Goal: Task Accomplishment & Management: Manage account settings

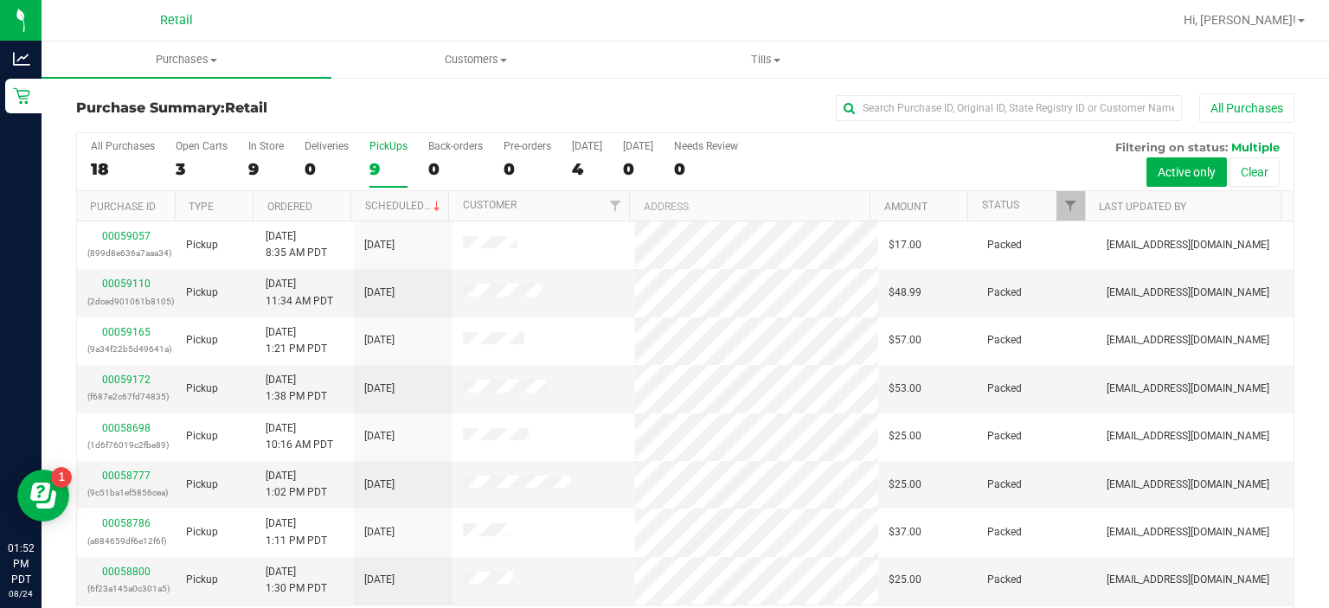
click at [385, 149] on div "PickUps" at bounding box center [389, 146] width 38 height 12
click at [0, 0] on input "PickUps 9" at bounding box center [0, 0] width 0 height 0
click at [503, 70] on uib-tab-heading "Customers All customers Add a new customer" at bounding box center [476, 59] width 288 height 35
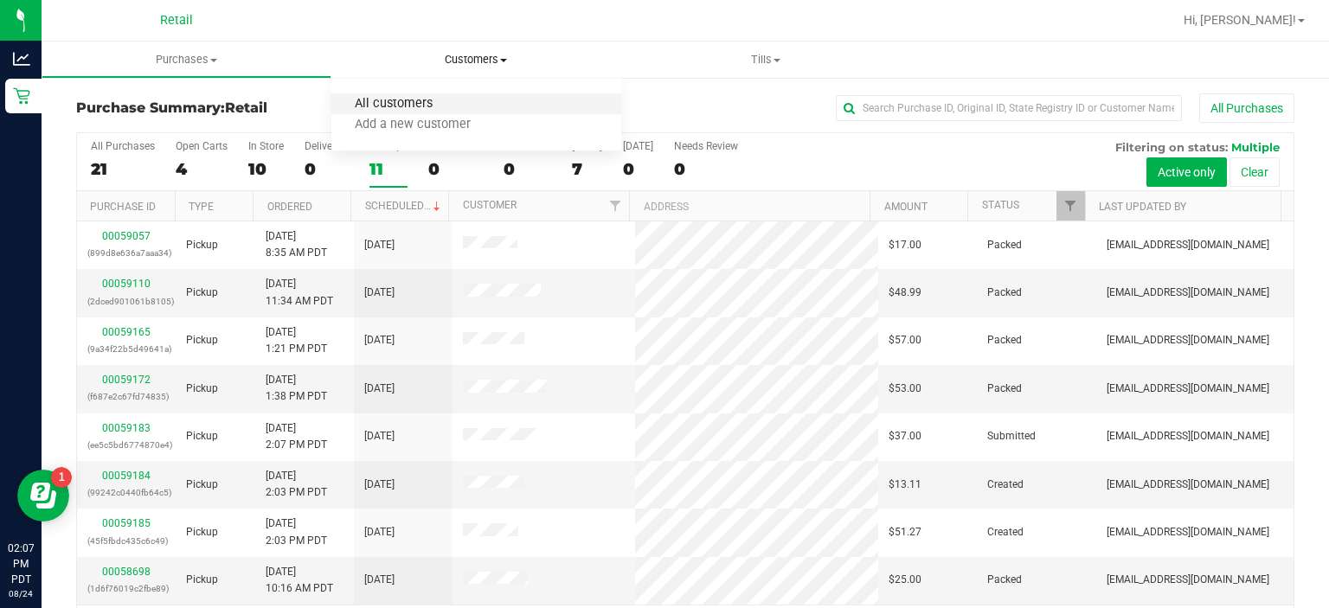
click at [402, 108] on span "All customers" at bounding box center [394, 104] width 125 height 15
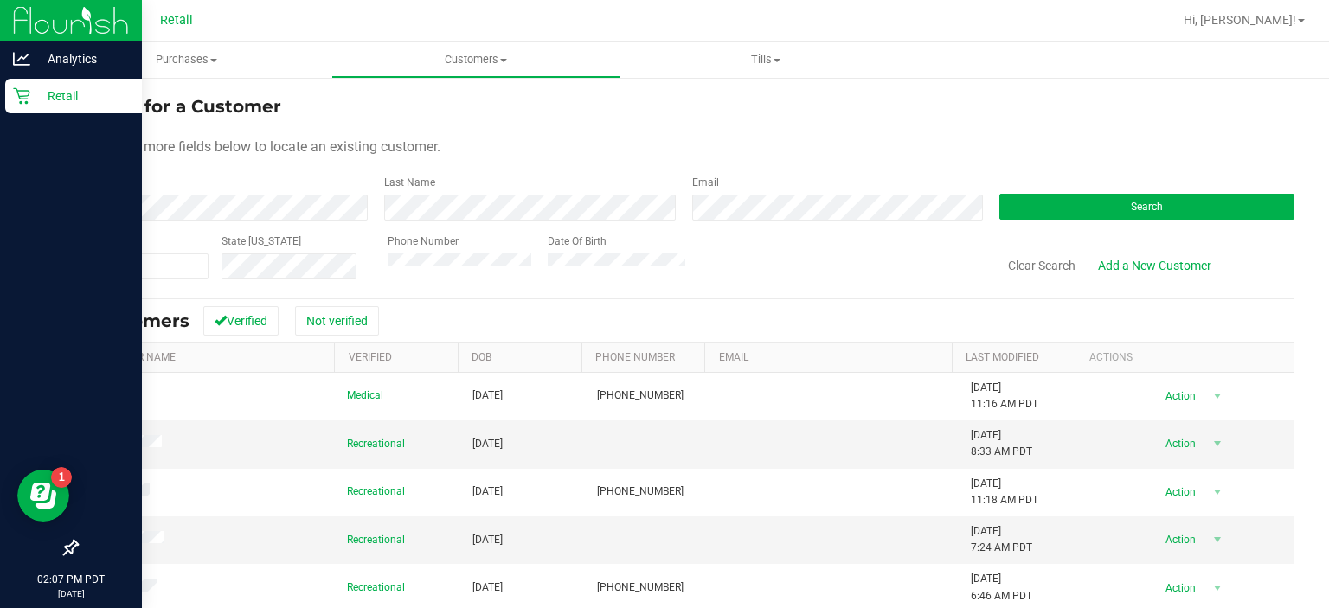
click at [29, 101] on icon at bounding box center [21, 95] width 17 height 17
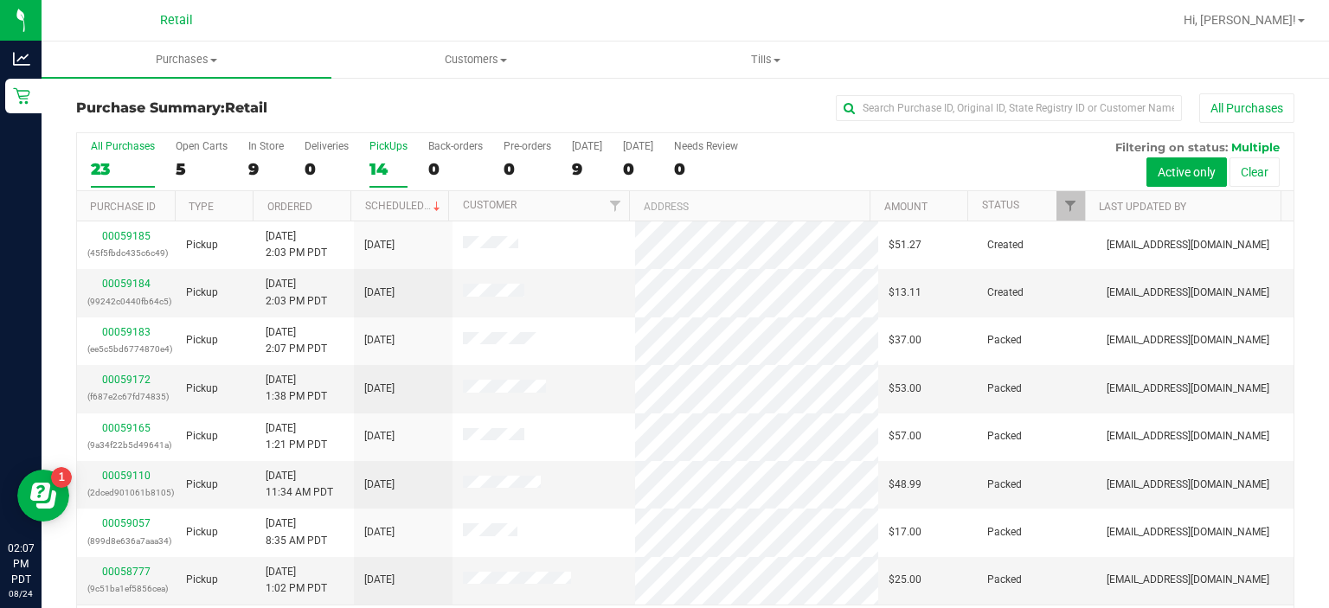
click at [398, 145] on div "PickUps" at bounding box center [389, 146] width 38 height 12
click at [0, 0] on input "PickUps 14" at bounding box center [0, 0] width 0 height 0
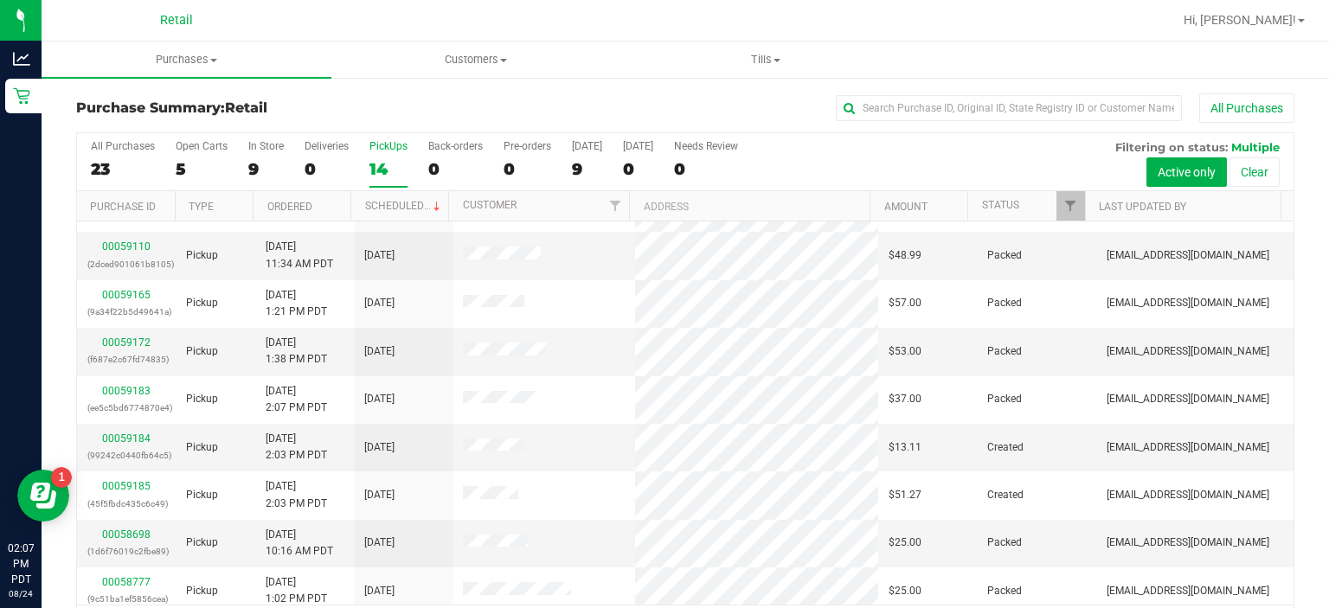
scroll to position [63, 0]
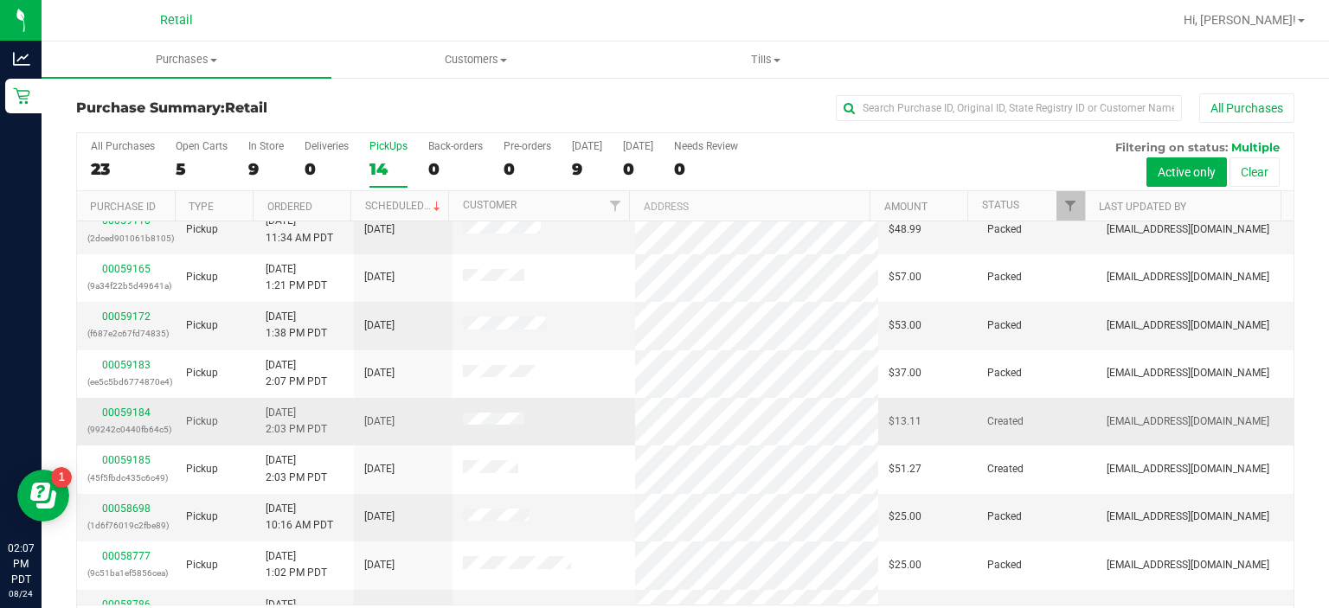
click at [1025, 404] on td "Created" at bounding box center [1036, 422] width 119 height 48
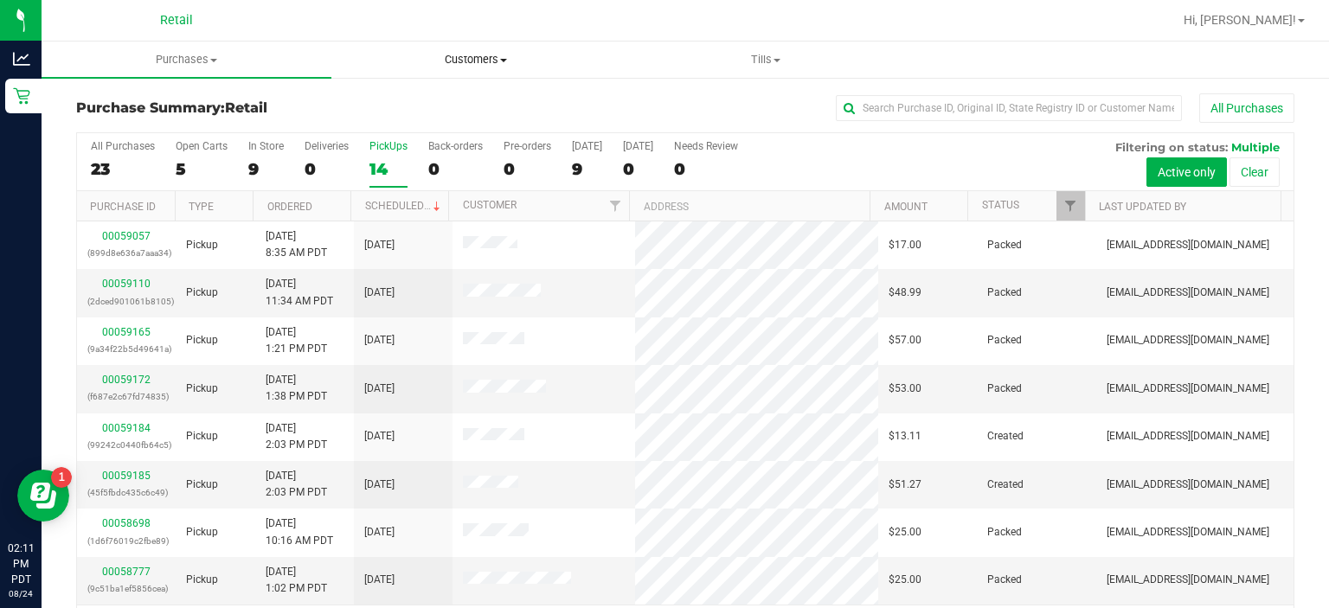
click at [497, 55] on span "Customers" at bounding box center [476, 60] width 288 height 16
click at [409, 97] on span "All customers" at bounding box center [394, 104] width 125 height 15
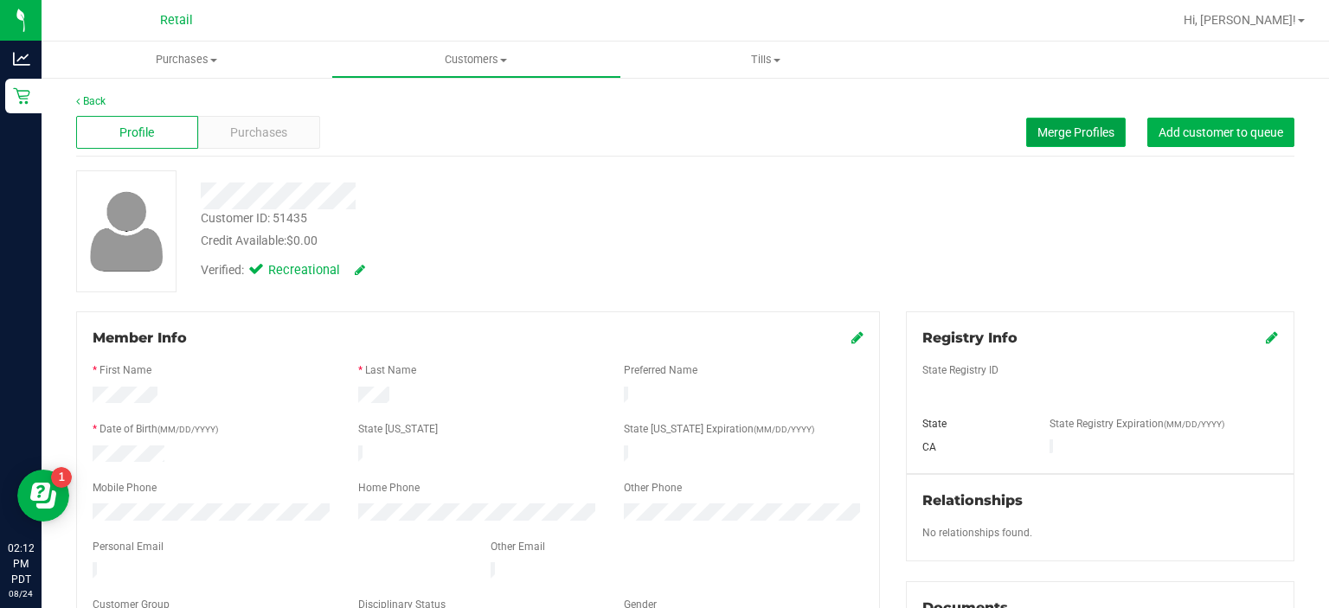
click at [1062, 129] on span "Merge Profiles" at bounding box center [1076, 133] width 77 height 14
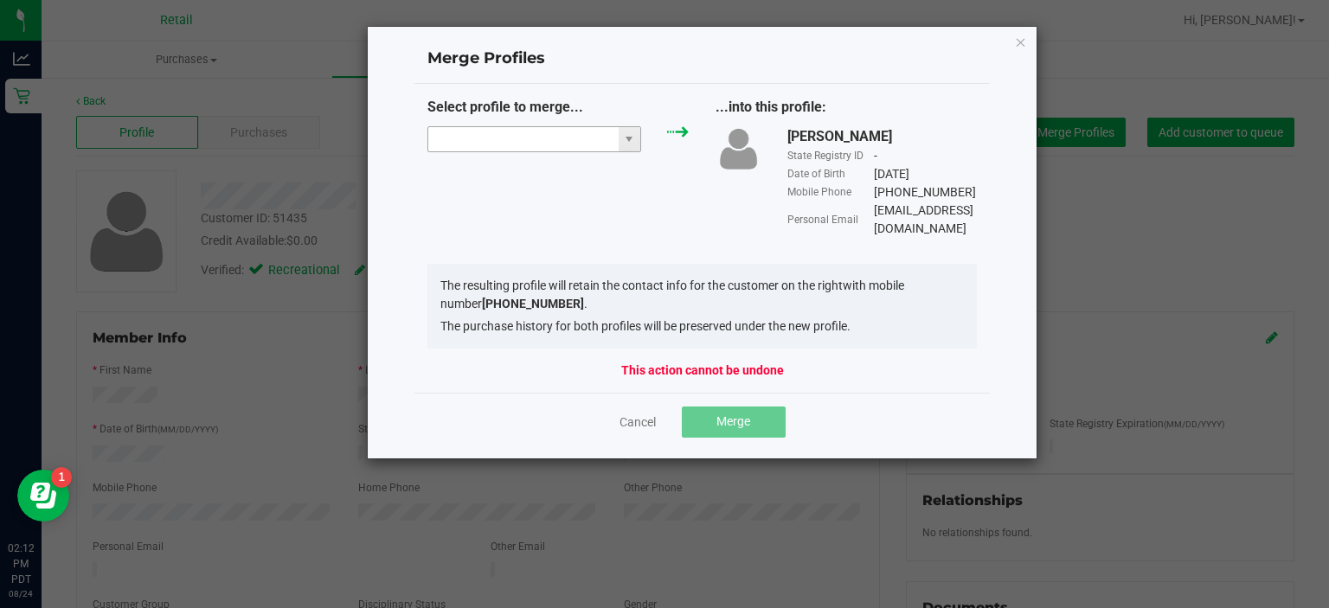
click at [514, 138] on input "NO DATA FOUND" at bounding box center [523, 139] width 190 height 24
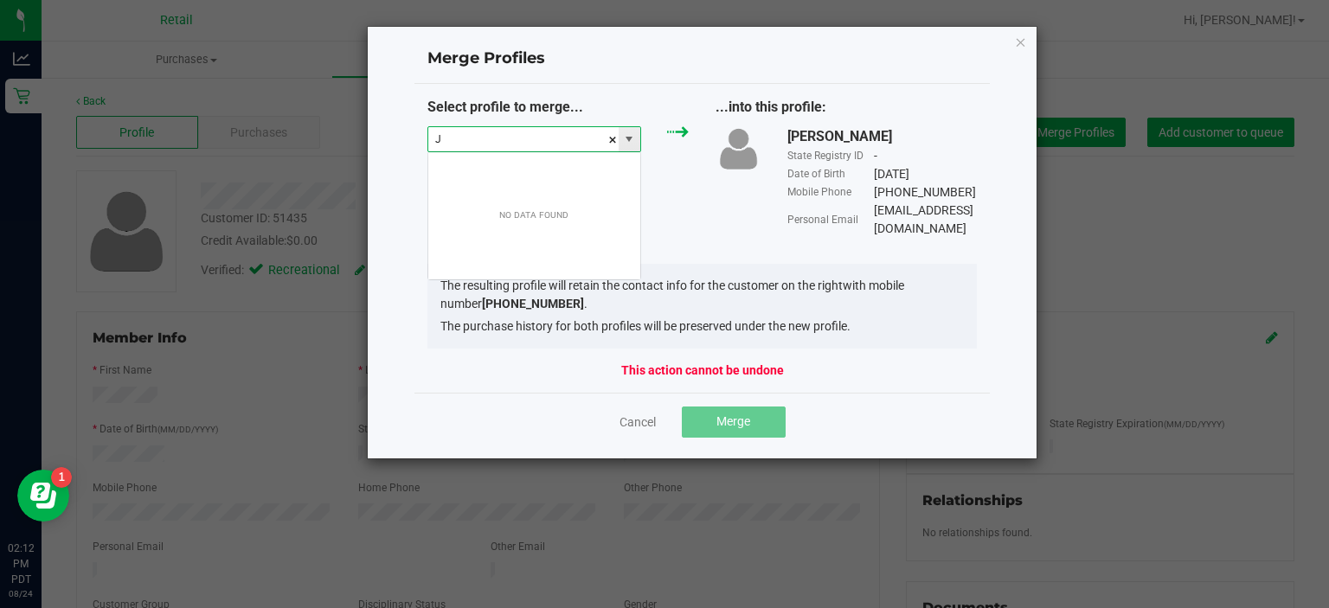
scroll to position [25, 215]
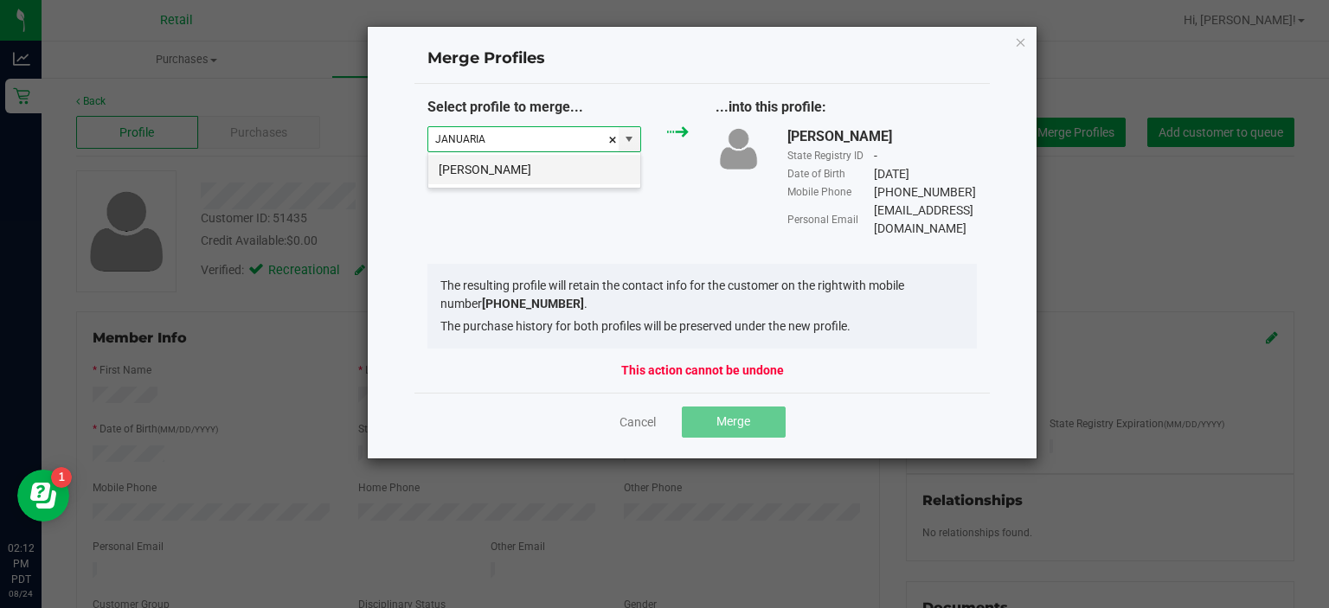
click at [487, 167] on li "[PERSON_NAME]" at bounding box center [534, 169] width 212 height 29
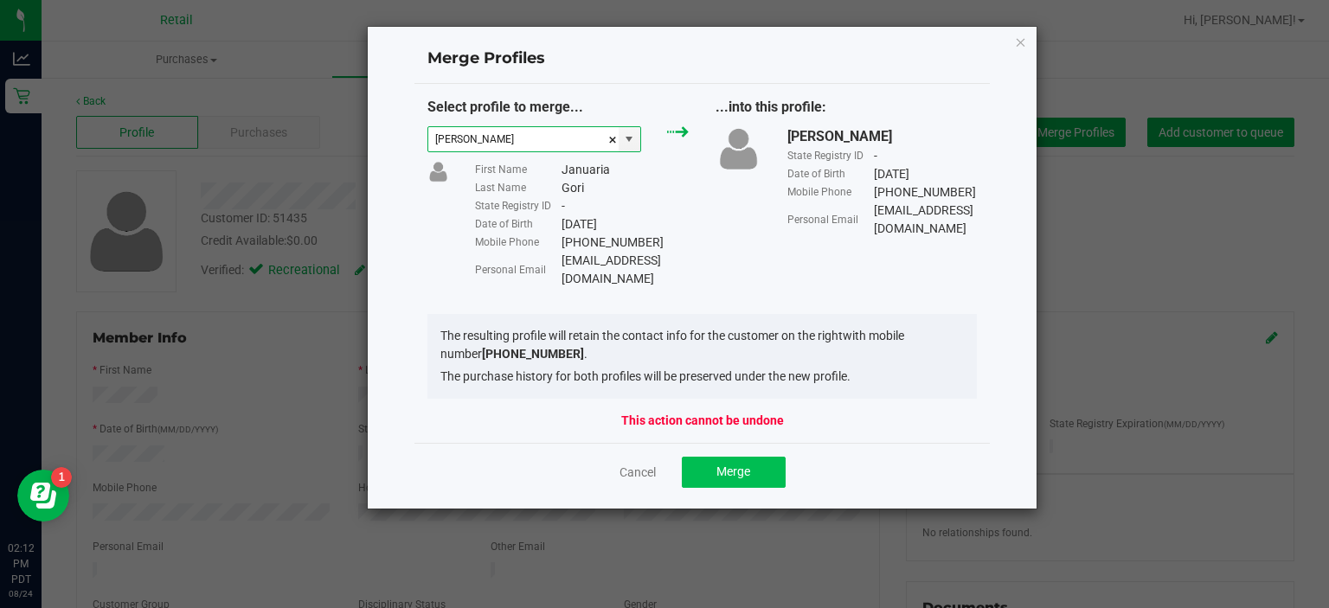
type input "[PERSON_NAME]"
click at [724, 464] on button "Merge" at bounding box center [734, 472] width 104 height 31
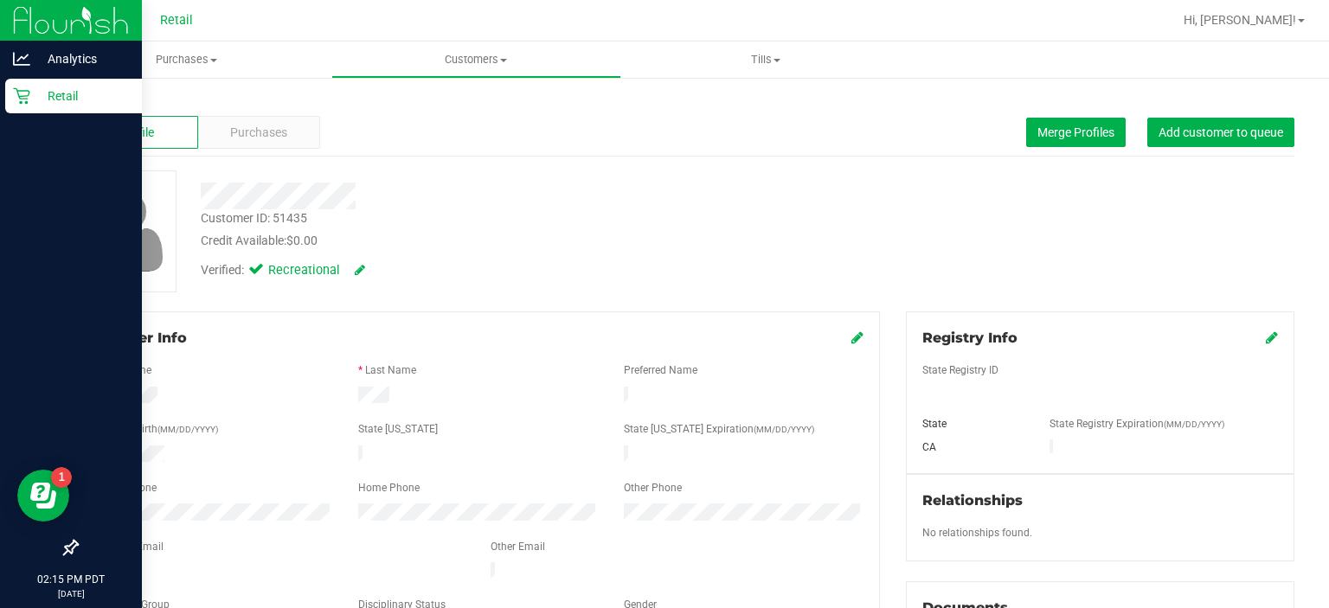
click at [10, 108] on div "Retail" at bounding box center [73, 96] width 137 height 35
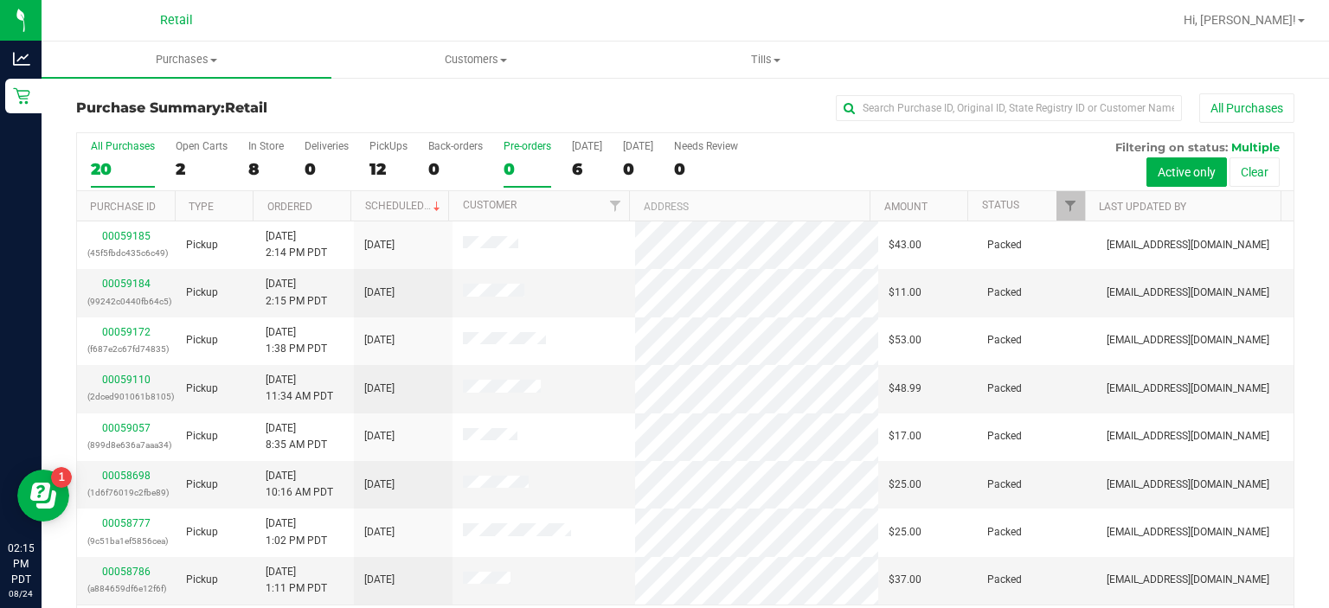
click at [538, 145] on div "Pre-orders" at bounding box center [528, 146] width 48 height 12
click at [0, 0] on input "Pre-orders 0" at bounding box center [0, 0] width 0 height 0
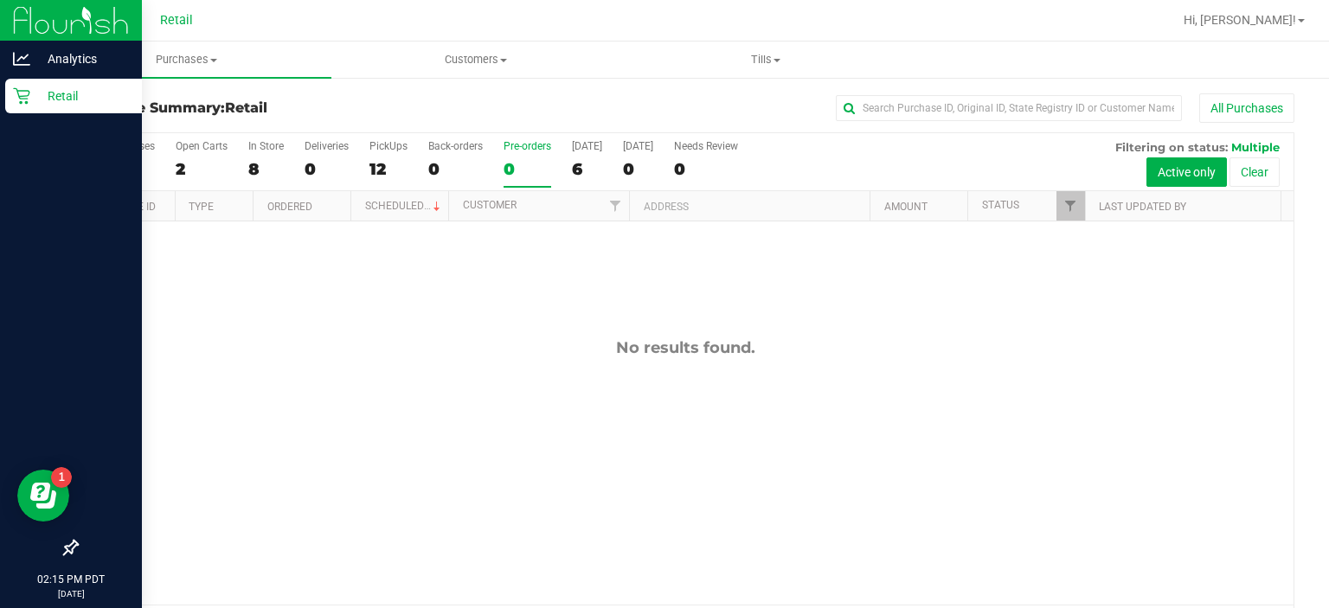
click at [25, 101] on icon at bounding box center [21, 96] width 16 height 16
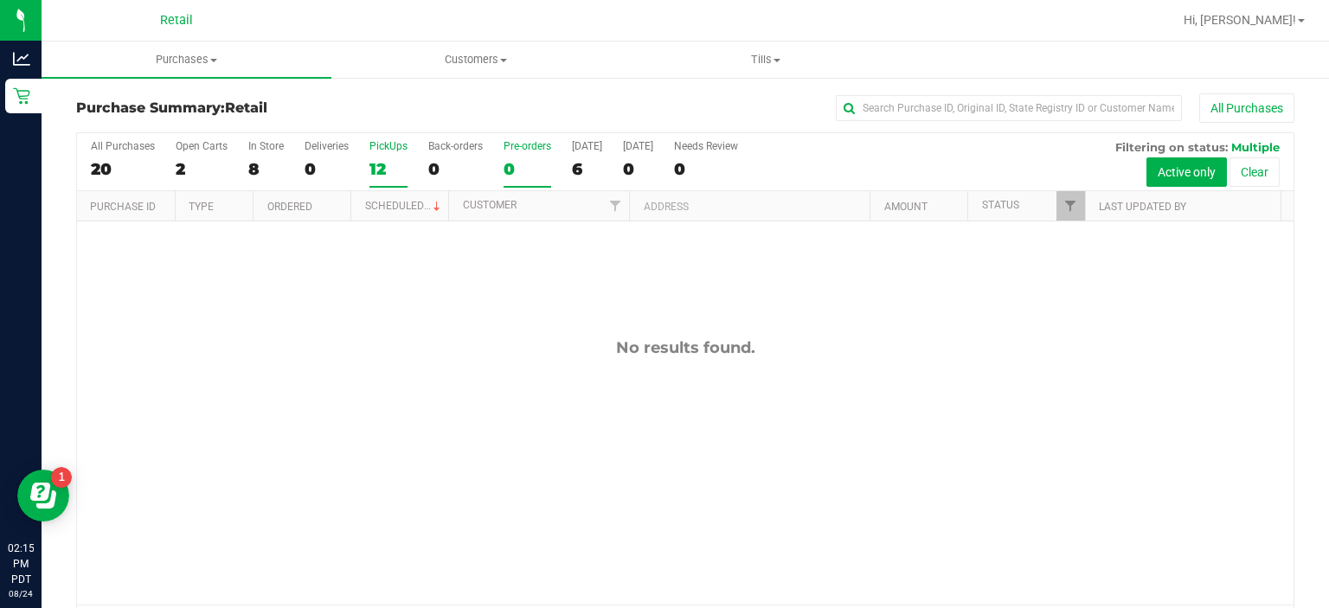
click at [393, 145] on div "PickUps" at bounding box center [389, 146] width 38 height 12
click at [0, 0] on input "PickUps 12" at bounding box center [0, 0] width 0 height 0
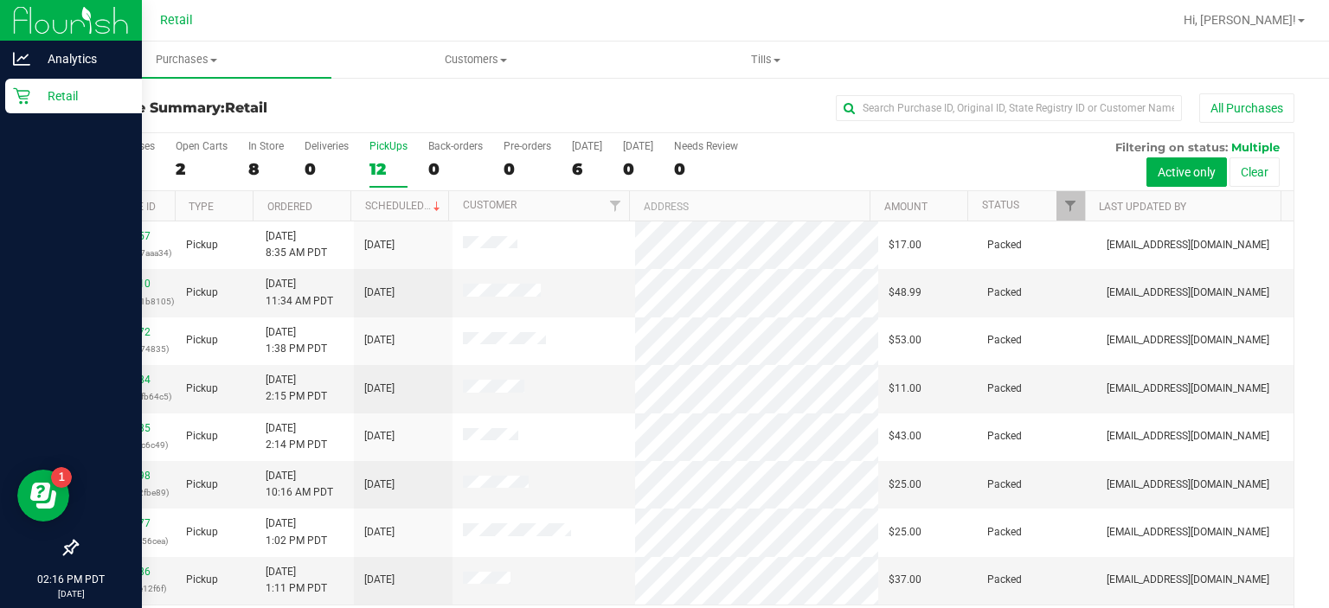
click at [29, 113] on link "Retail" at bounding box center [71, 97] width 142 height 37
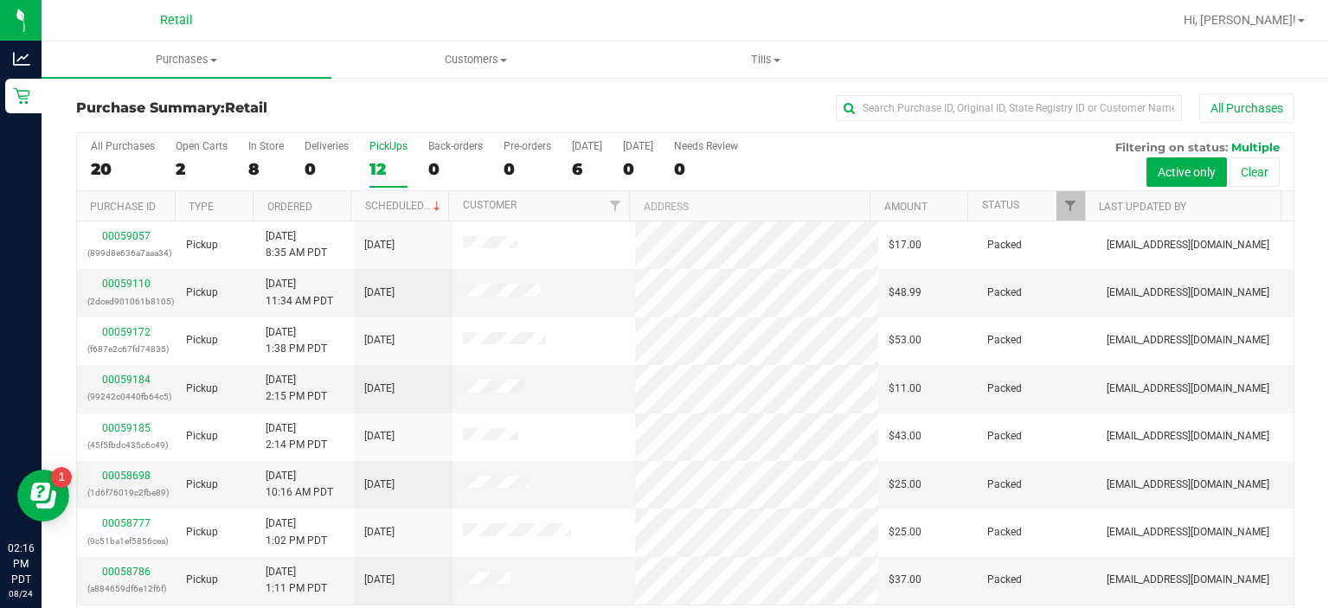
click at [392, 141] on div "PickUps" at bounding box center [389, 146] width 38 height 12
click at [0, 0] on input "PickUps 12" at bounding box center [0, 0] width 0 height 0
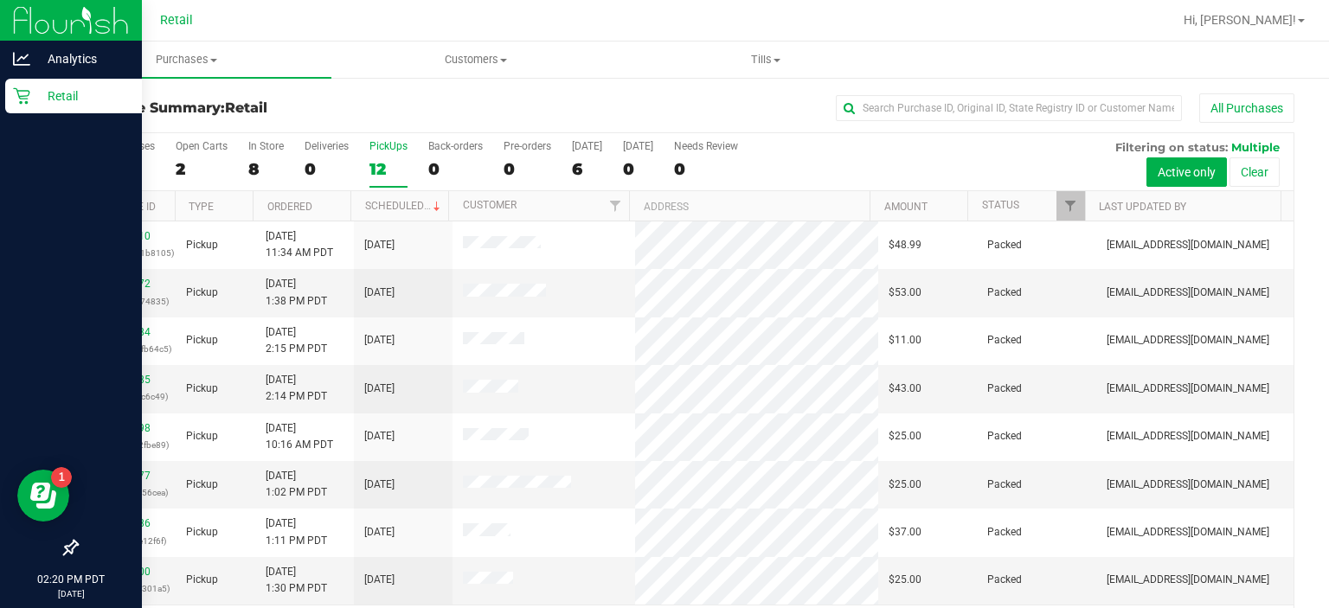
click at [10, 98] on div "Retail" at bounding box center [73, 96] width 137 height 35
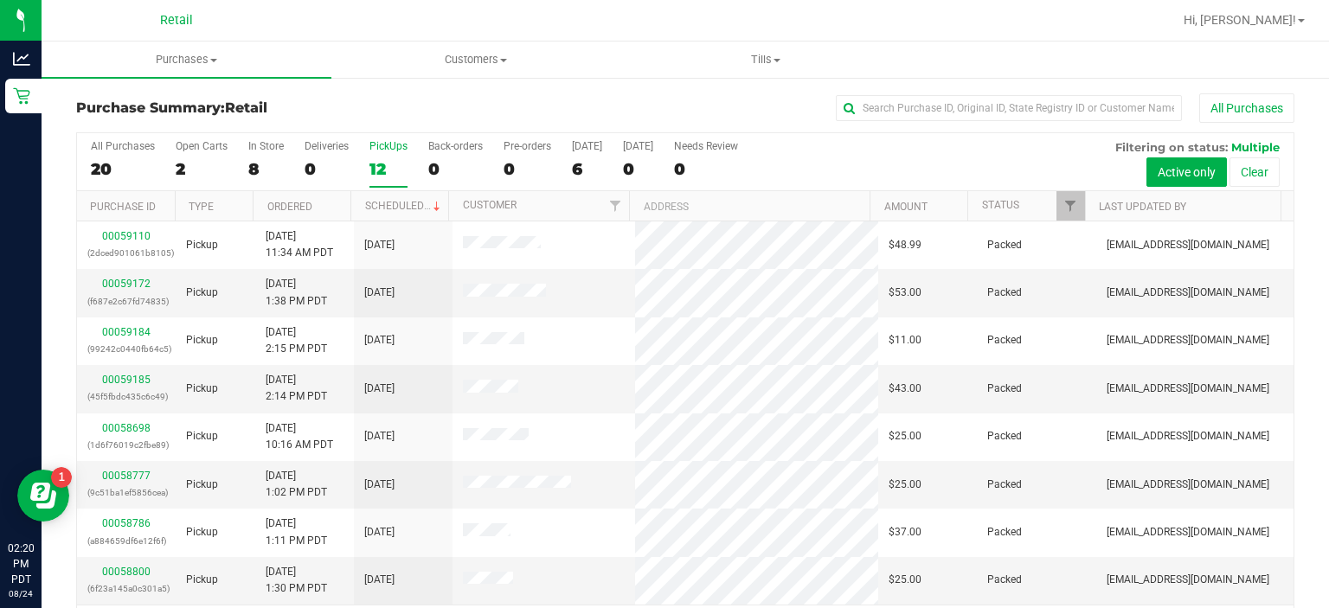
click at [375, 149] on div "PickUps" at bounding box center [389, 146] width 38 height 12
click at [0, 0] on input "PickUps 12" at bounding box center [0, 0] width 0 height 0
click at [386, 155] on label "PickUps 11" at bounding box center [389, 164] width 38 height 48
click at [0, 0] on input "PickUps 11" at bounding box center [0, 0] width 0 height 0
click at [392, 147] on div "PickUps" at bounding box center [389, 146] width 38 height 12
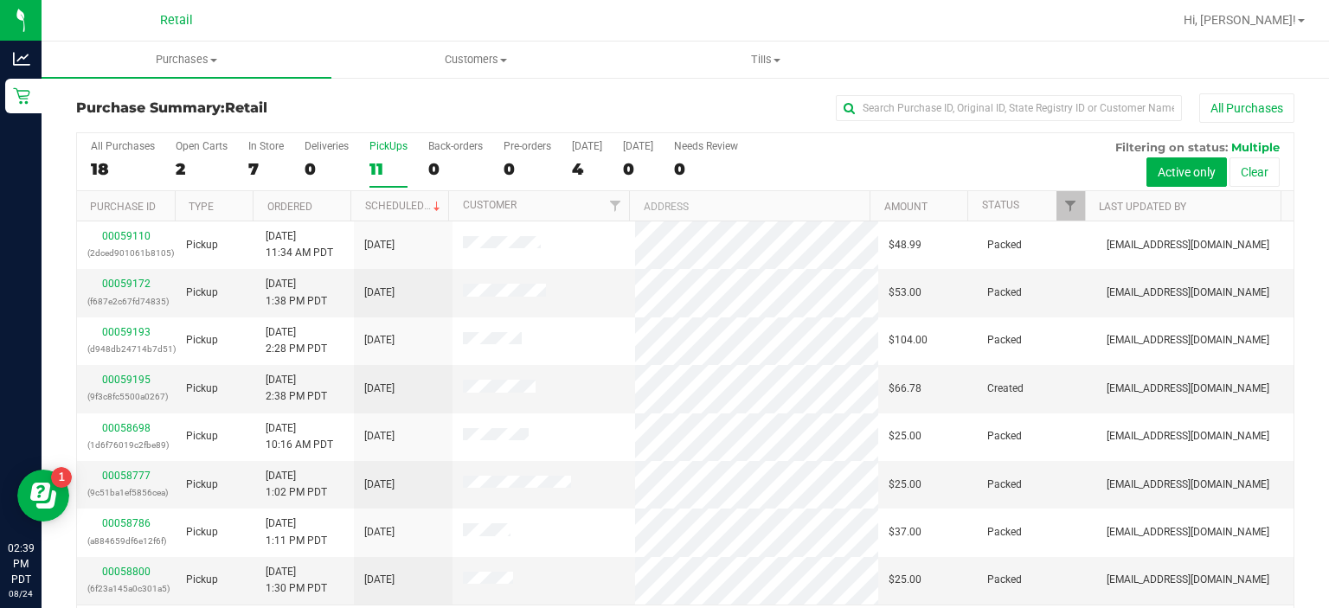
click at [0, 0] on input "PickUps 11" at bounding box center [0, 0] width 0 height 0
click at [135, 379] on link "00059195" at bounding box center [126, 380] width 48 height 12
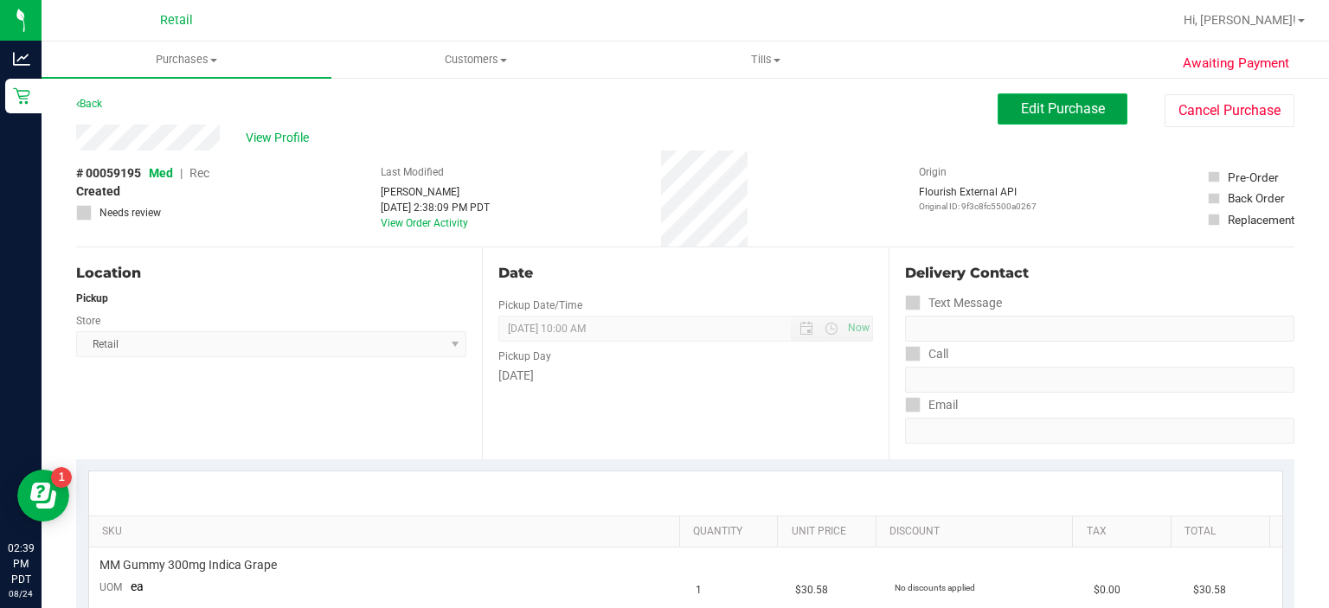
click at [1055, 106] on span "Edit Purchase" at bounding box center [1063, 108] width 84 height 16
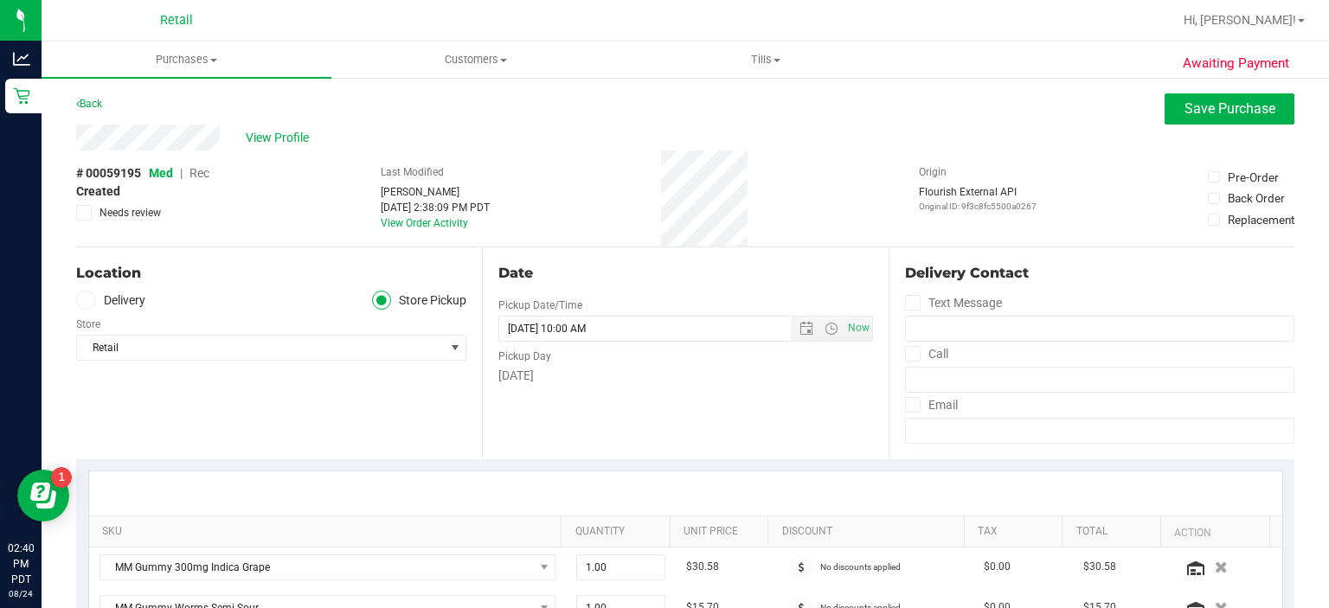
click at [198, 166] on span "Rec" at bounding box center [200, 173] width 20 height 14
click at [1212, 114] on span "Save Purchase" at bounding box center [1230, 108] width 91 height 16
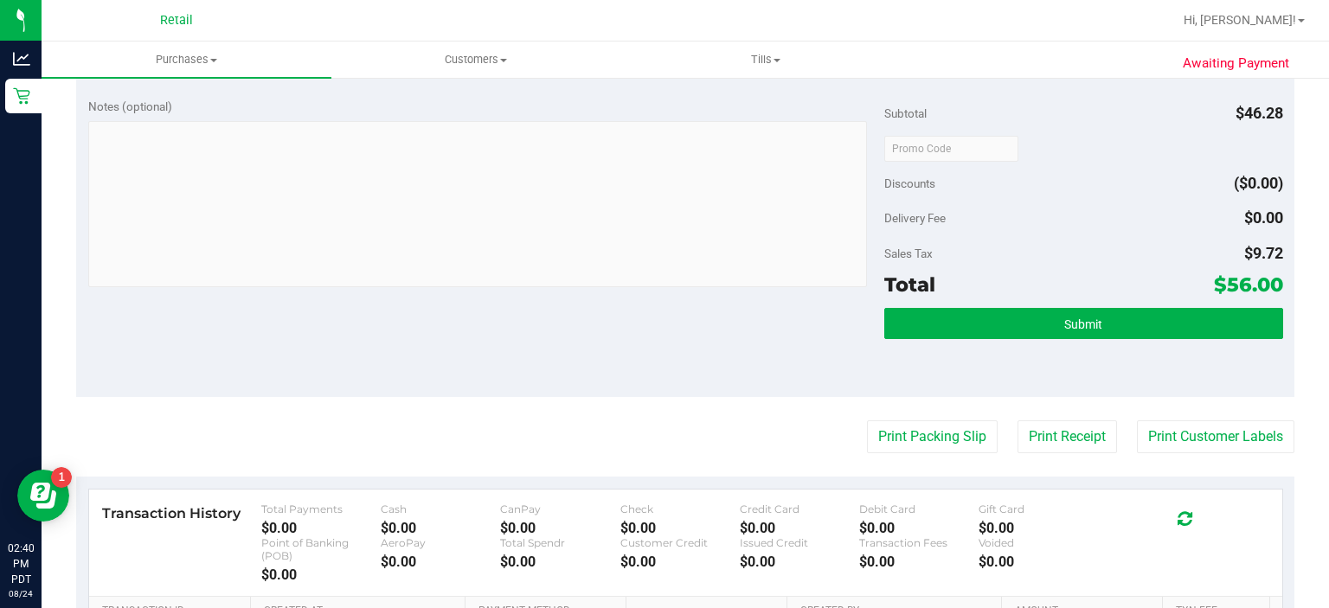
scroll to position [627, 0]
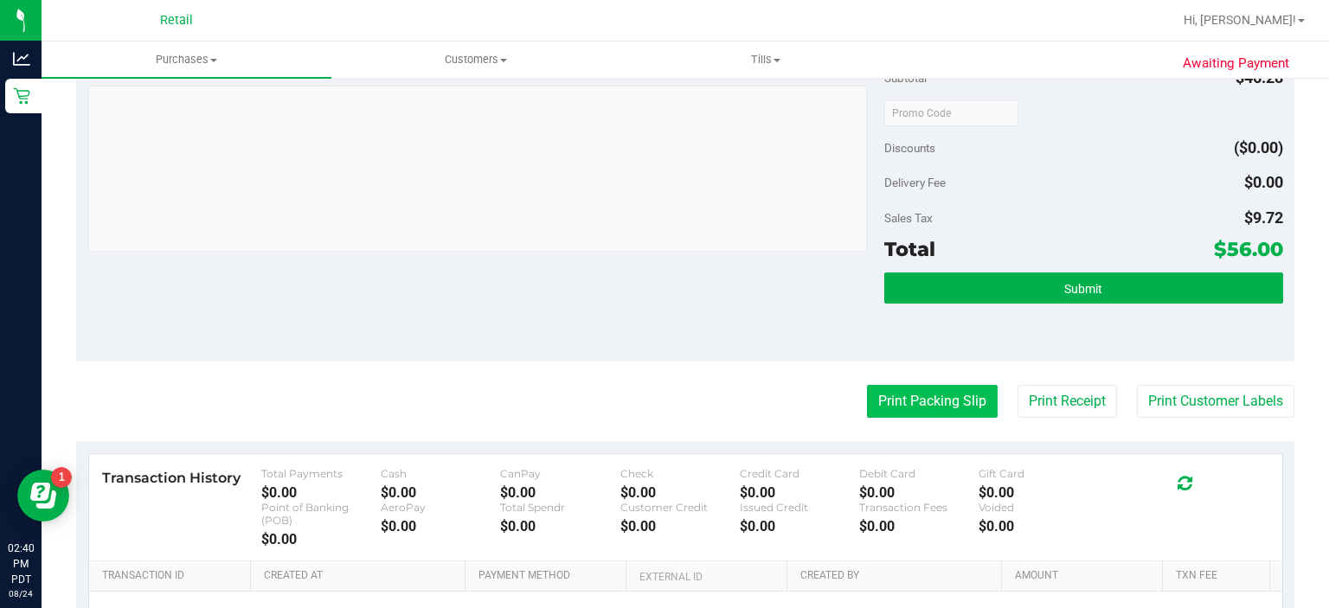
click at [886, 414] on button "Print Packing Slip" at bounding box center [932, 401] width 131 height 33
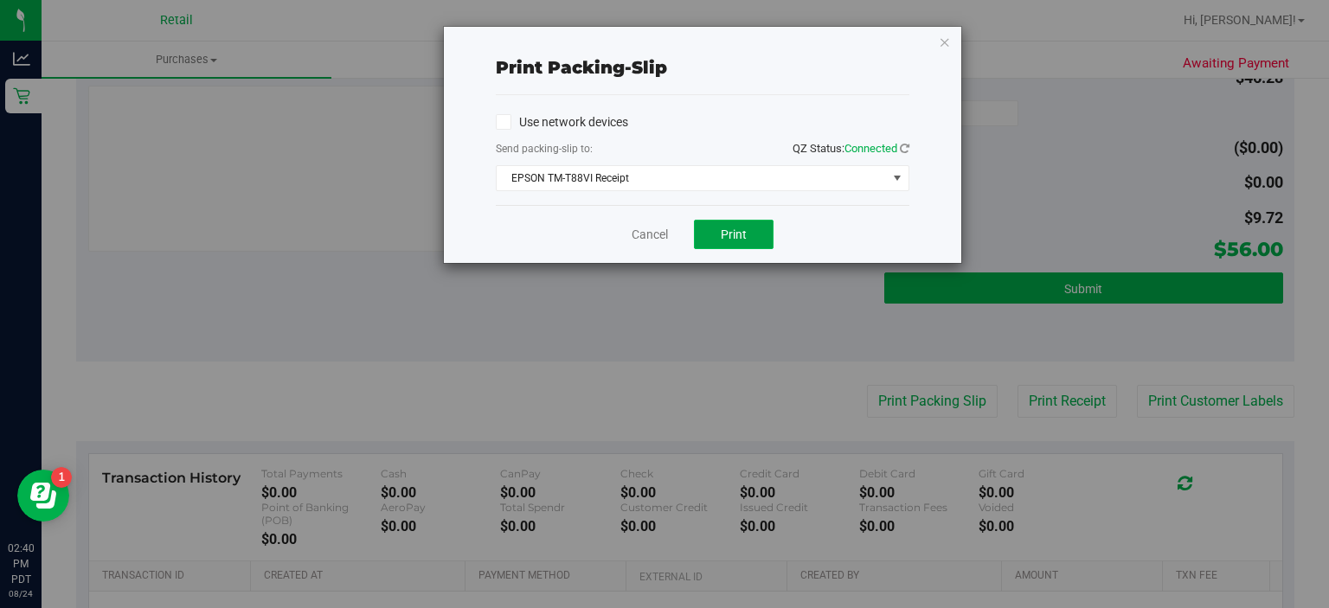
click at [750, 240] on button "Print" at bounding box center [734, 234] width 80 height 29
click at [642, 229] on link "Cancel" at bounding box center [650, 235] width 36 height 18
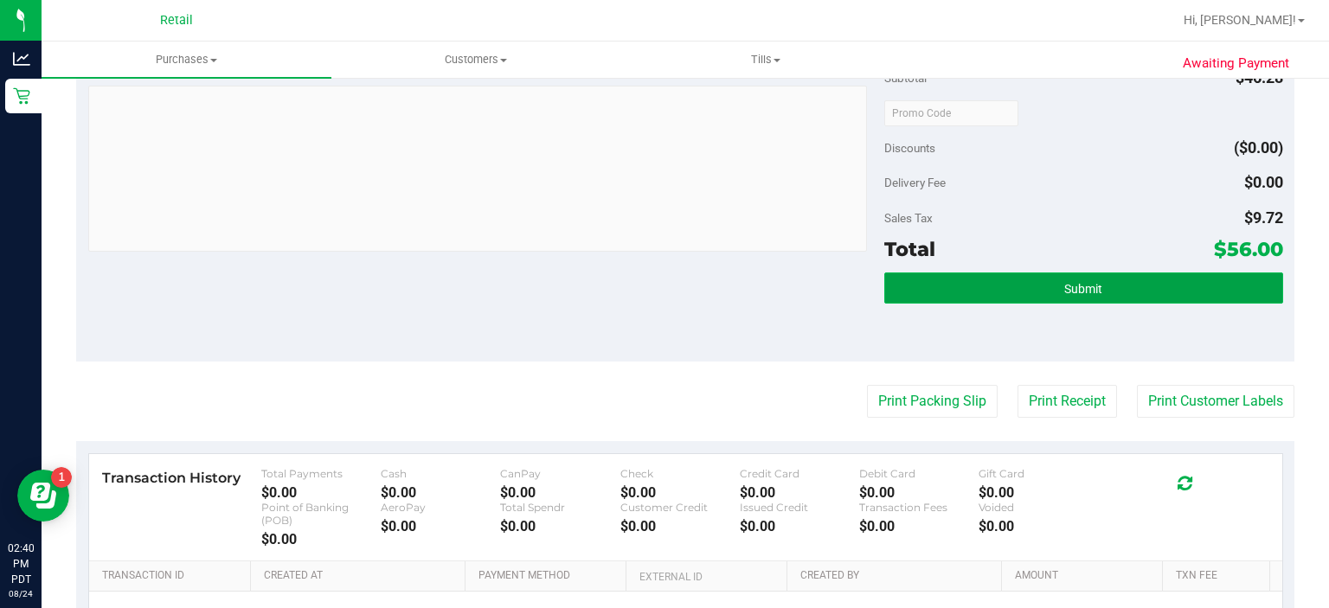
click at [1116, 291] on button "Submit" at bounding box center [1084, 288] width 398 height 31
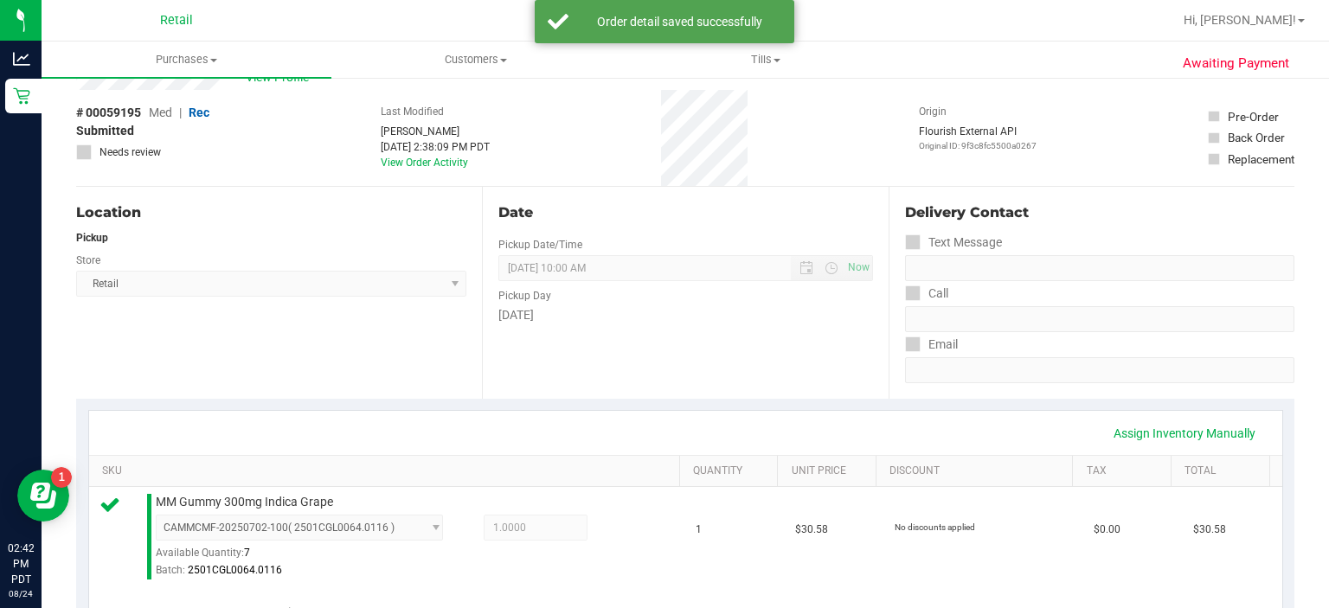
scroll to position [0, 0]
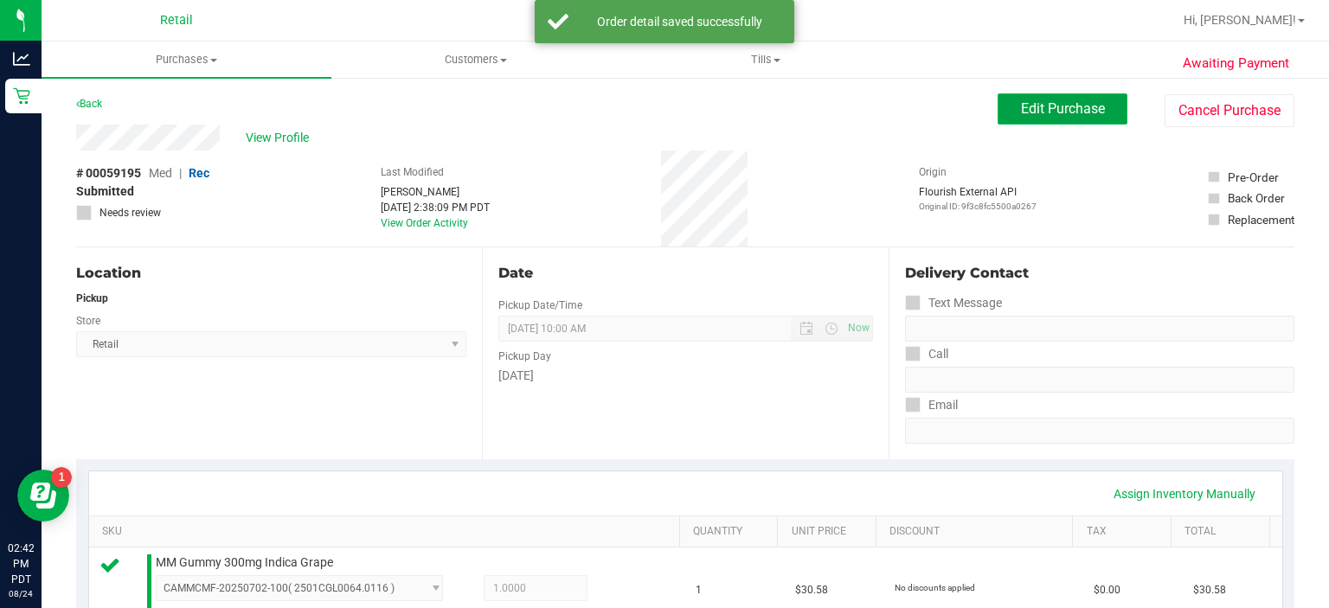
click at [1040, 107] on span "Edit Purchase" at bounding box center [1063, 108] width 84 height 16
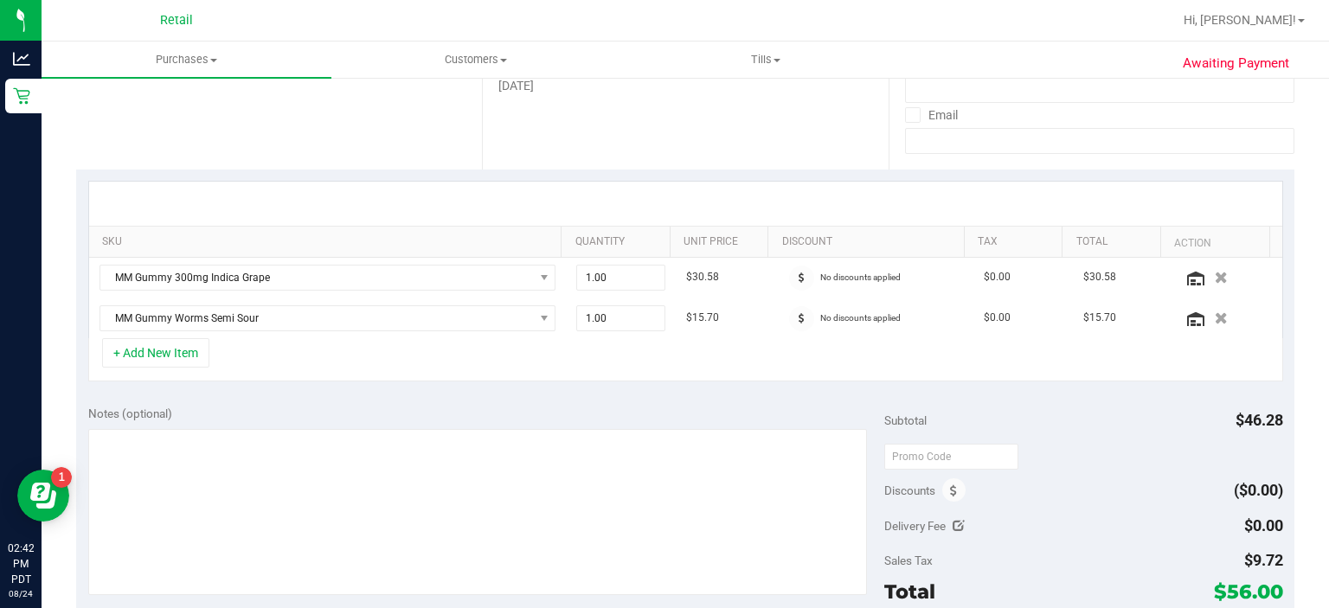
scroll to position [293, 0]
click at [1214, 319] on icon "button" at bounding box center [1221, 315] width 15 height 13
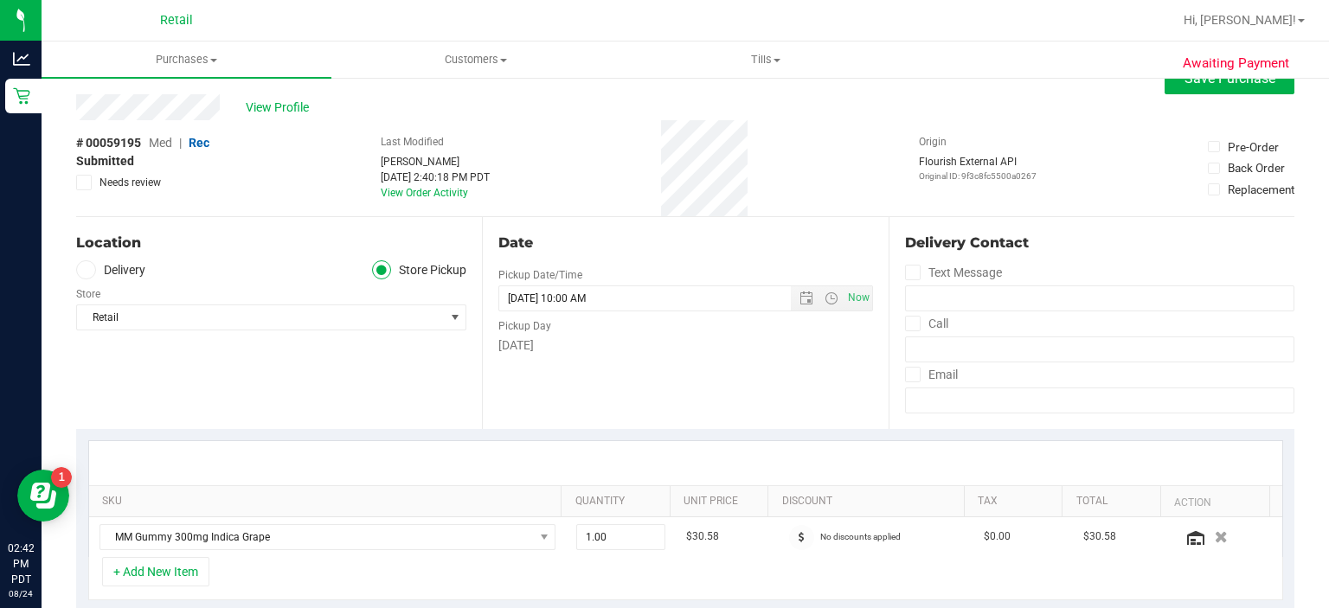
scroll to position [0, 0]
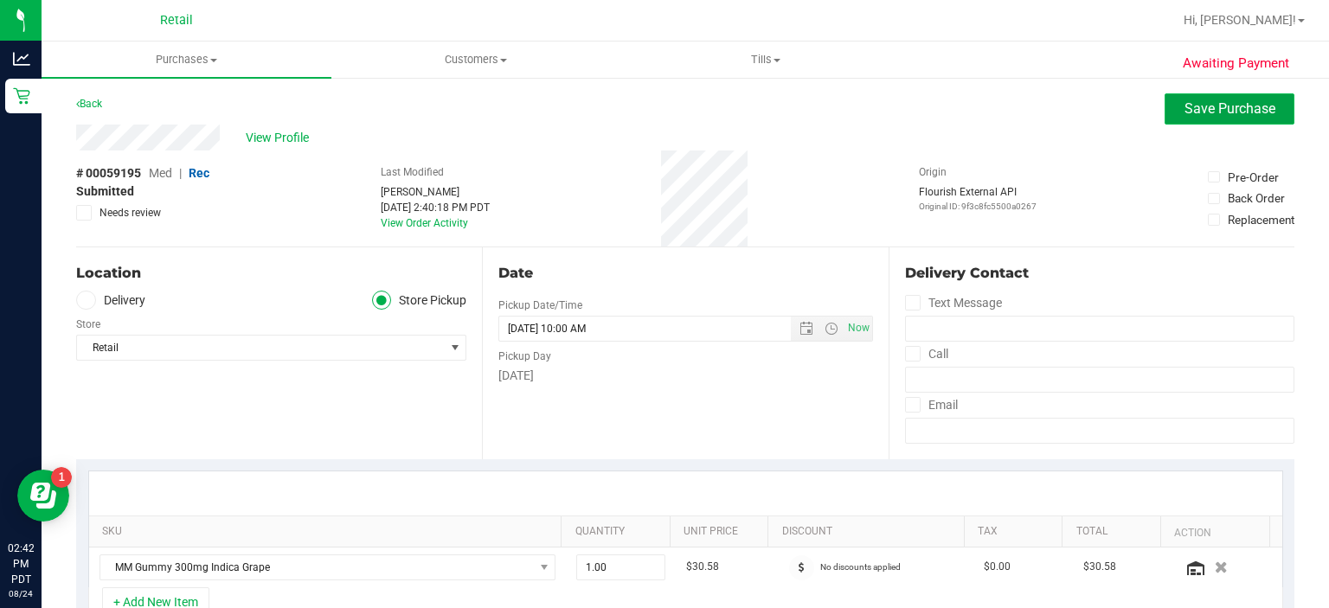
click at [1198, 105] on span "Save Purchase" at bounding box center [1230, 108] width 91 height 16
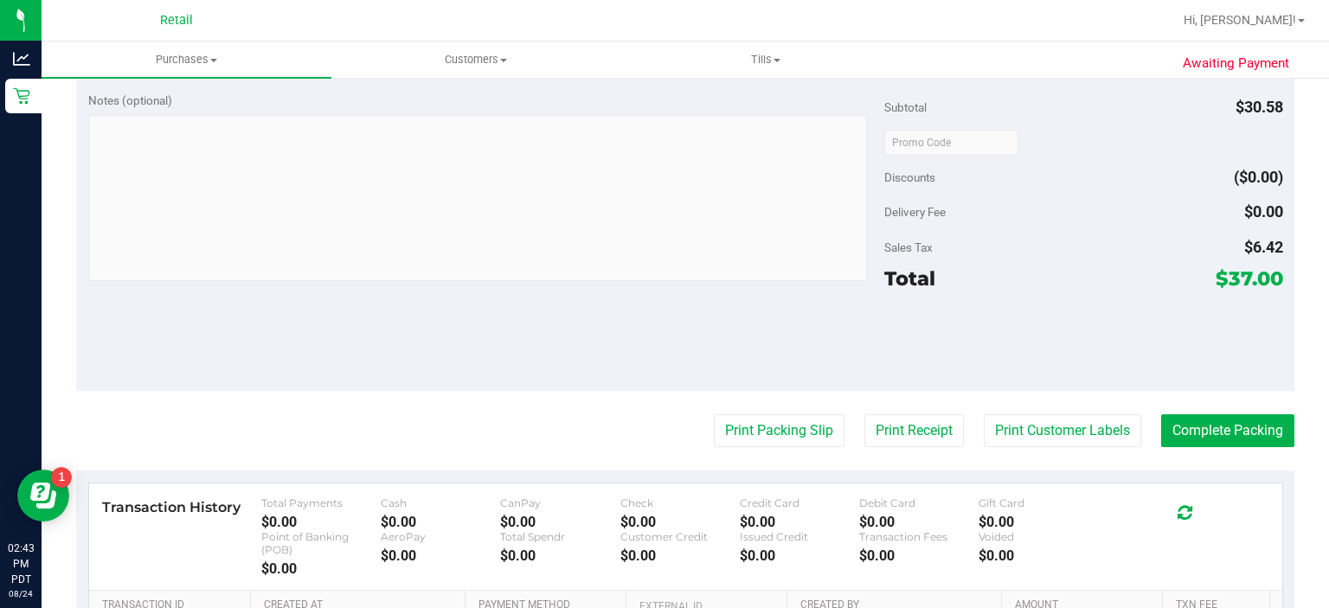
scroll to position [609, 0]
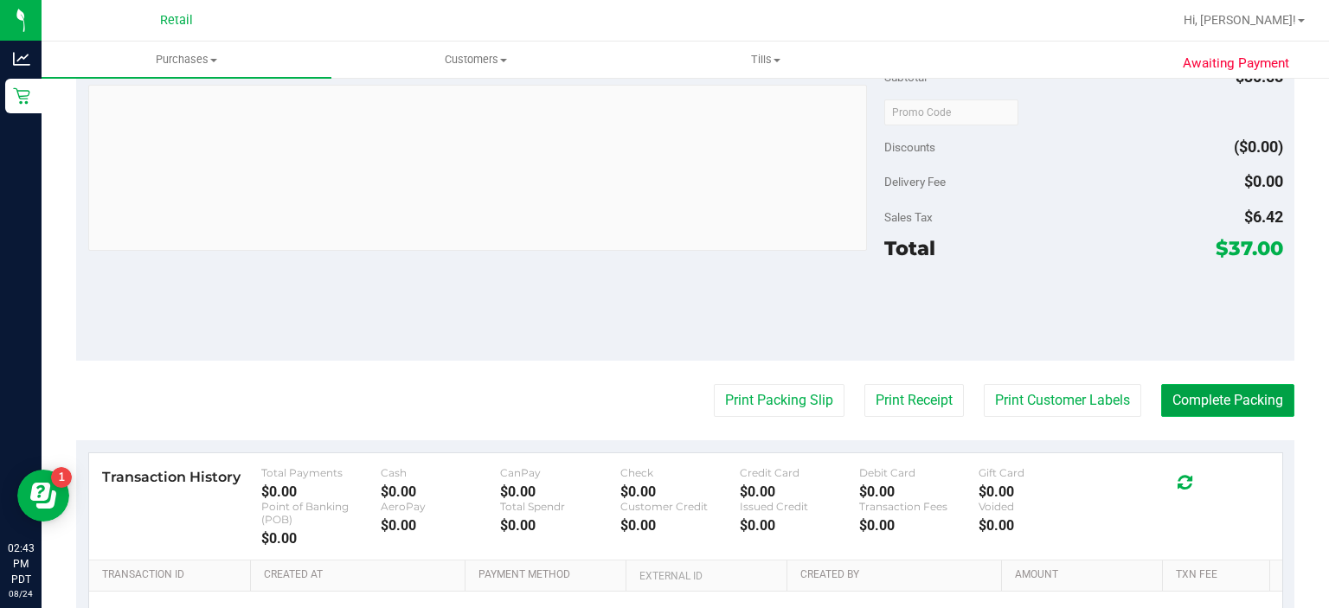
click at [1215, 397] on button "Complete Packing" at bounding box center [1228, 400] width 133 height 33
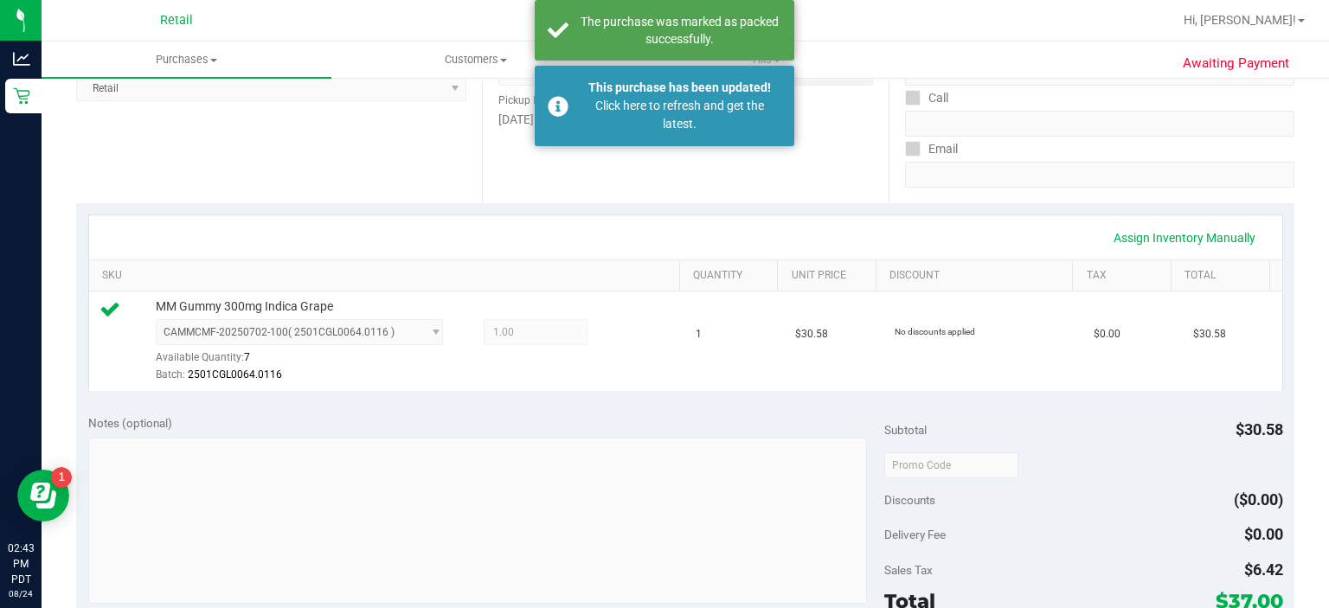
scroll to position [201, 0]
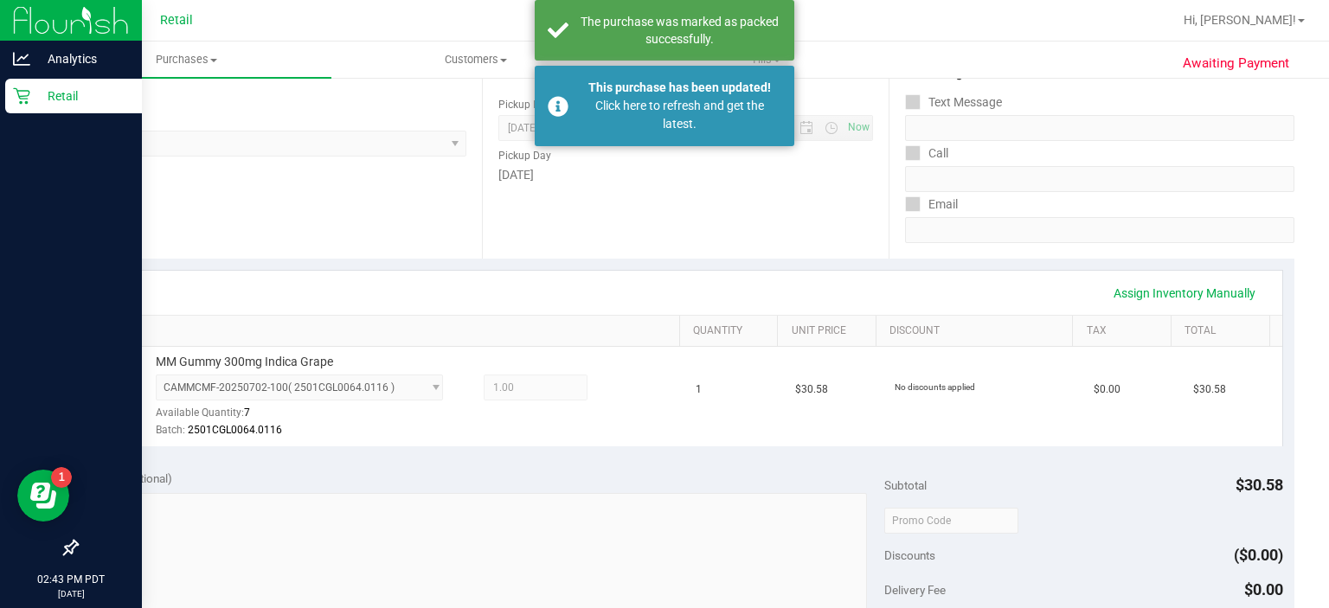
click at [24, 111] on div "Retail" at bounding box center [73, 96] width 137 height 35
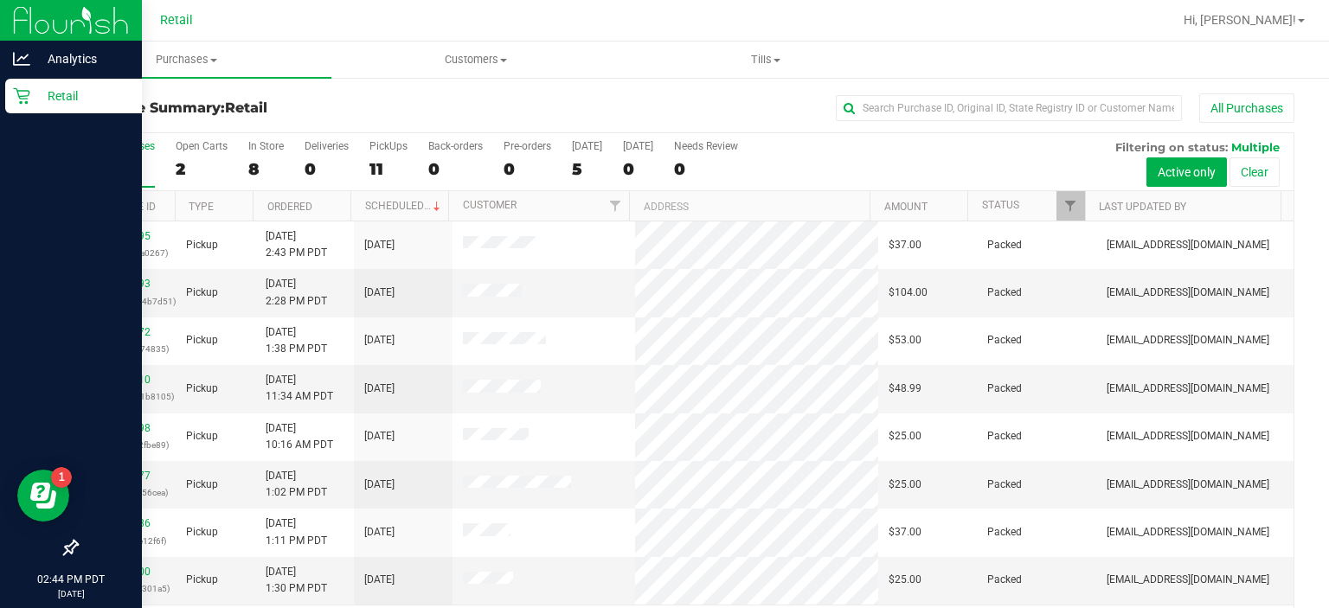
click at [6, 106] on div "Retail" at bounding box center [73, 96] width 137 height 35
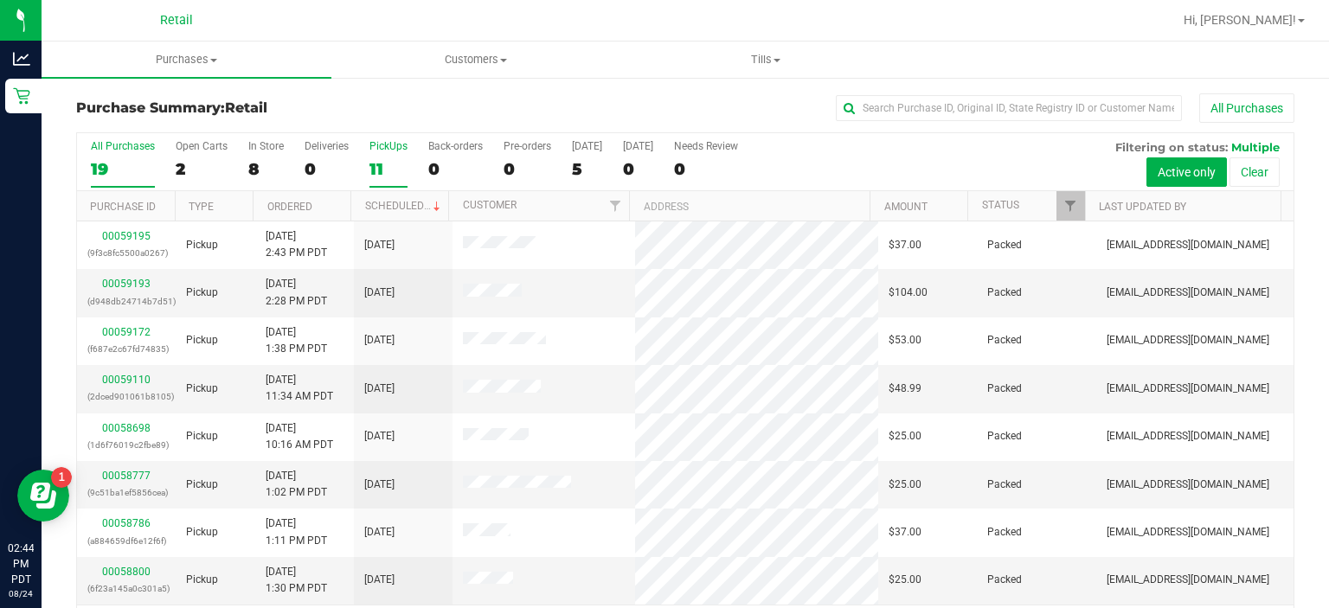
click at [396, 145] on div "PickUps" at bounding box center [389, 146] width 38 height 12
click at [0, 0] on input "PickUps 11" at bounding box center [0, 0] width 0 height 0
click at [396, 153] on label "PickUps 11" at bounding box center [389, 164] width 38 height 48
click at [0, 0] on input "PickUps 11" at bounding box center [0, 0] width 0 height 0
click at [119, 377] on link "00059204" at bounding box center [126, 380] width 48 height 12
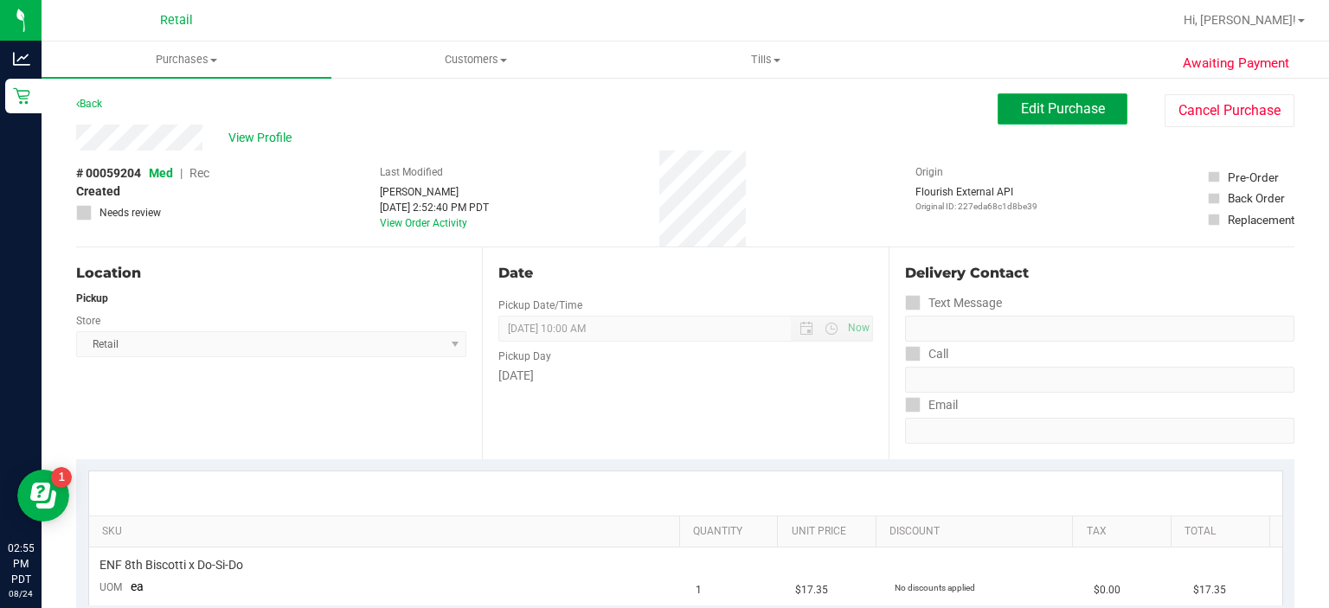
click at [1021, 111] on span "Edit Purchase" at bounding box center [1063, 108] width 84 height 16
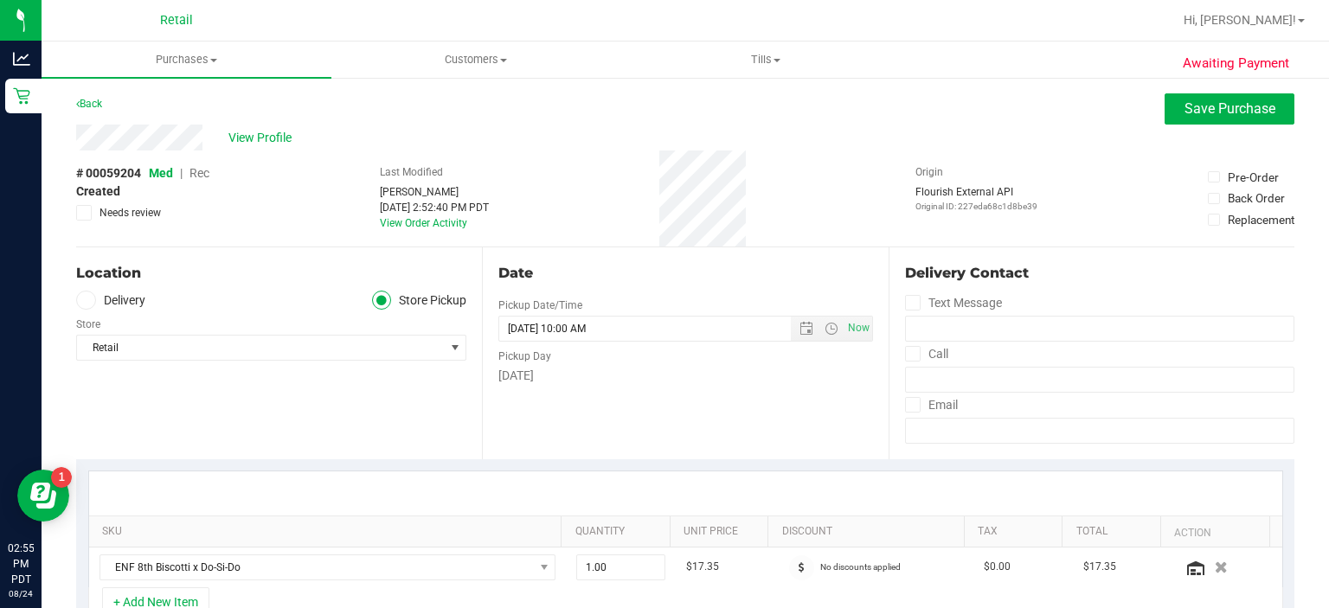
click at [201, 177] on span "Rec" at bounding box center [200, 173] width 20 height 14
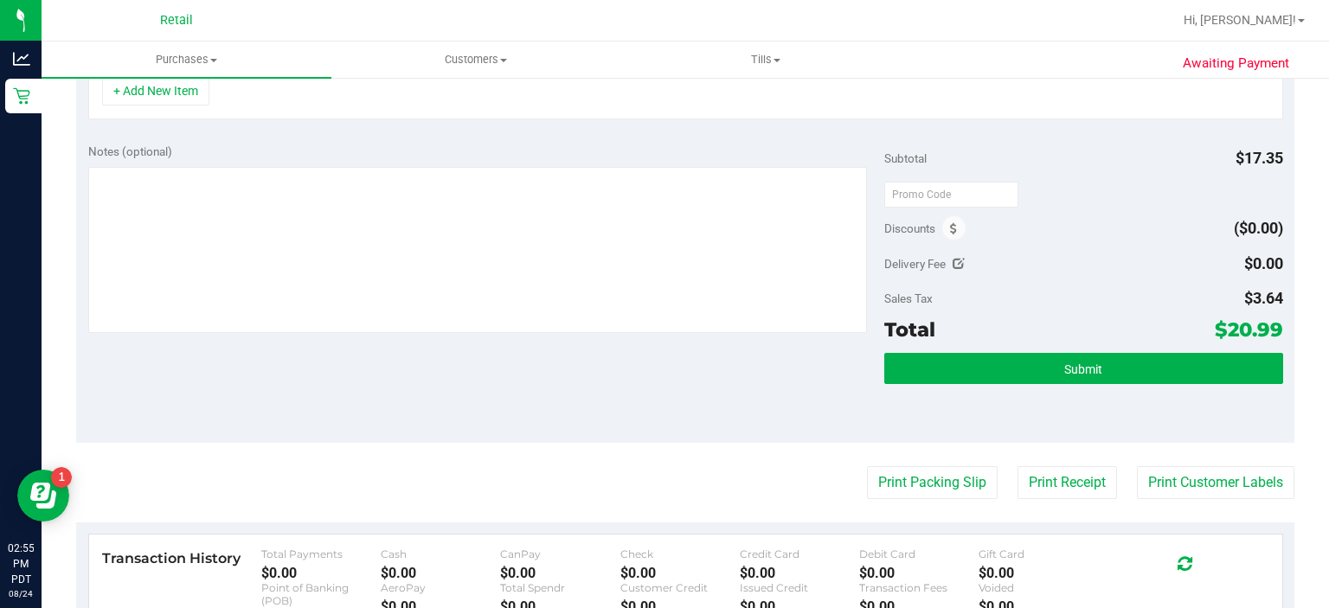
scroll to position [512, 0]
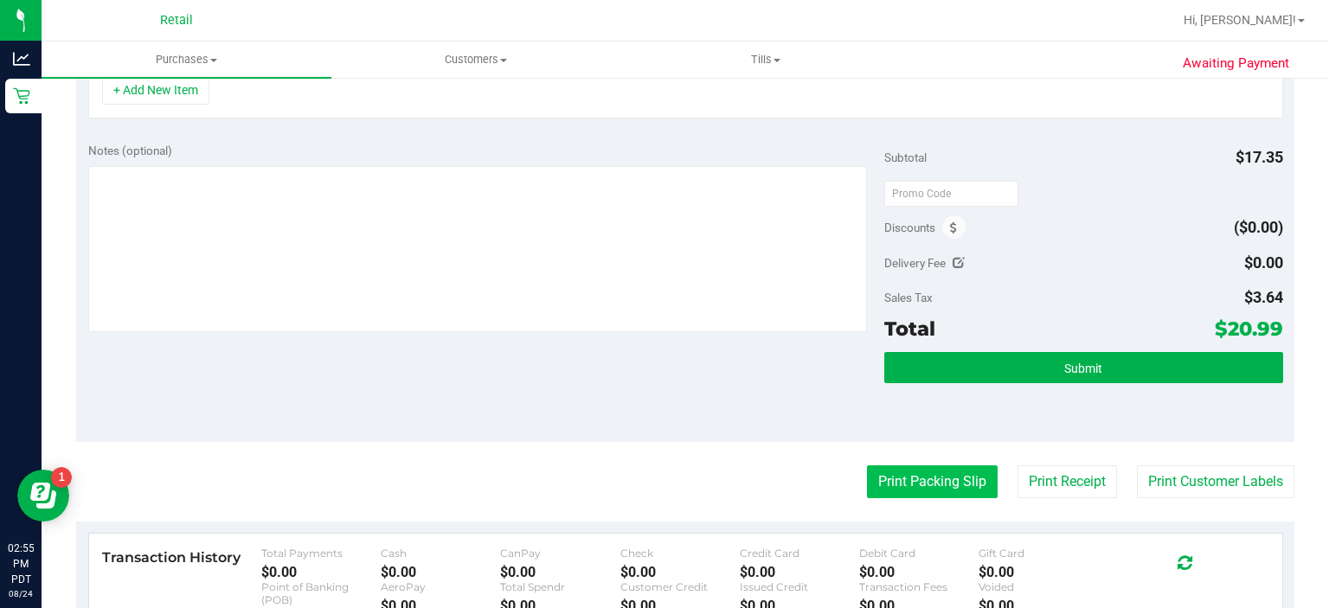
click at [890, 487] on button "Print Packing Slip" at bounding box center [932, 482] width 131 height 33
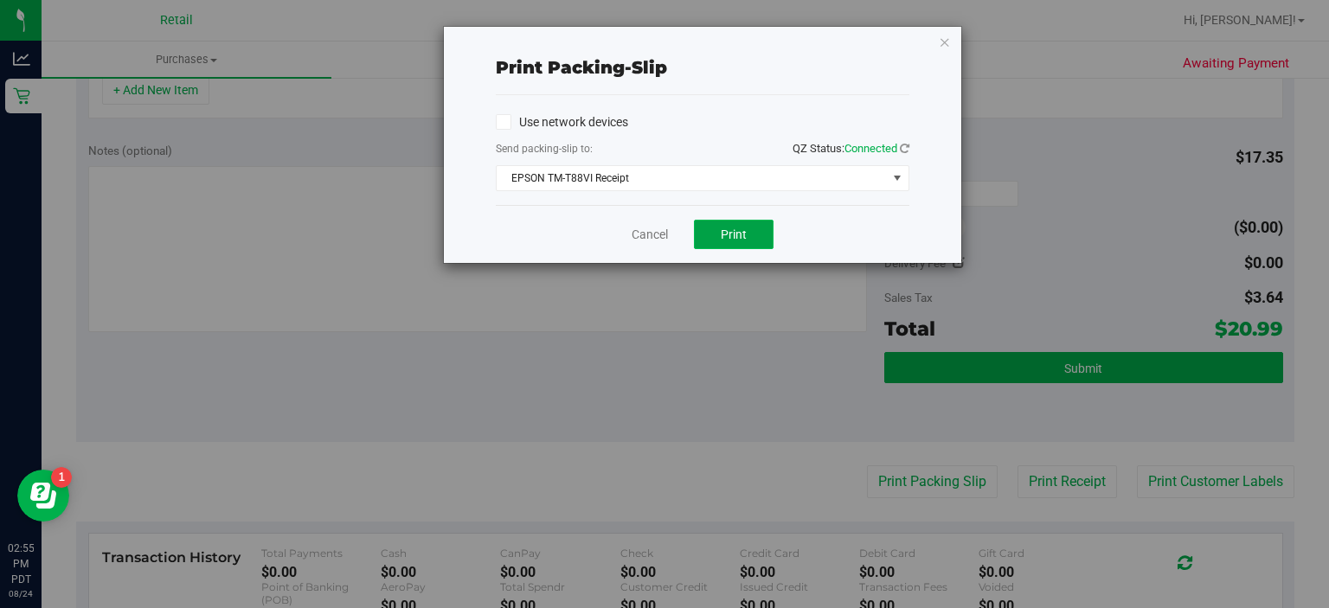
click at [728, 243] on button "Print" at bounding box center [734, 234] width 80 height 29
click at [636, 233] on link "Cancel" at bounding box center [650, 235] width 36 height 18
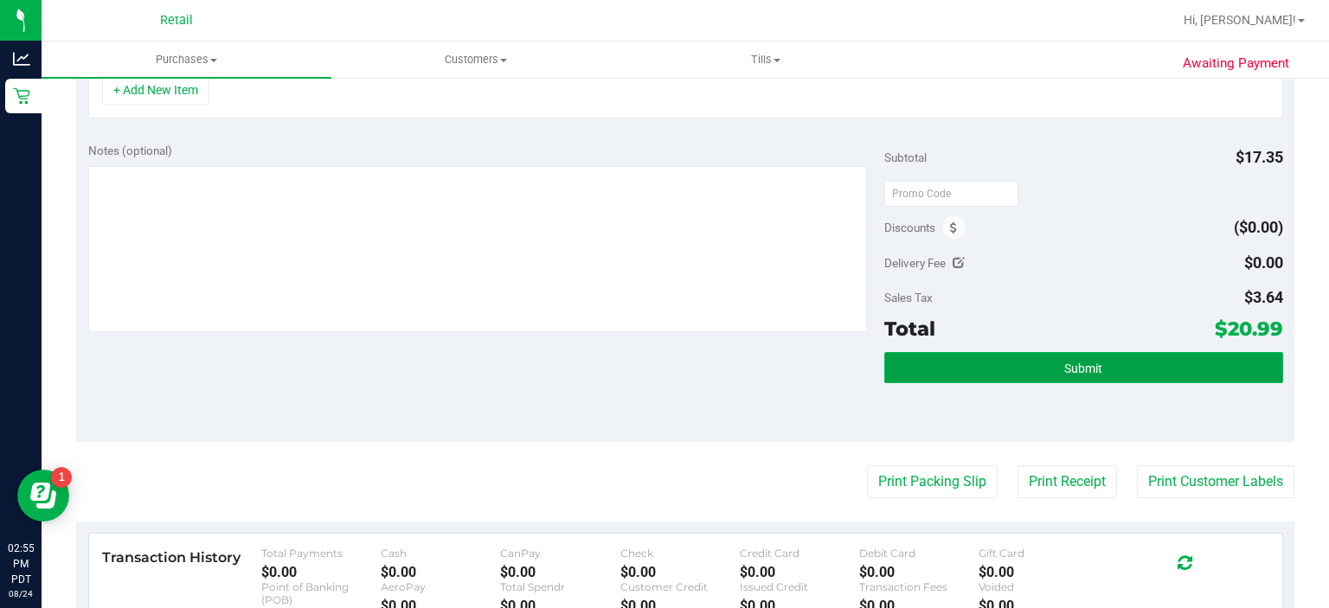
click at [1102, 366] on button "Submit" at bounding box center [1084, 367] width 398 height 31
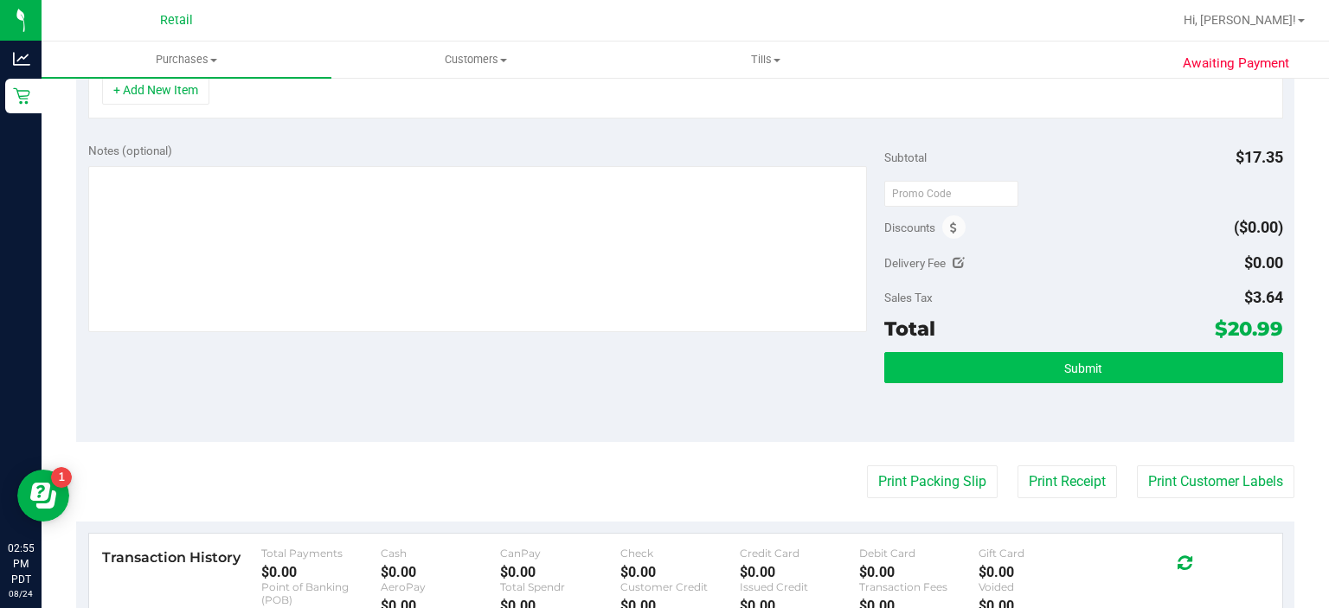
scroll to position [485, 0]
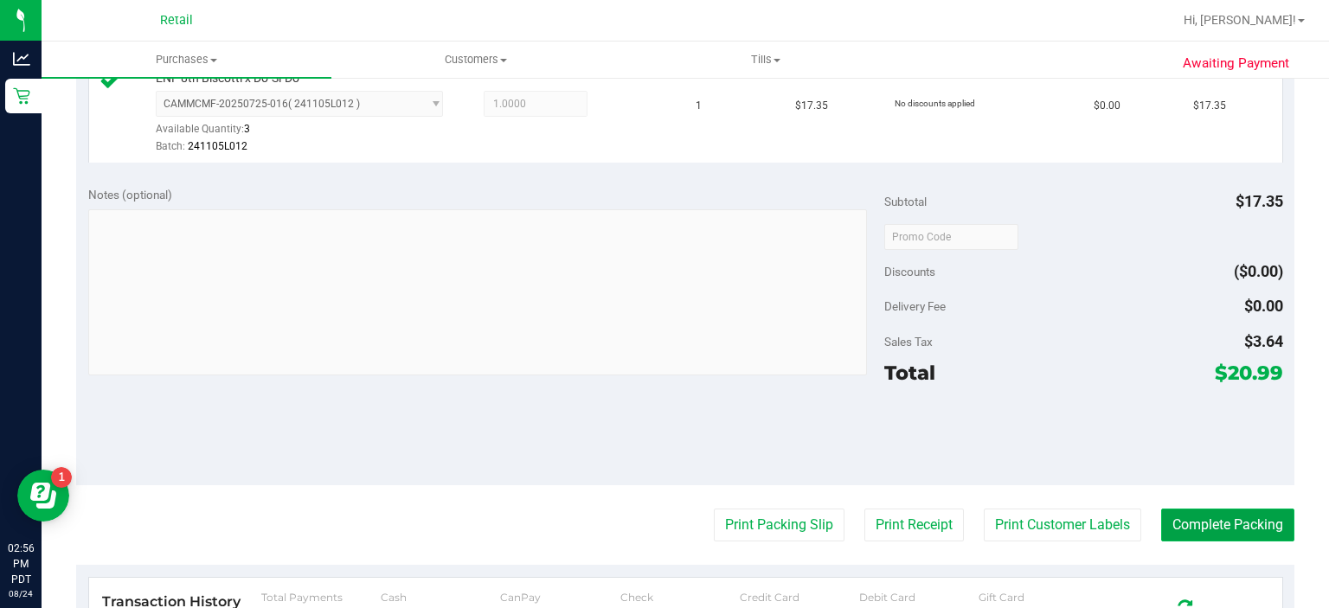
click at [1212, 526] on button "Complete Packing" at bounding box center [1228, 525] width 133 height 33
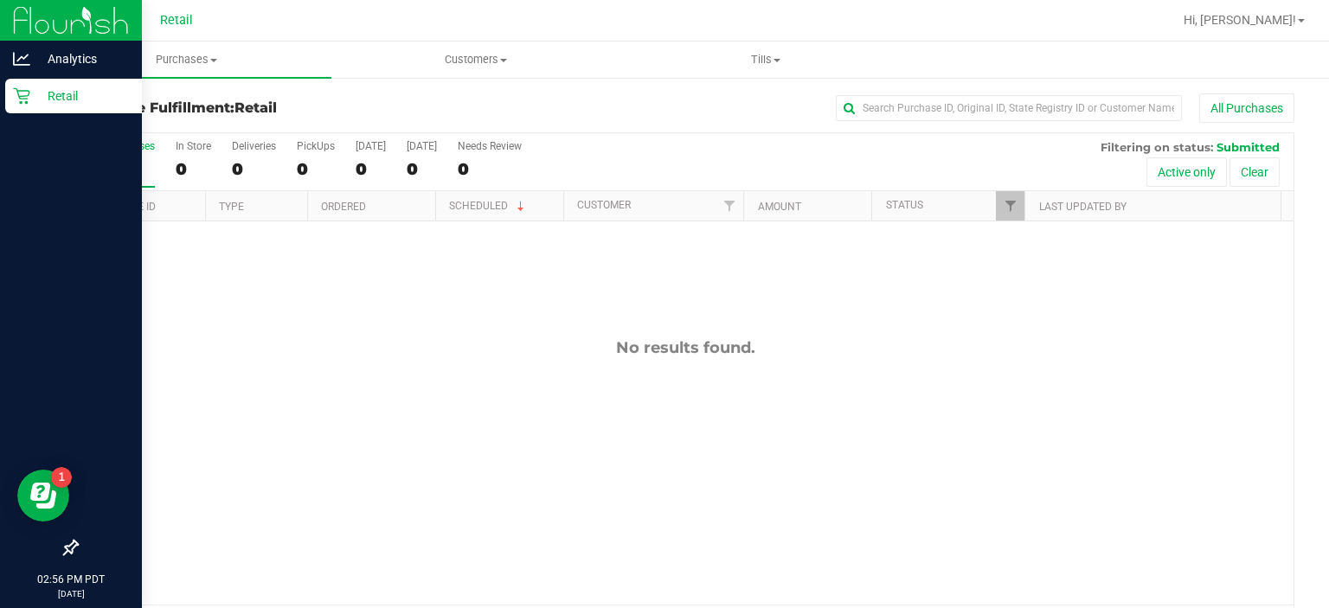
click at [3, 100] on link "Retail" at bounding box center [71, 97] width 142 height 37
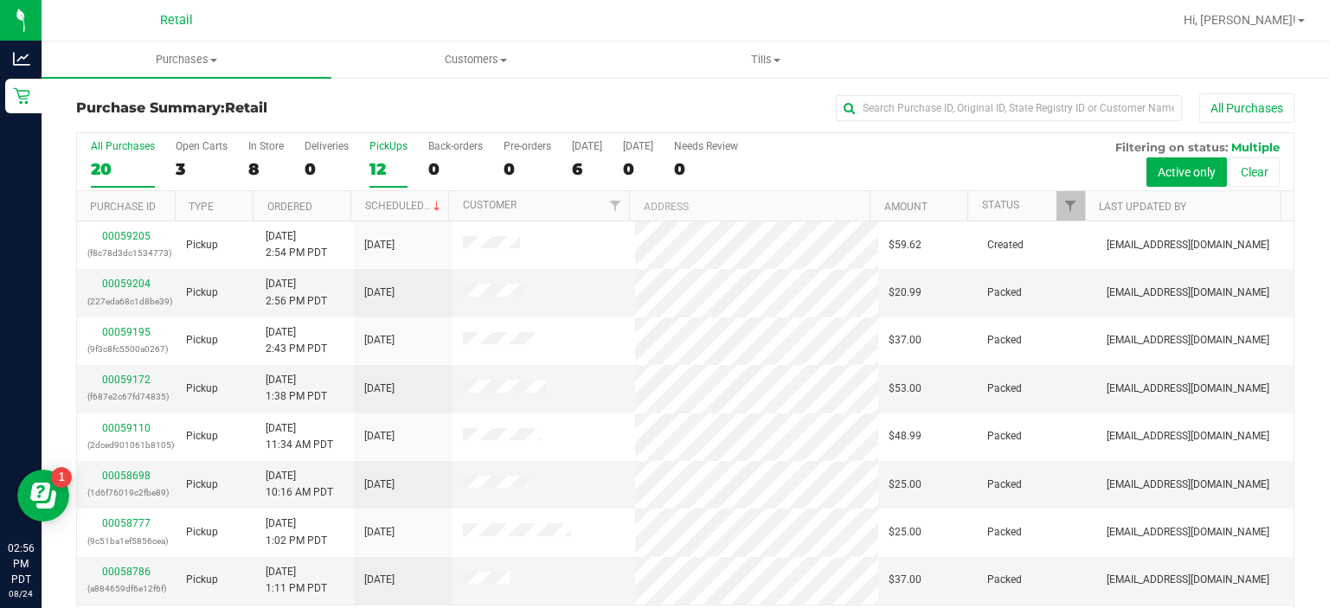
click at [393, 149] on div "PickUps" at bounding box center [389, 146] width 38 height 12
click at [0, 0] on input "PickUps 12" at bounding box center [0, 0] width 0 height 0
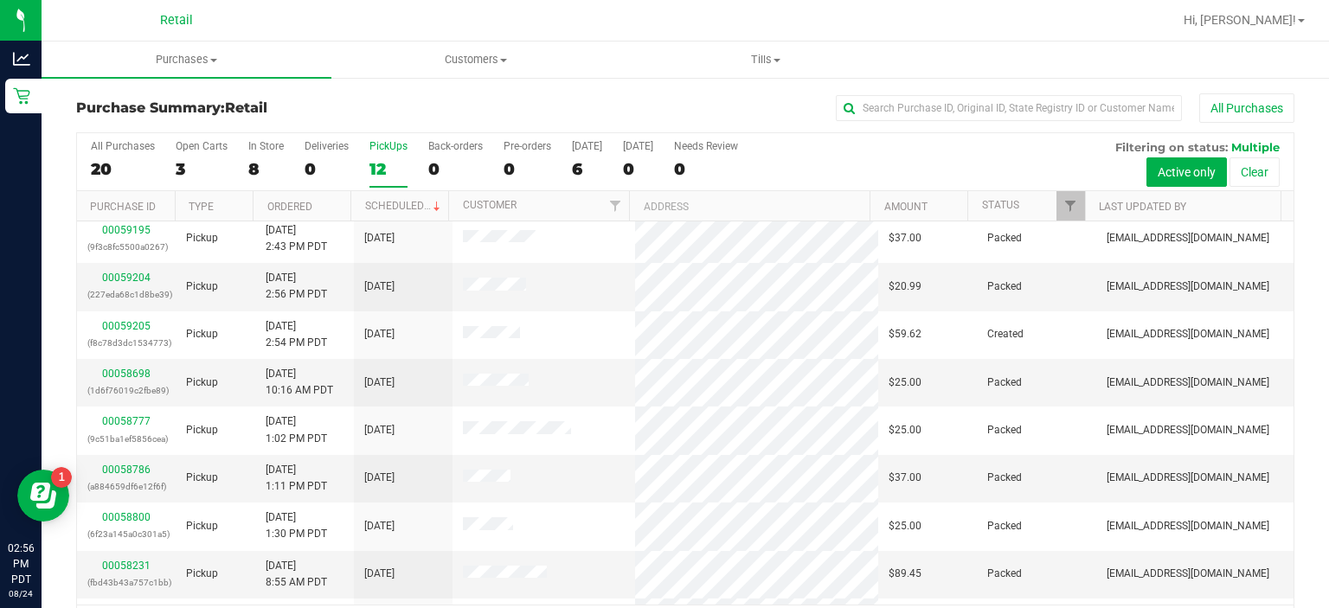
scroll to position [103, 0]
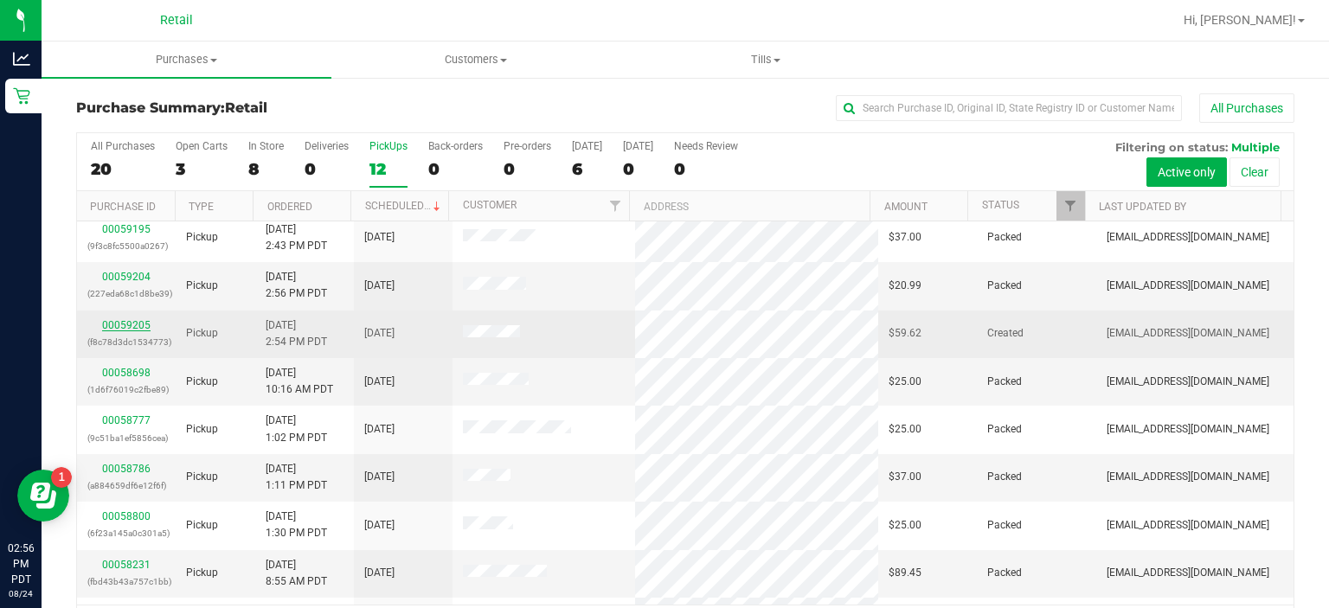
click at [132, 320] on link "00059205" at bounding box center [126, 325] width 48 height 12
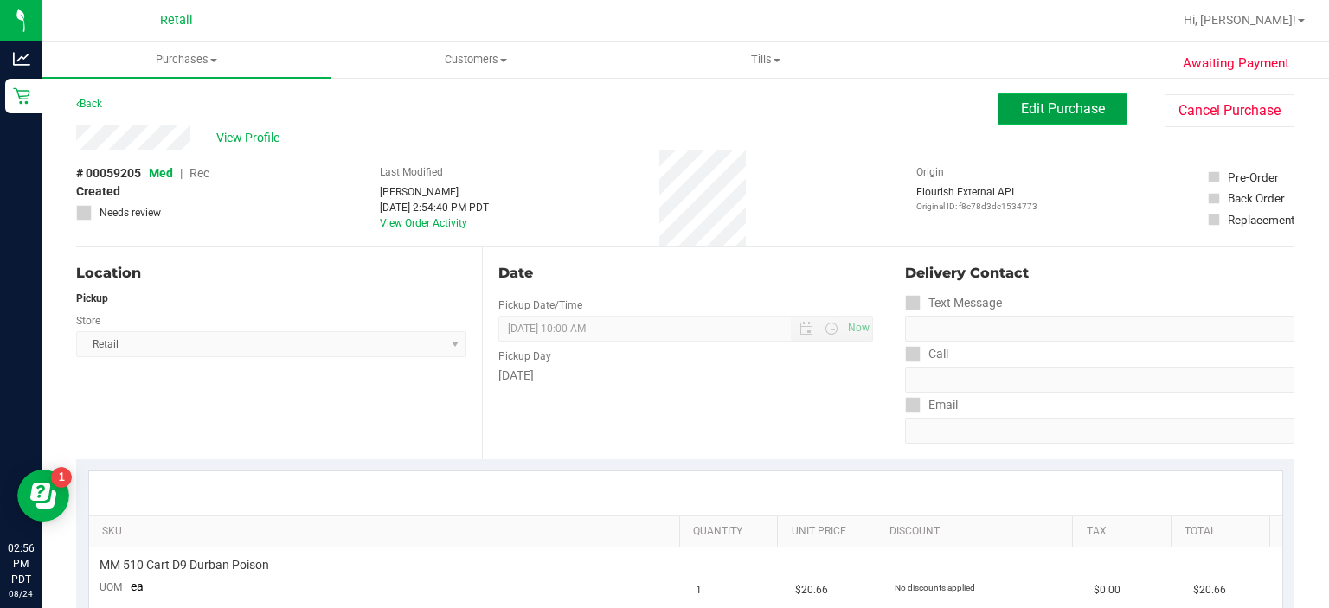
click at [1034, 104] on span "Edit Purchase" at bounding box center [1063, 108] width 84 height 16
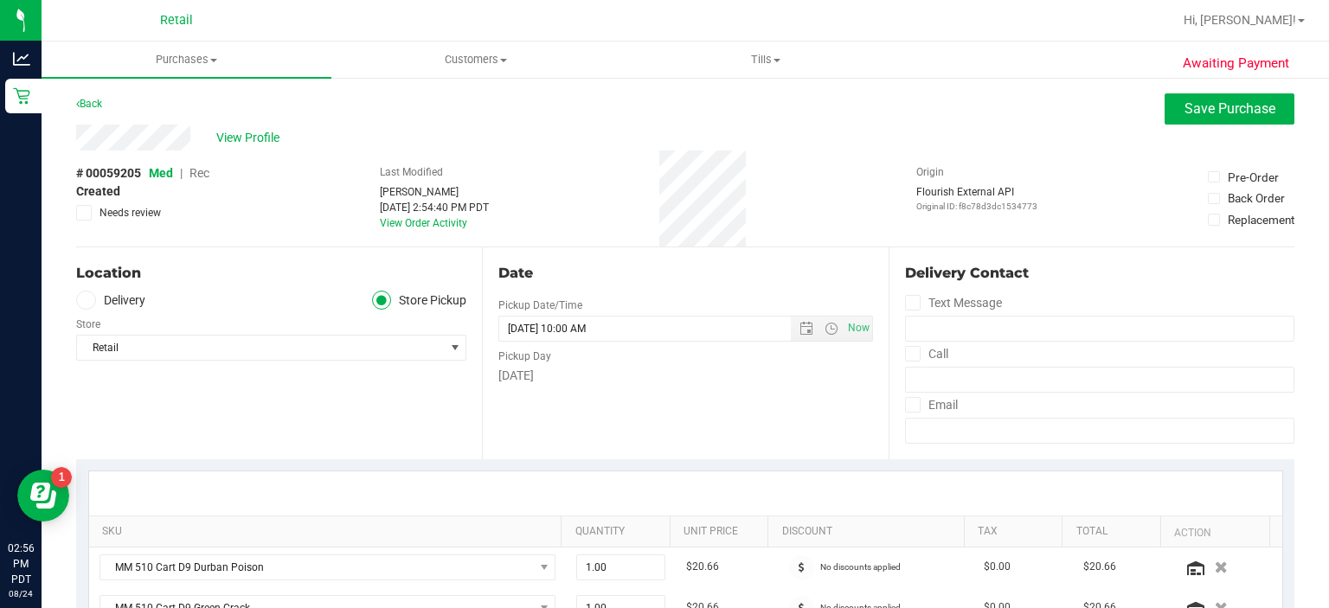
click at [201, 177] on span "Rec" at bounding box center [200, 173] width 20 height 14
click at [1210, 105] on span "Save Purchase" at bounding box center [1230, 108] width 91 height 16
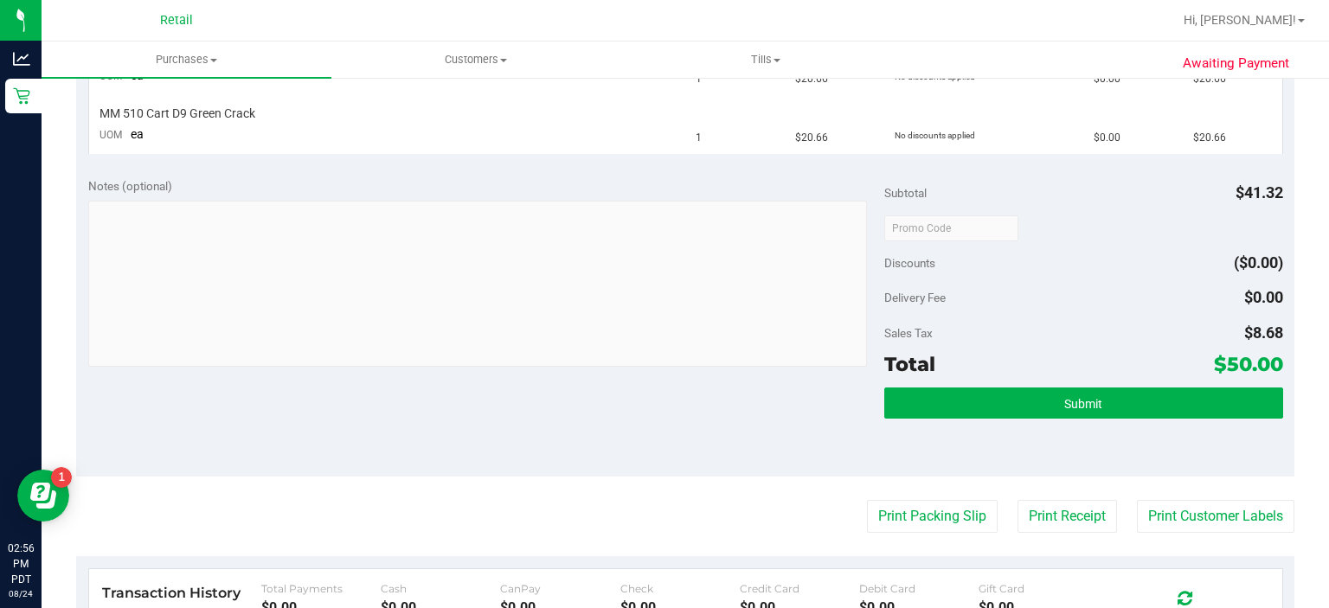
scroll to position [512, 0]
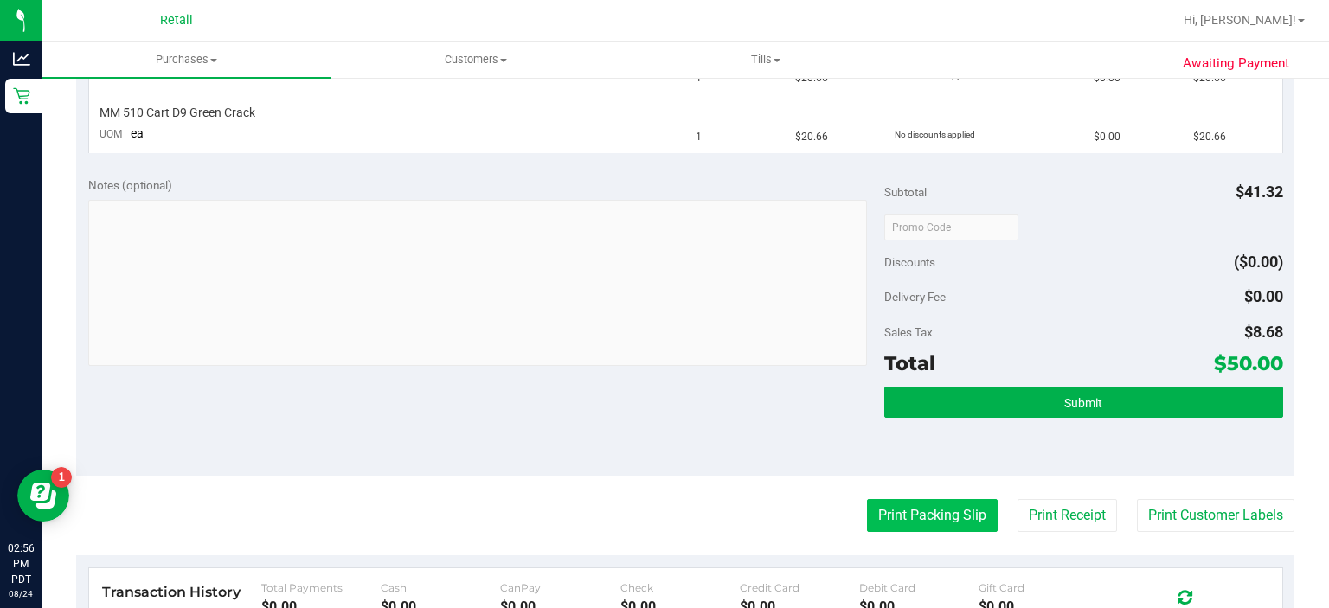
click at [911, 513] on button "Print Packing Slip" at bounding box center [932, 515] width 131 height 33
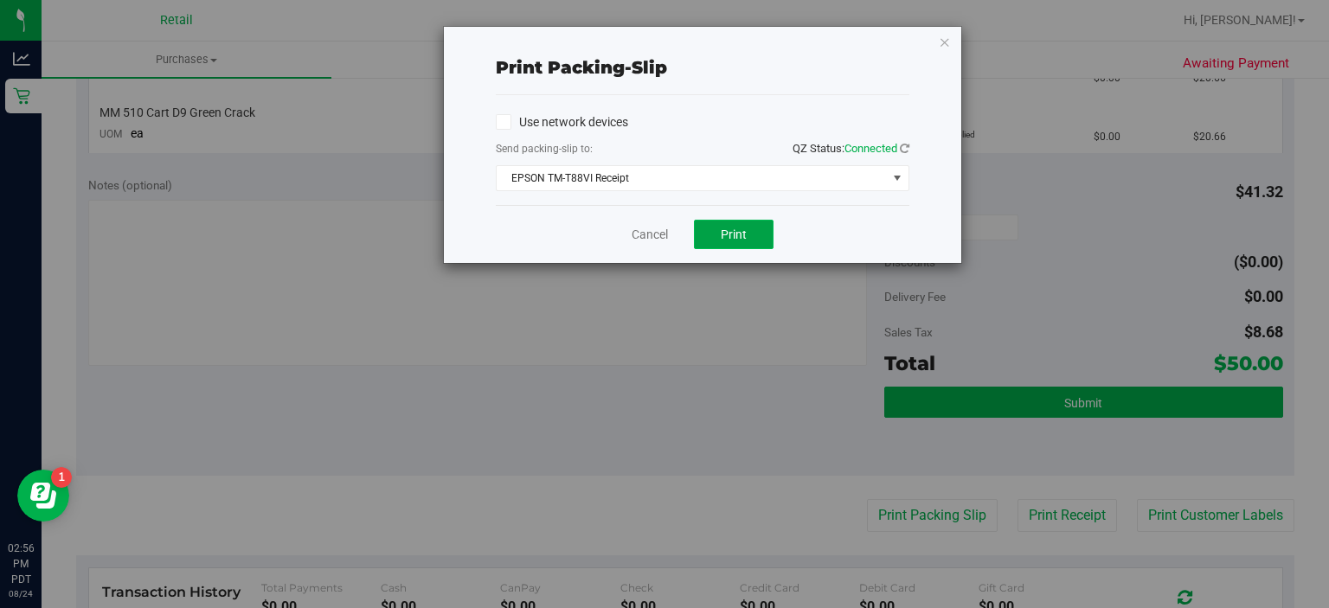
click at [741, 240] on span "Print" at bounding box center [734, 235] width 26 height 14
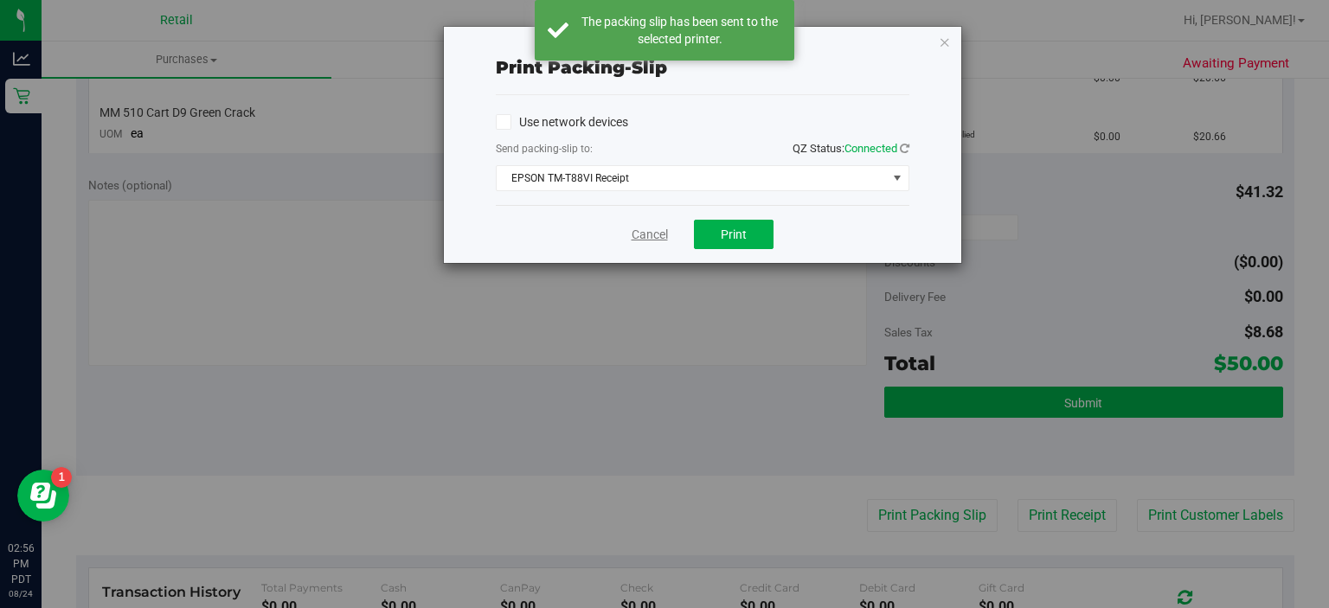
click at [643, 232] on link "Cancel" at bounding box center [650, 235] width 36 height 18
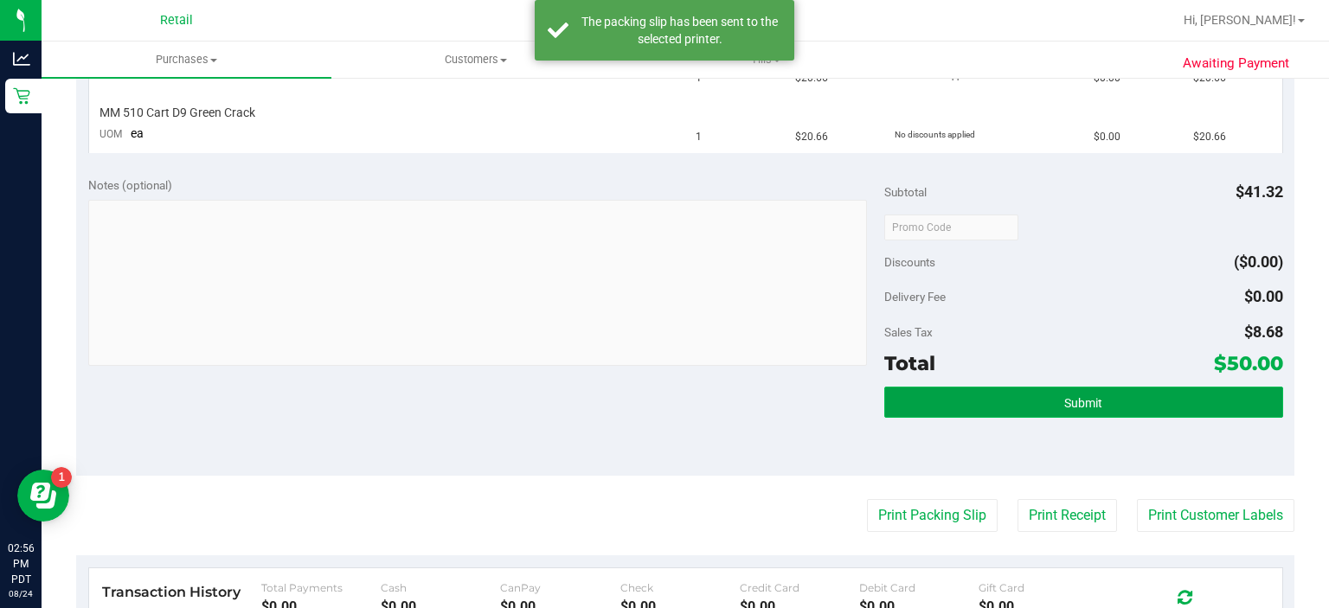
click at [1074, 402] on span "Submit" at bounding box center [1084, 403] width 38 height 14
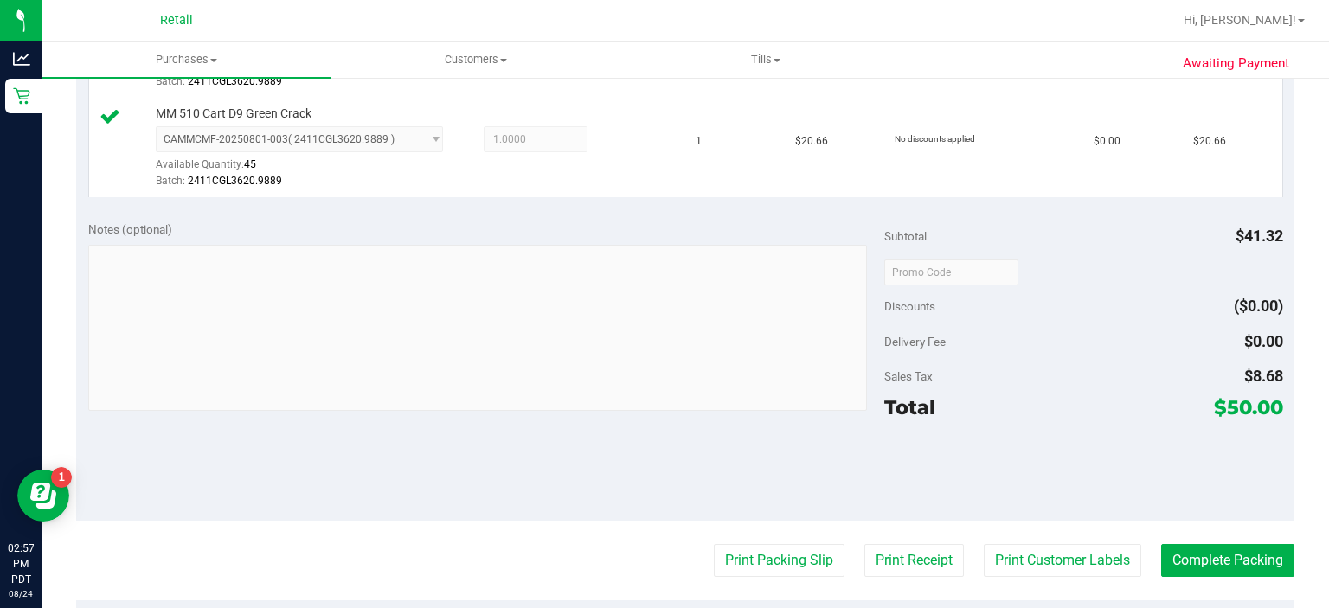
scroll to position [758, 0]
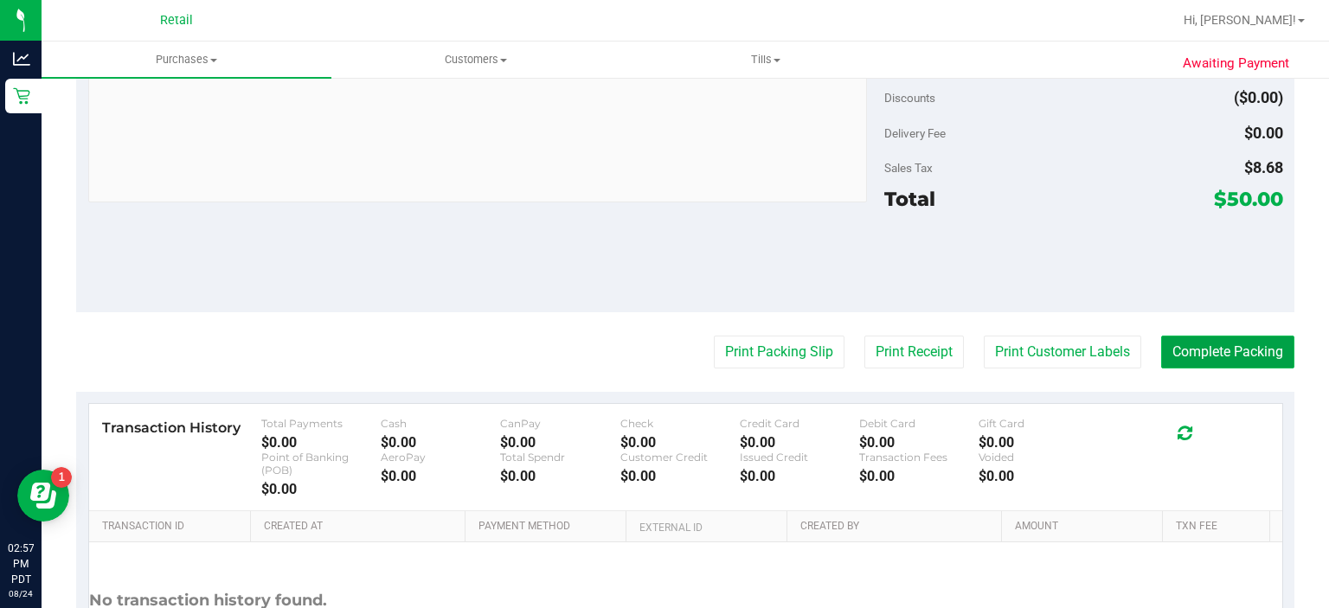
click at [1218, 363] on button "Complete Packing" at bounding box center [1228, 352] width 133 height 33
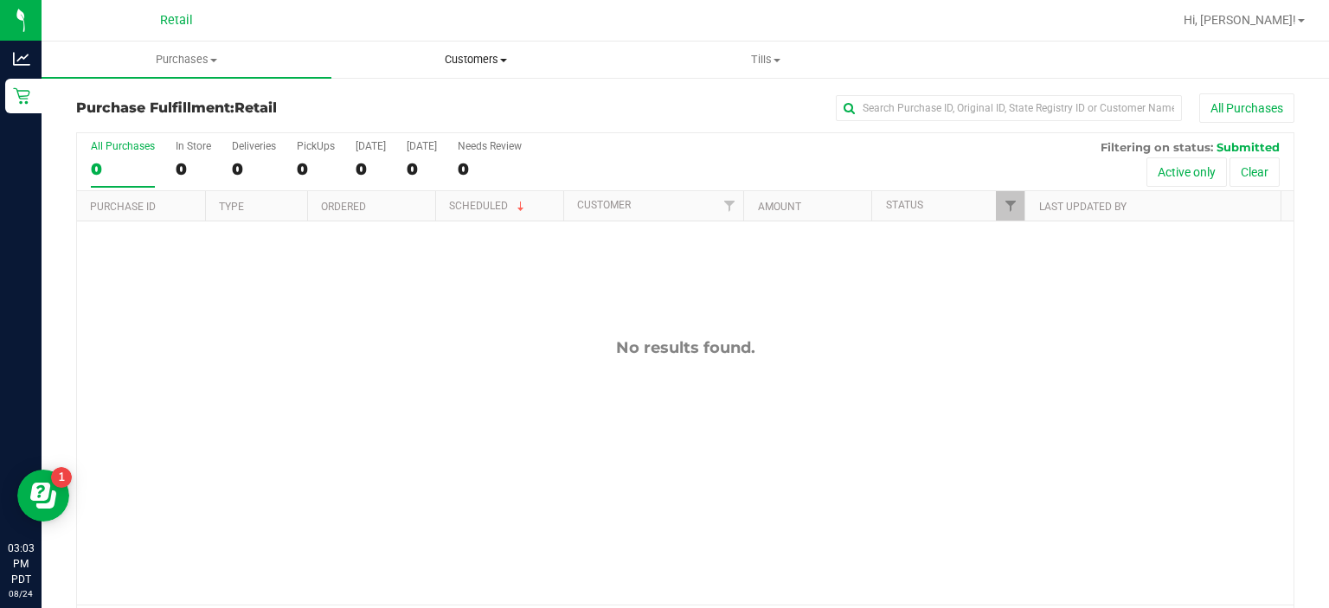
click at [504, 60] on span at bounding box center [503, 60] width 7 height 3
click at [402, 100] on span "All customers" at bounding box center [394, 104] width 125 height 15
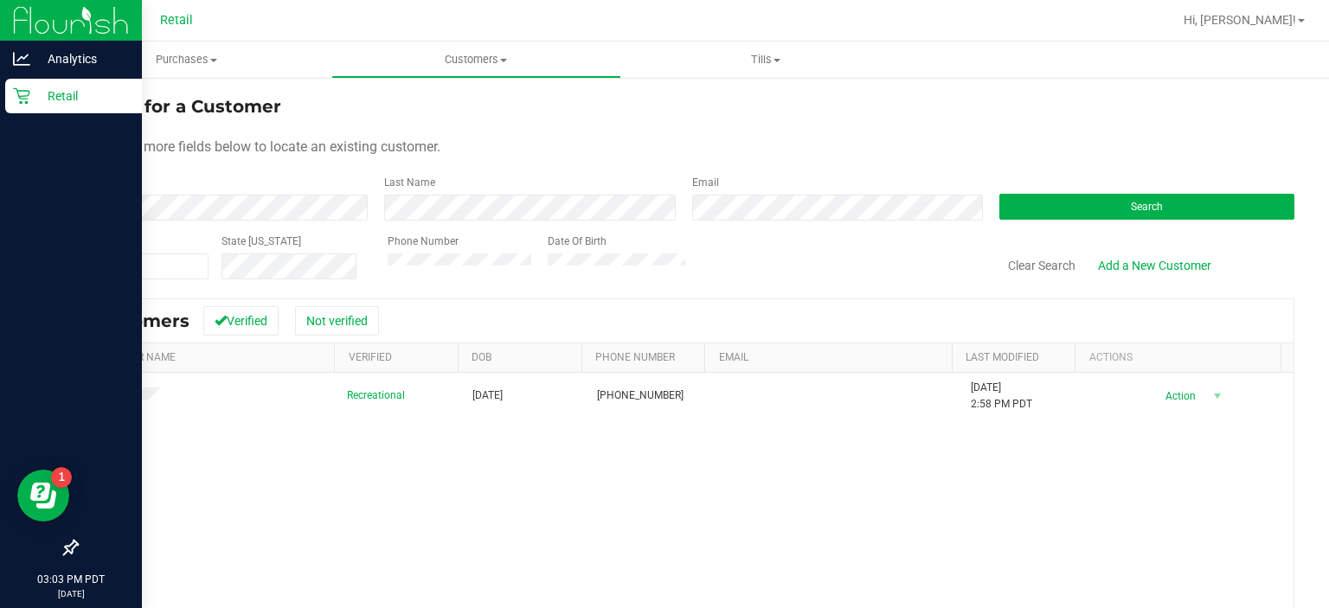
click at [24, 100] on icon at bounding box center [21, 95] width 17 height 17
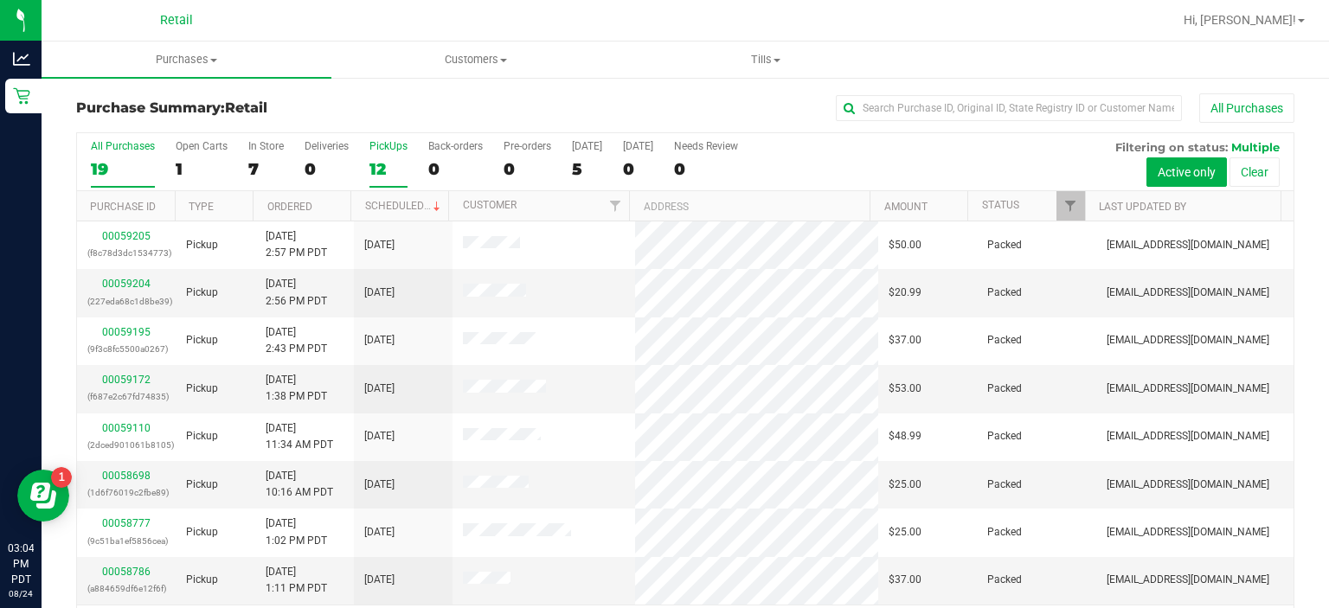
click at [377, 145] on div "PickUps" at bounding box center [389, 146] width 38 height 12
click at [0, 0] on input "PickUps 12" at bounding box center [0, 0] width 0 height 0
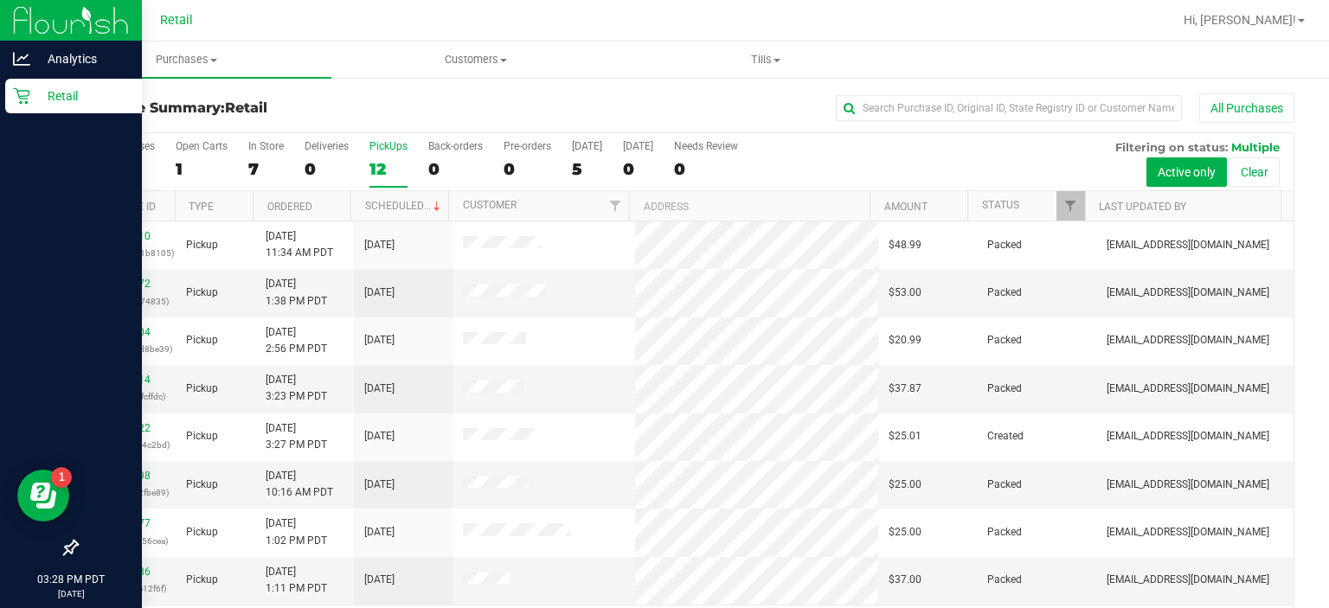
click at [26, 103] on icon at bounding box center [21, 96] width 16 height 16
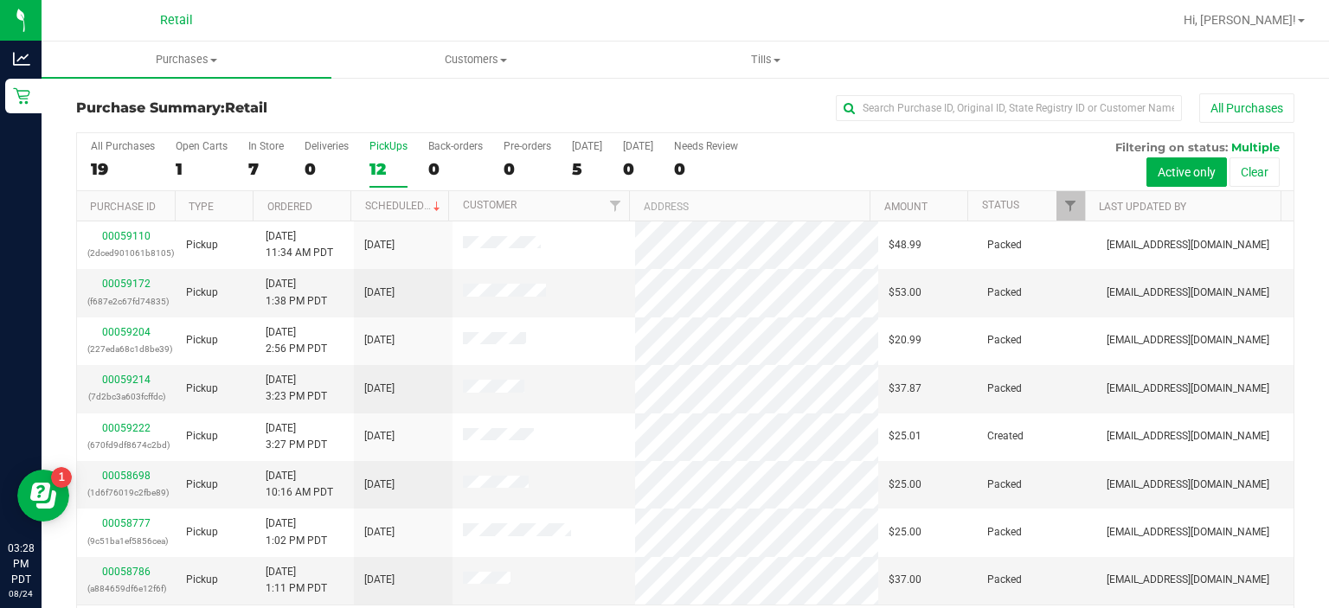
click at [387, 147] on div "PickUps" at bounding box center [389, 146] width 38 height 12
click at [0, 0] on input "PickUps 12" at bounding box center [0, 0] width 0 height 0
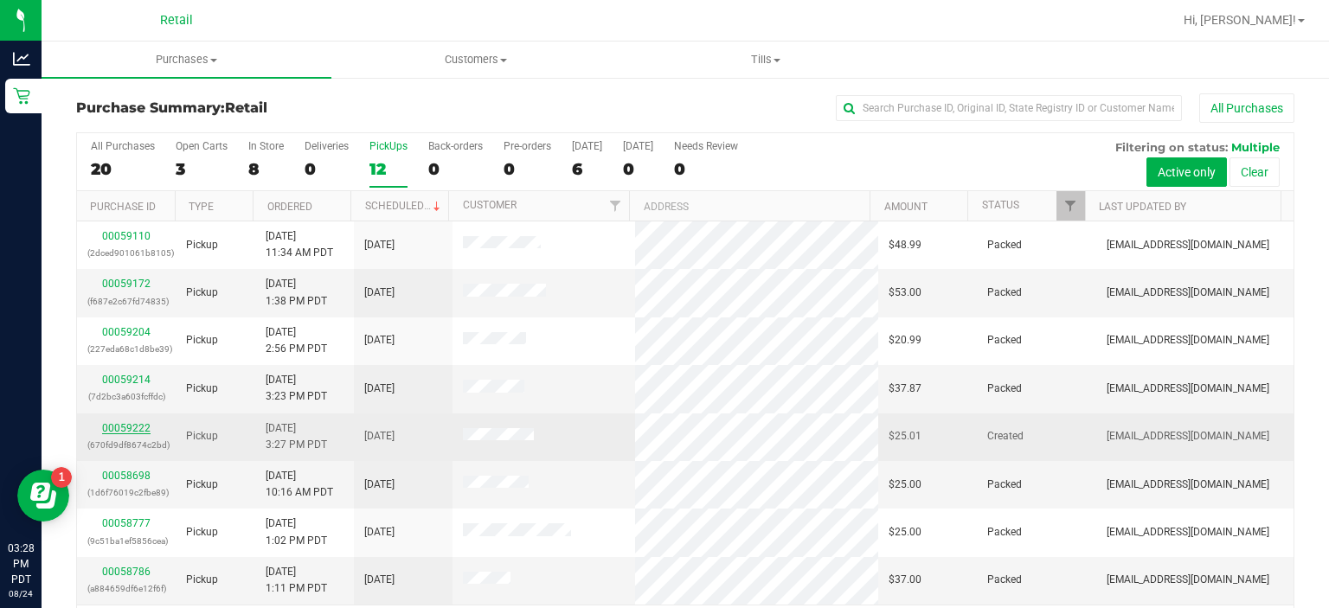
click at [126, 428] on link "00059222" at bounding box center [126, 428] width 48 height 12
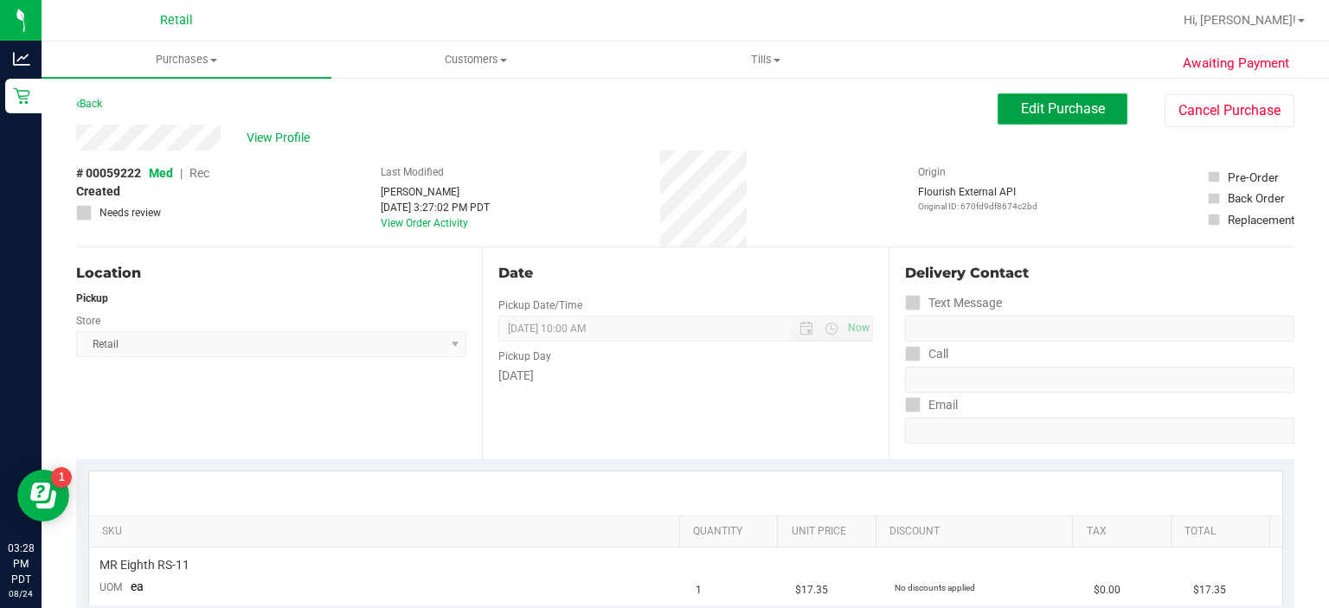
click at [1028, 106] on span "Edit Purchase" at bounding box center [1063, 108] width 84 height 16
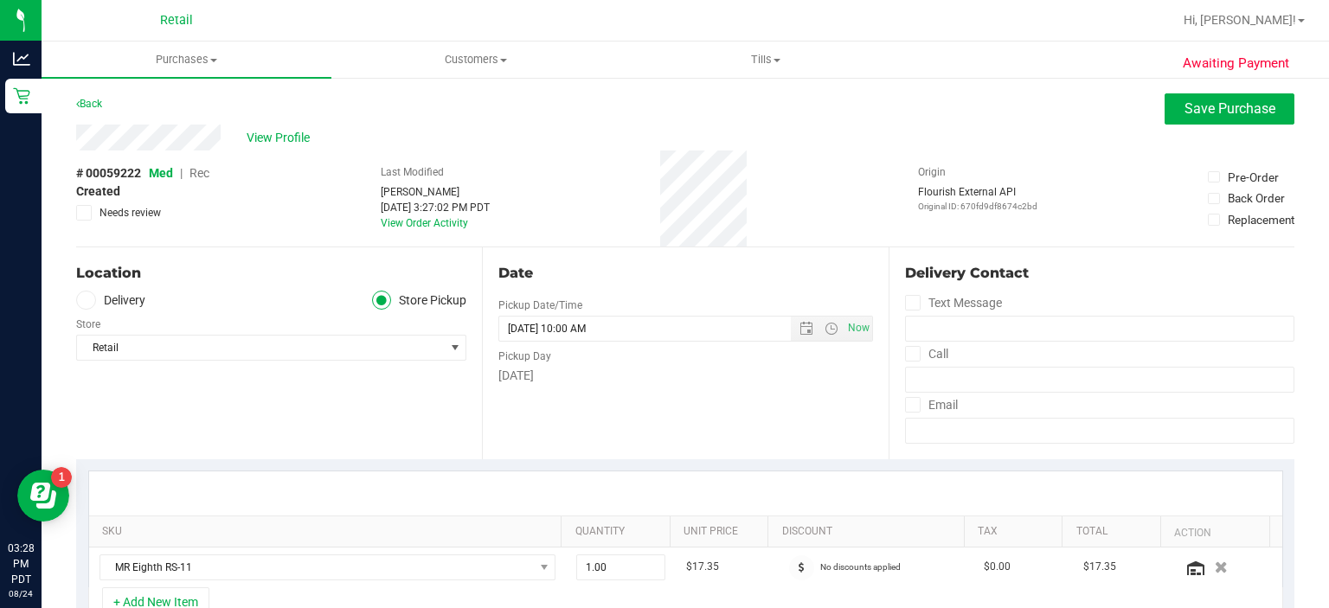
click at [203, 177] on span "Rec" at bounding box center [200, 173] width 20 height 14
click at [1203, 108] on span "Save Purchase" at bounding box center [1230, 108] width 91 height 16
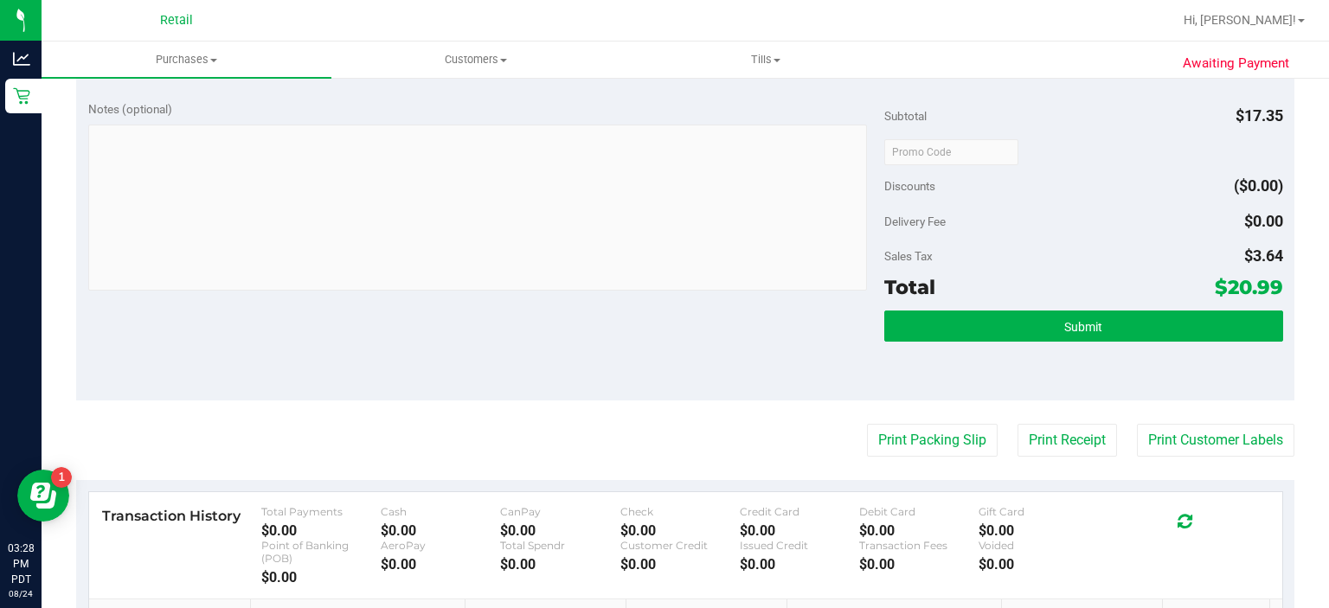
scroll to position [530, 0]
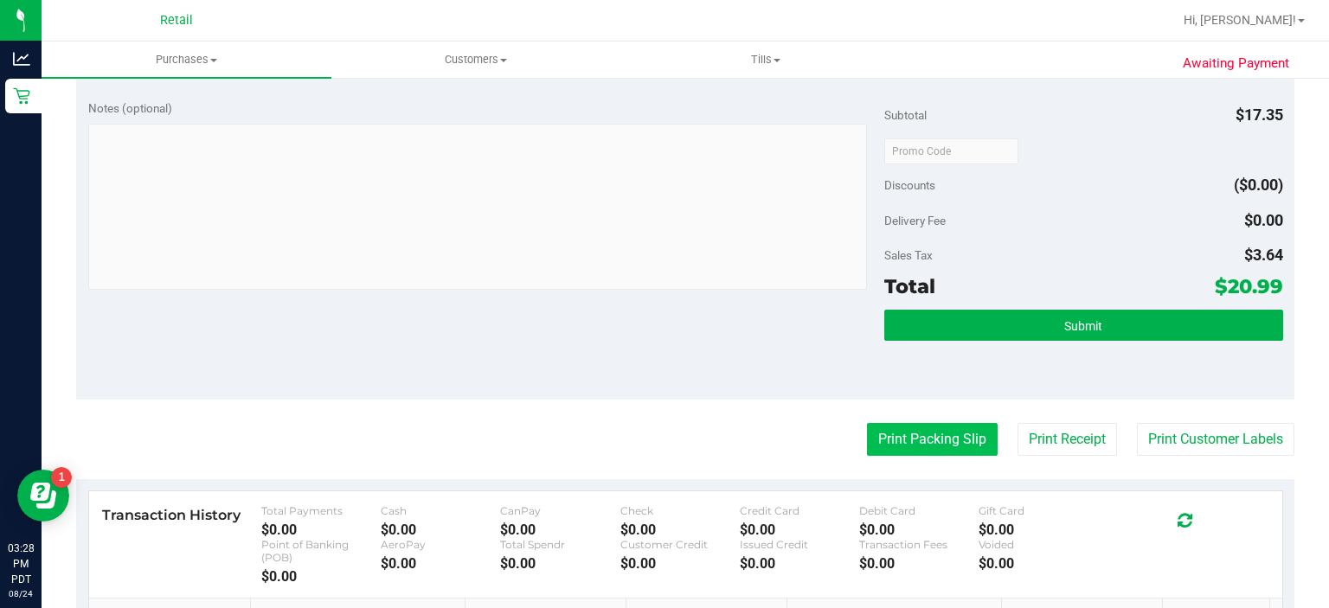
click at [900, 440] on button "Print Packing Slip" at bounding box center [932, 439] width 131 height 33
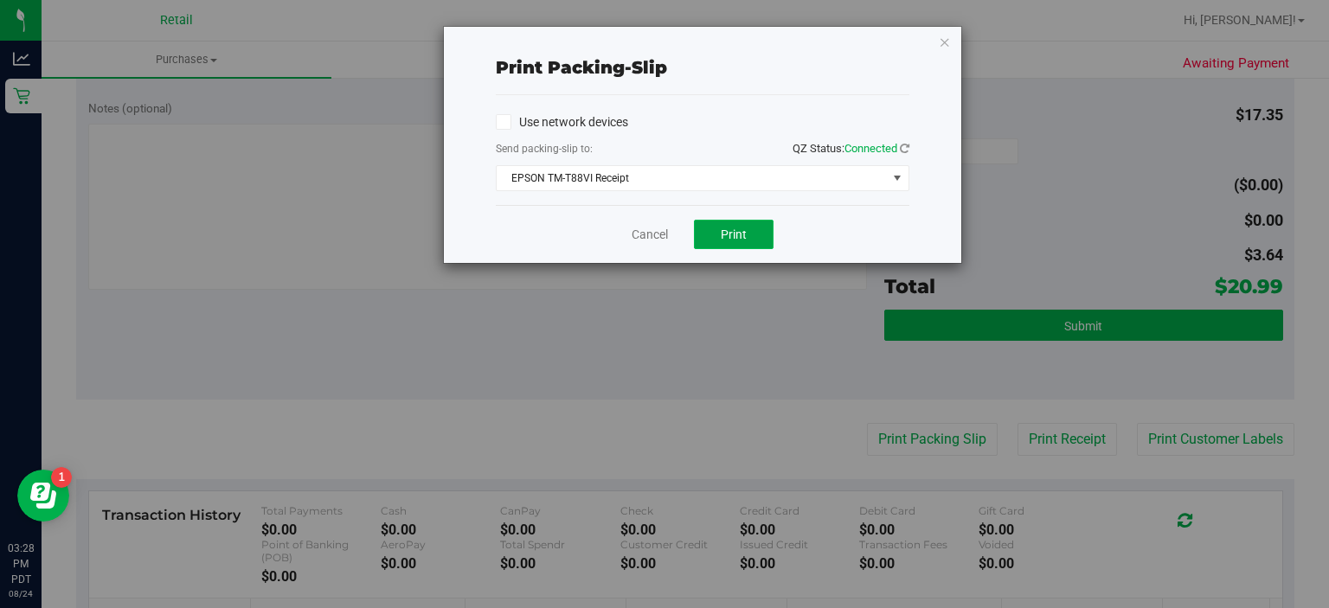
click at [748, 222] on button "Print" at bounding box center [734, 234] width 80 height 29
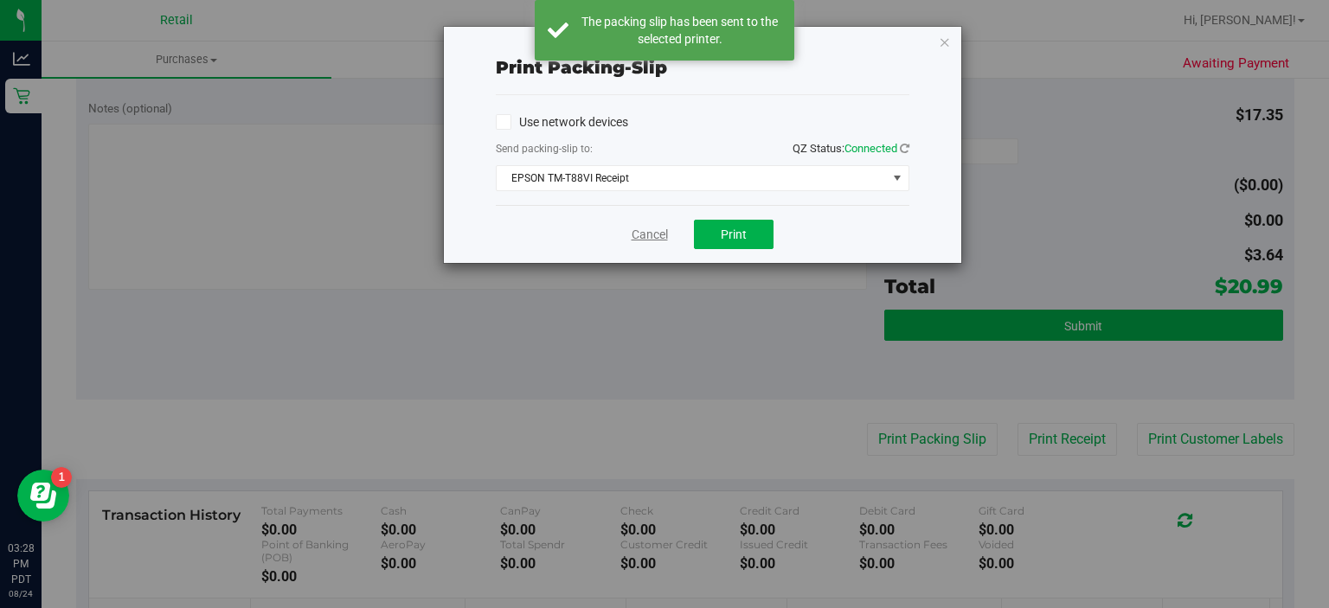
click at [637, 233] on link "Cancel" at bounding box center [650, 235] width 36 height 18
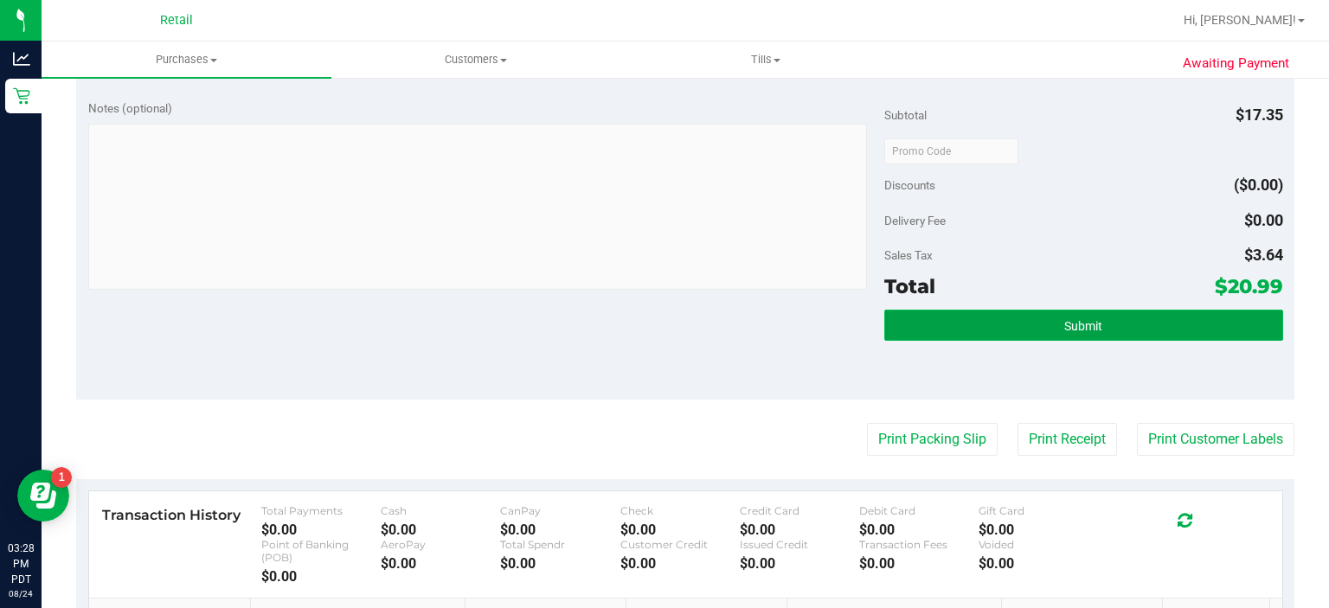
click at [1070, 335] on button "Submit" at bounding box center [1084, 325] width 398 height 31
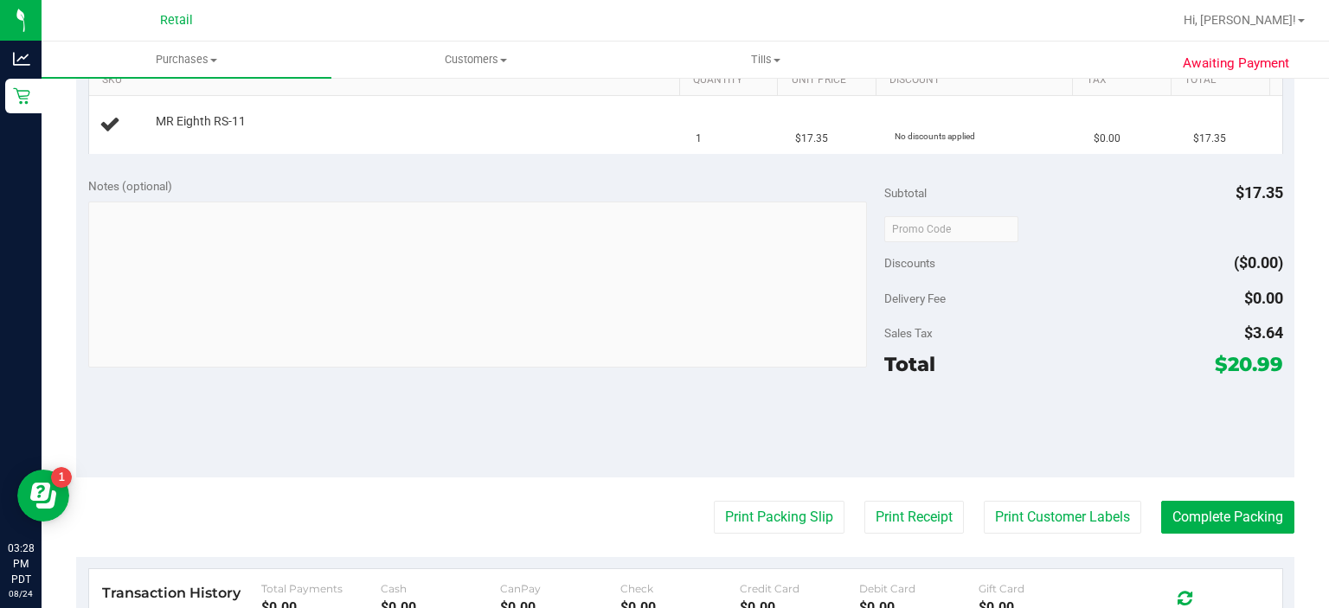
scroll to position [447, 0]
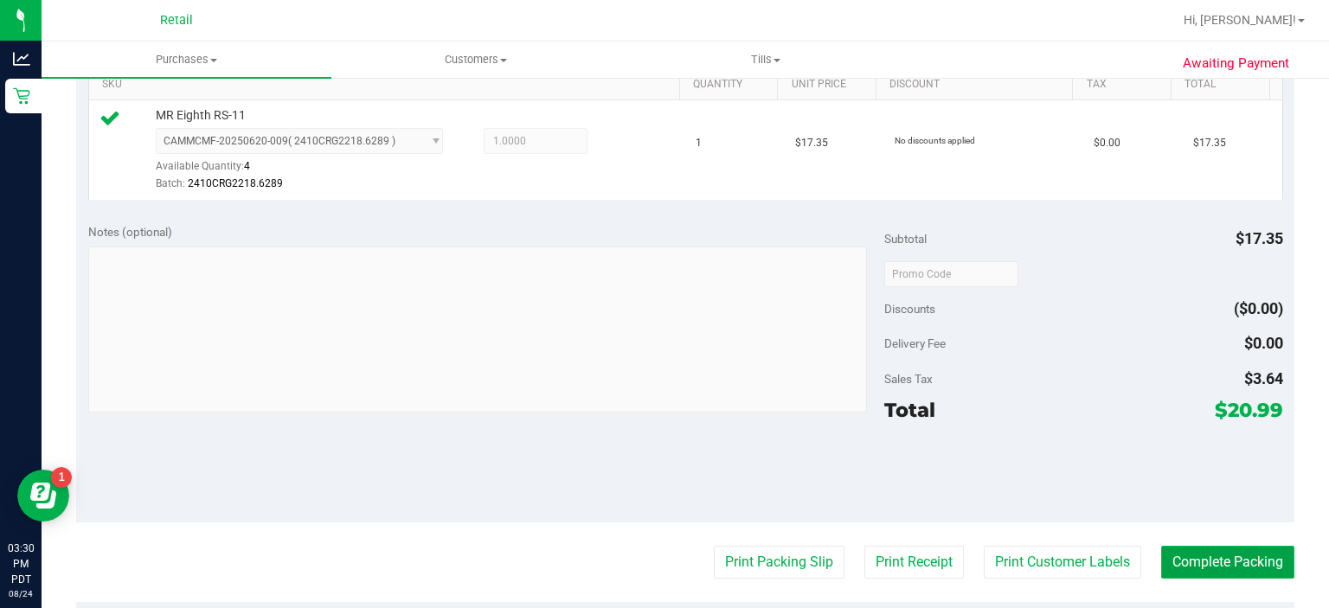
click at [1223, 554] on button "Complete Packing" at bounding box center [1228, 562] width 133 height 33
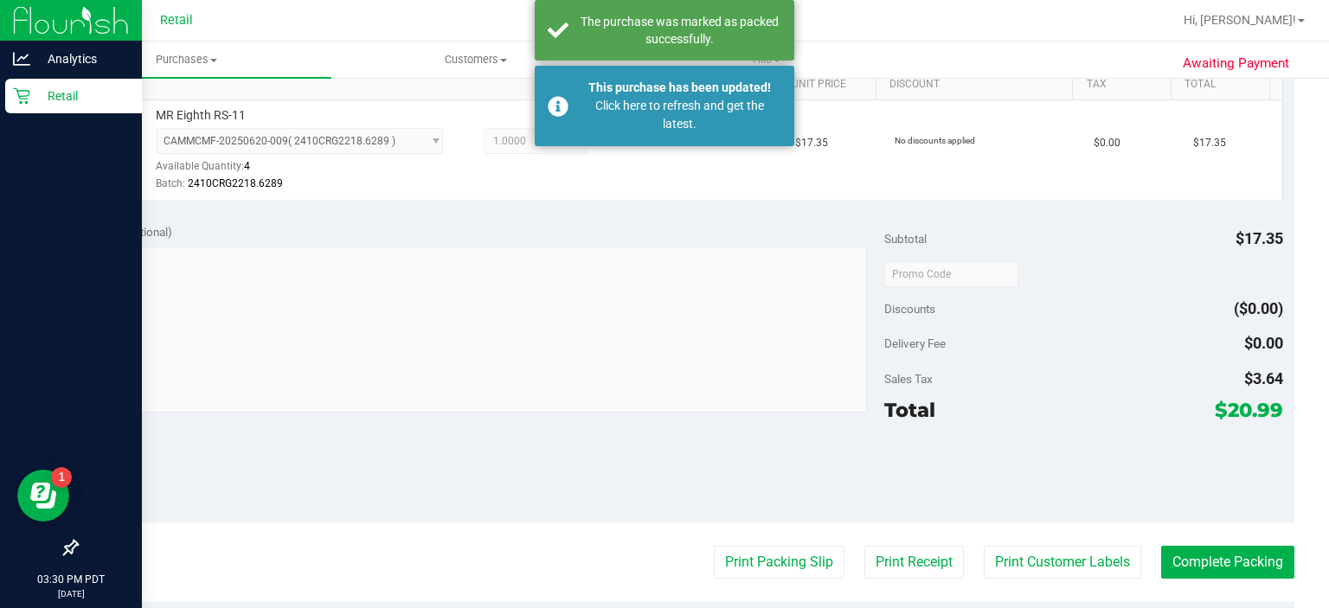
click at [10, 101] on div "Retail" at bounding box center [73, 96] width 137 height 35
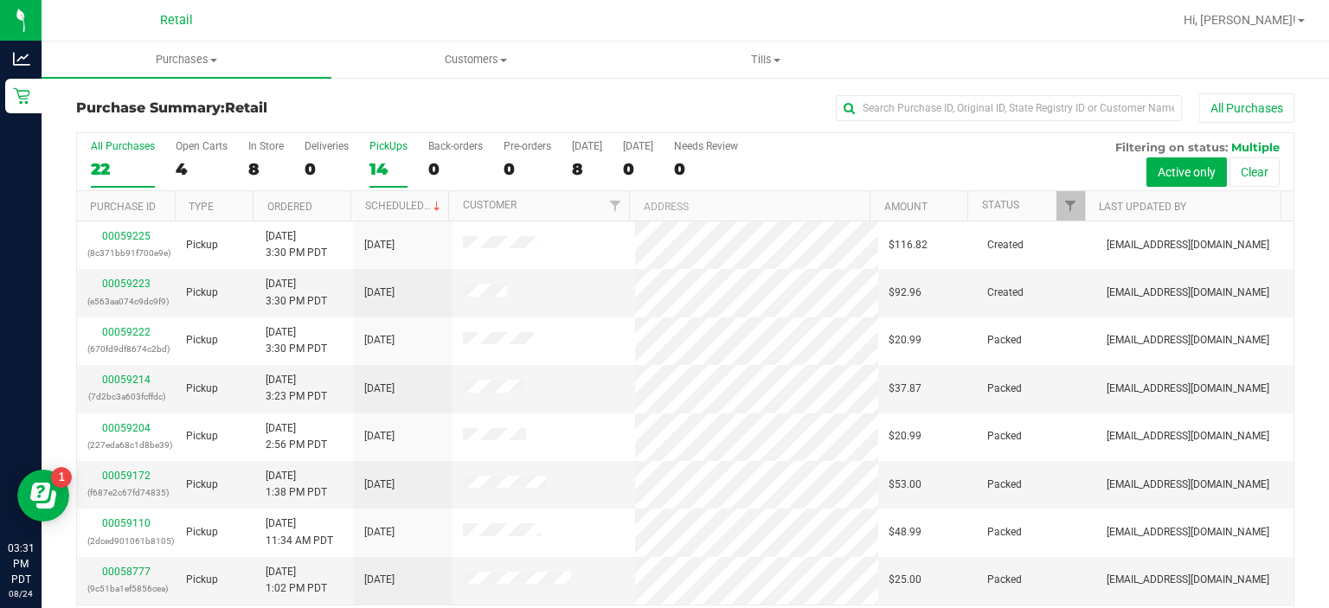
click at [390, 144] on div "PickUps" at bounding box center [389, 146] width 38 height 12
click at [0, 0] on input "PickUps 14" at bounding box center [0, 0] width 0 height 0
click at [130, 471] on link "00059223" at bounding box center [126, 476] width 48 height 12
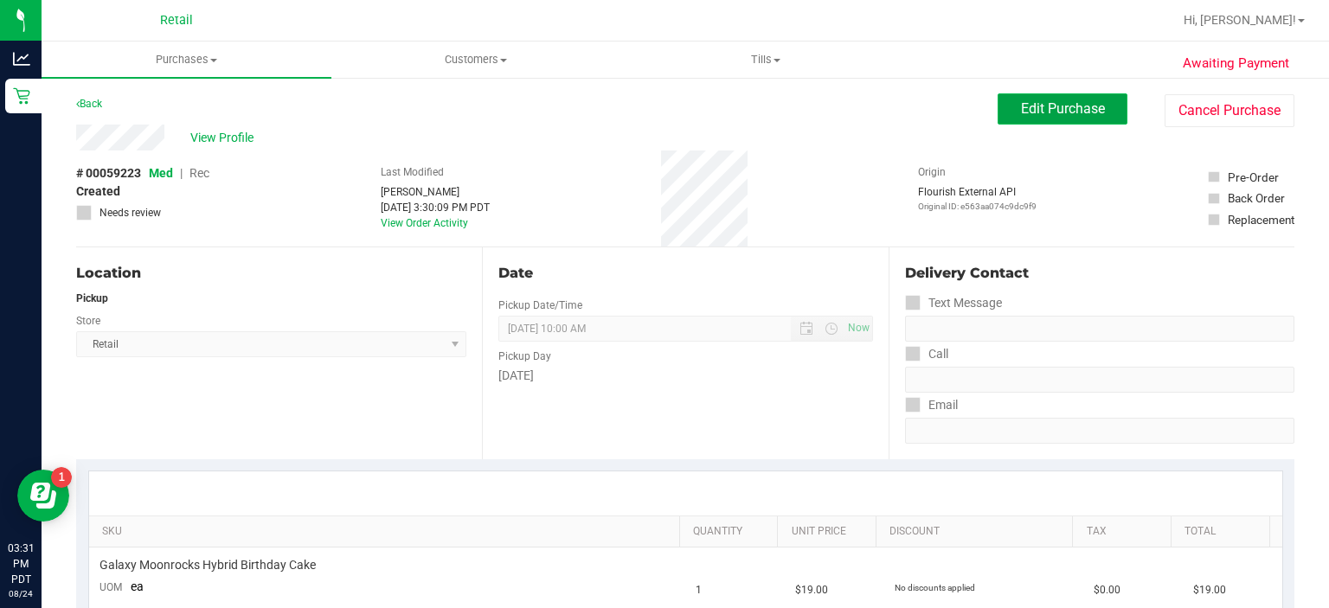
click at [1025, 106] on span "Edit Purchase" at bounding box center [1063, 108] width 84 height 16
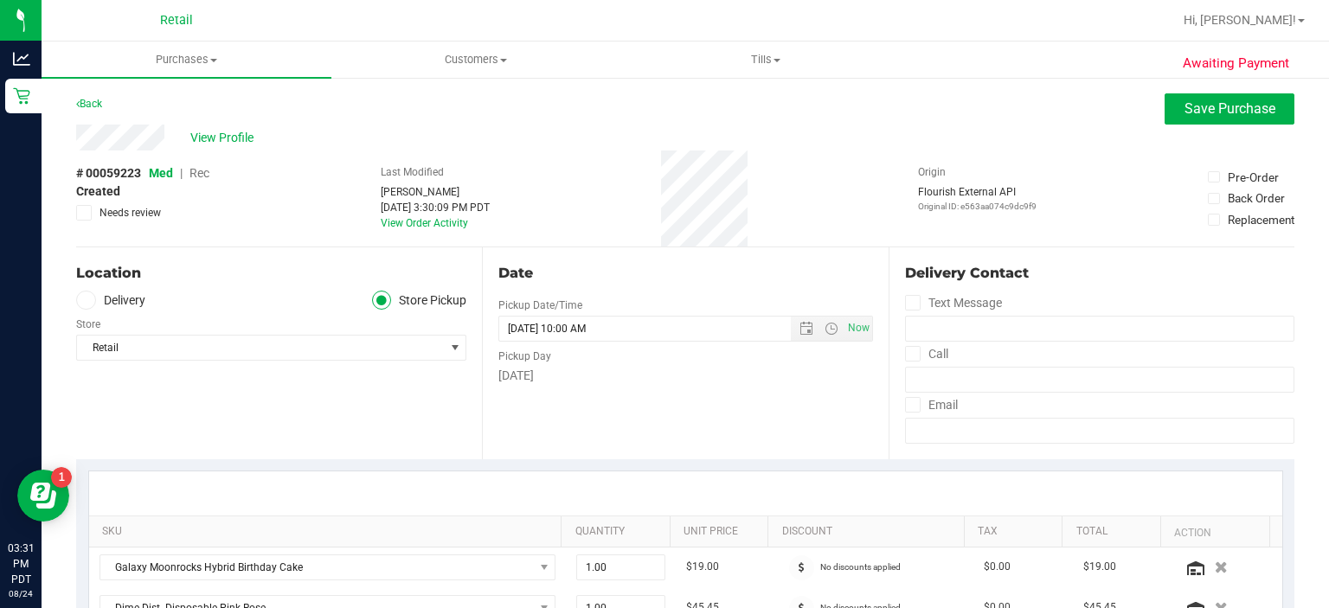
click at [201, 179] on span "Rec" at bounding box center [200, 173] width 20 height 14
click at [1206, 111] on span "Save Purchase" at bounding box center [1230, 108] width 91 height 16
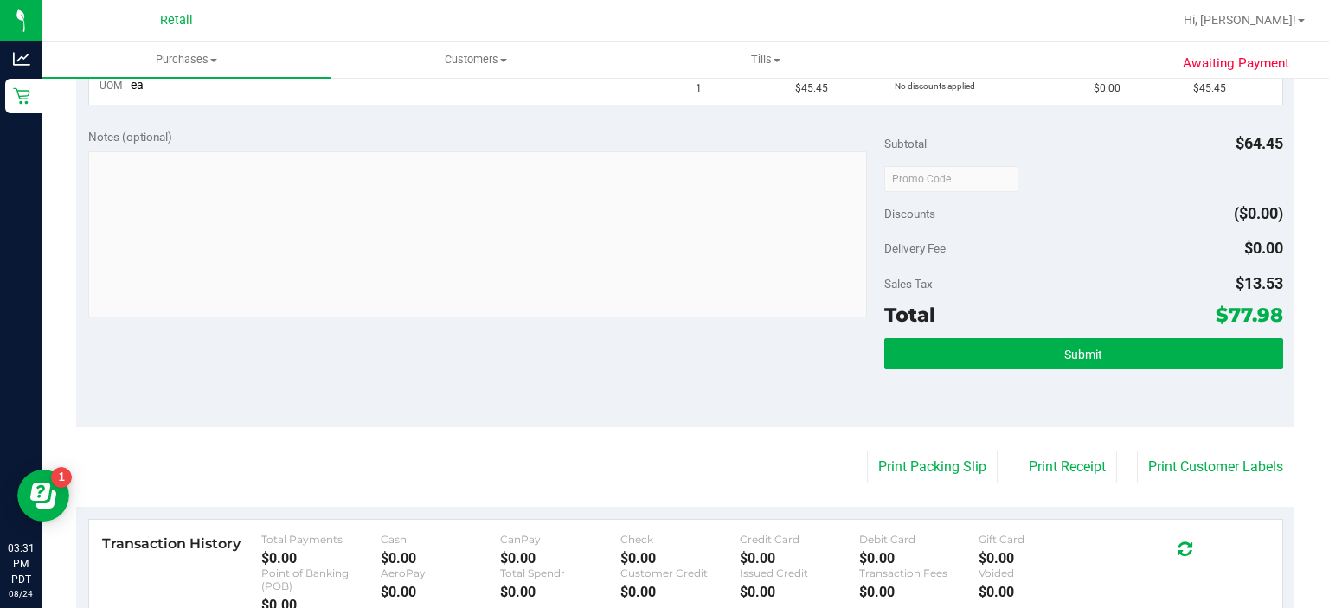
scroll to position [627, 0]
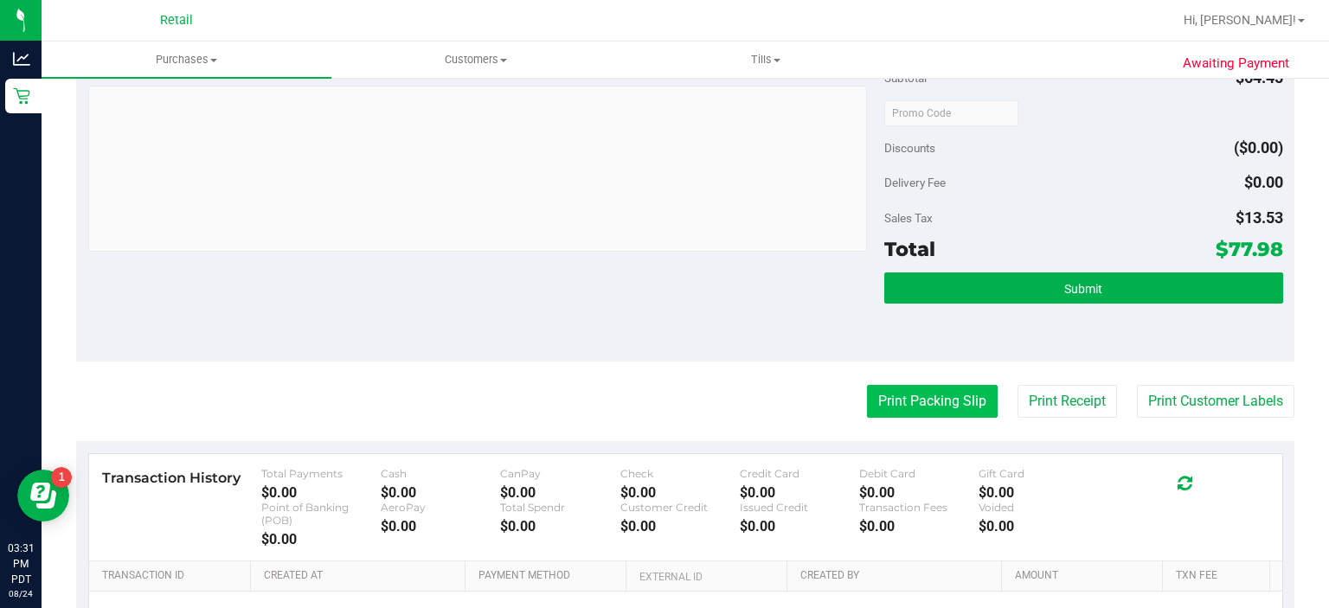
click at [910, 408] on button "Print Packing Slip" at bounding box center [932, 401] width 131 height 33
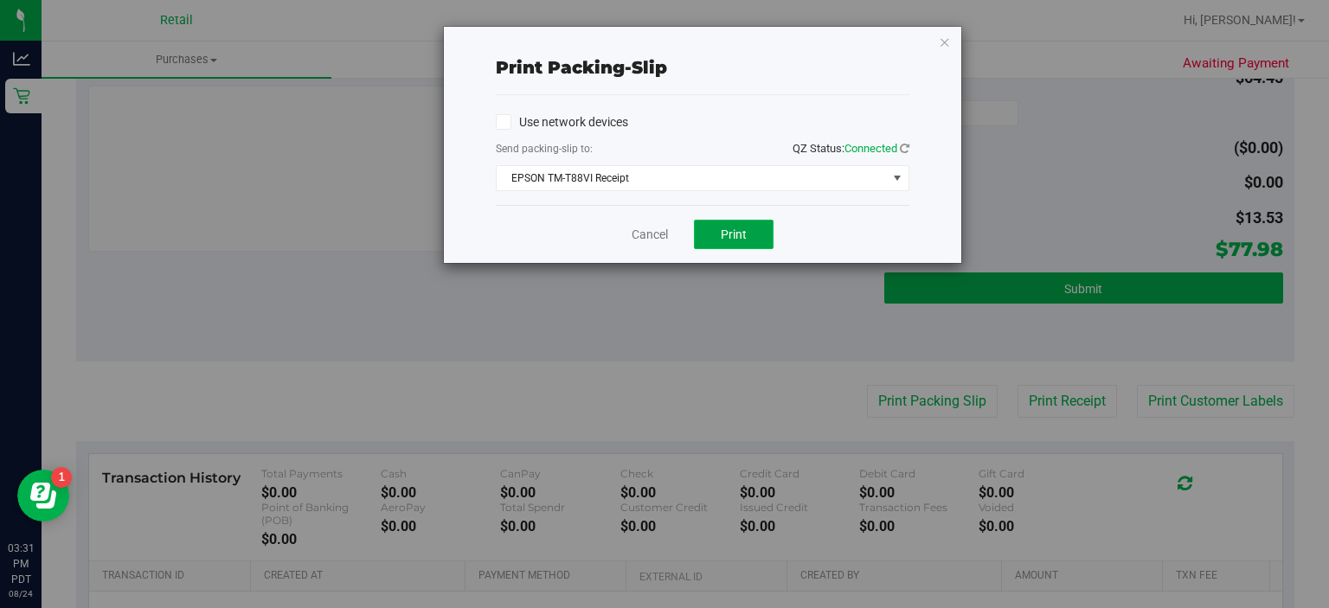
click at [734, 228] on span "Print" at bounding box center [734, 235] width 26 height 14
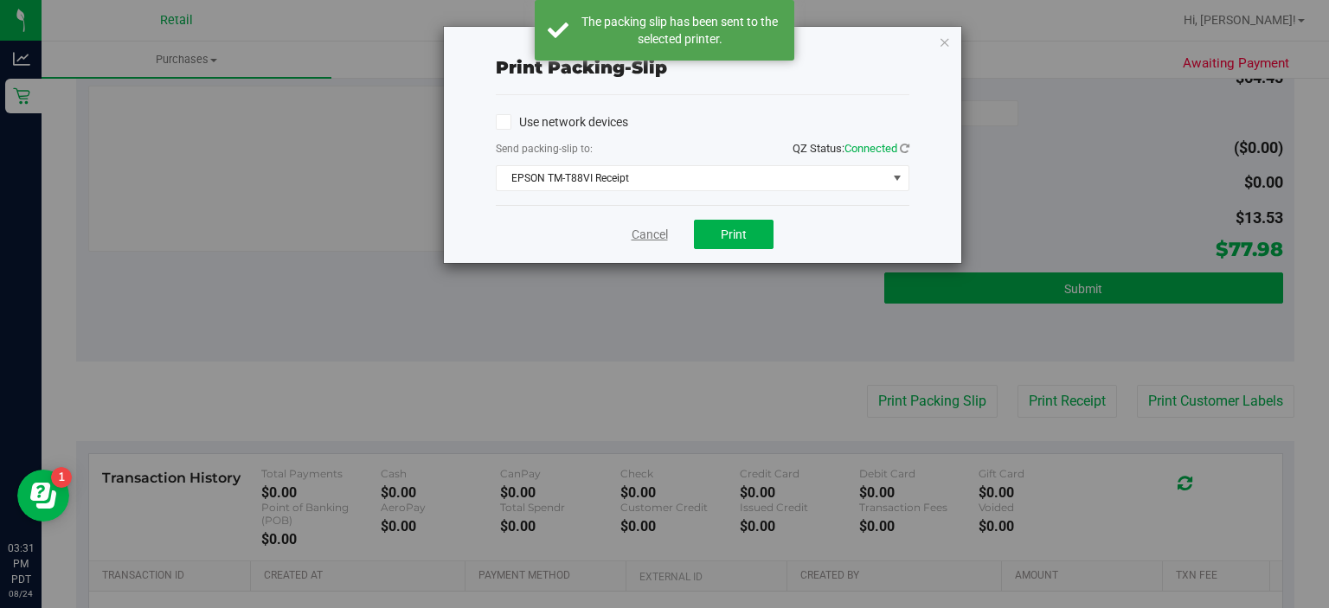
click at [635, 233] on link "Cancel" at bounding box center [650, 235] width 36 height 18
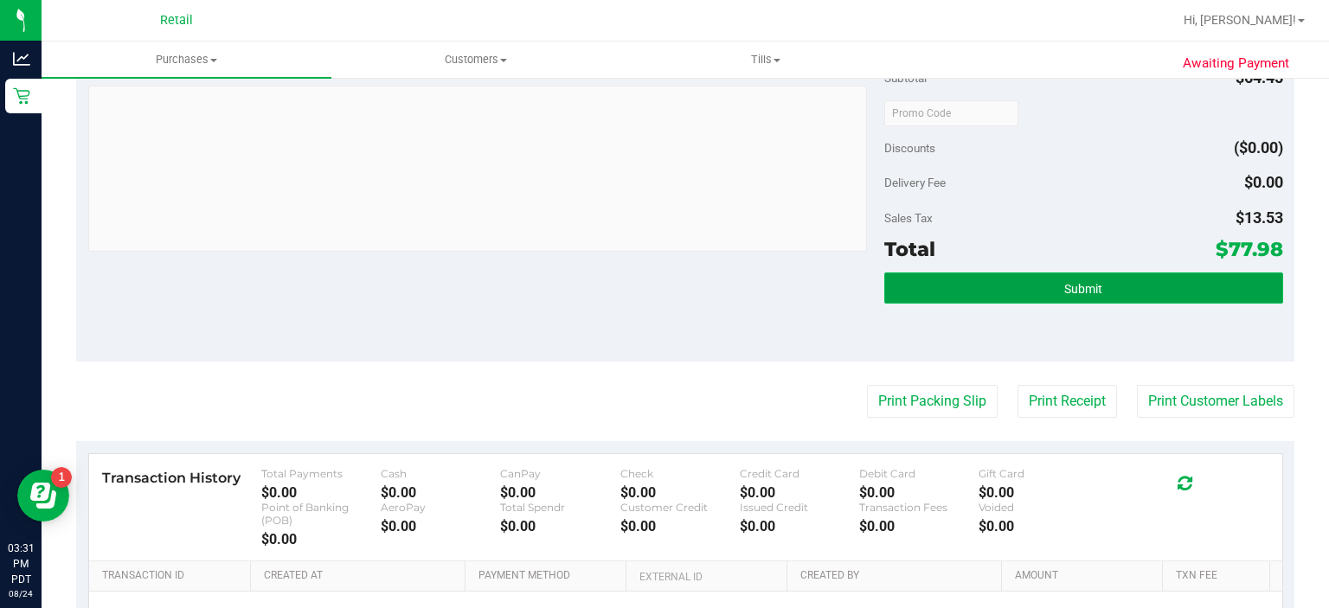
click at [1077, 286] on span "Submit" at bounding box center [1084, 289] width 38 height 14
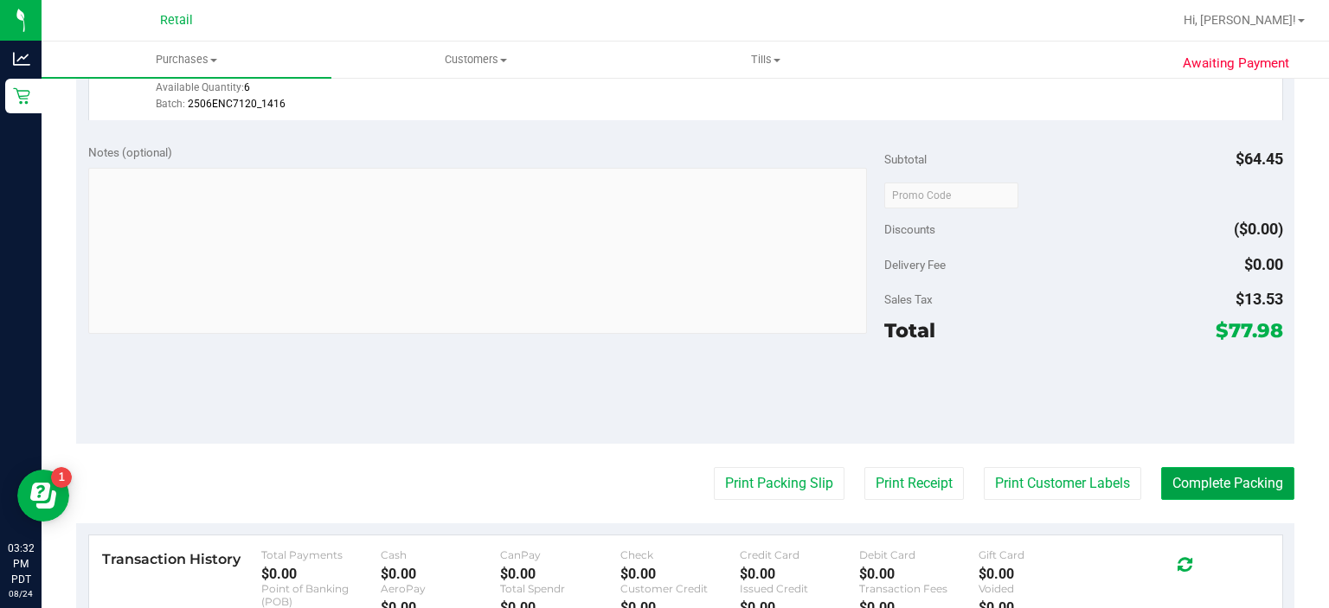
click at [1205, 468] on button "Complete Packing" at bounding box center [1228, 483] width 133 height 33
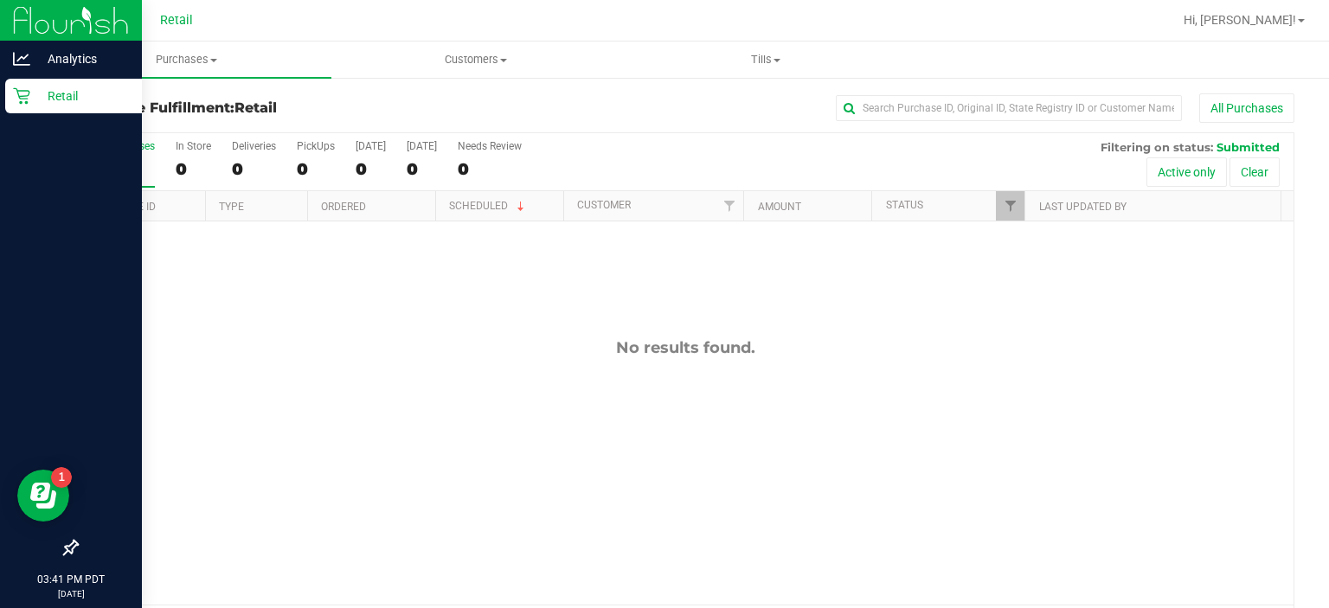
click at [10, 100] on div "Retail" at bounding box center [73, 96] width 137 height 35
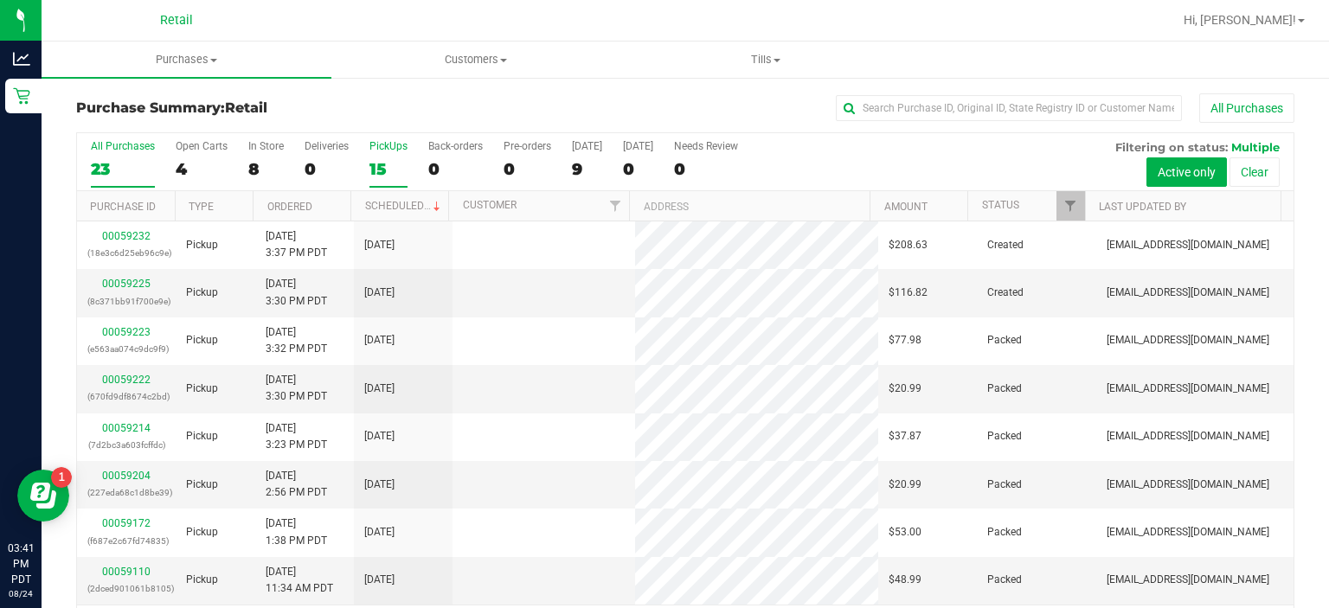
click at [391, 150] on div "PickUps" at bounding box center [389, 146] width 38 height 12
click at [0, 0] on input "PickUps 15" at bounding box center [0, 0] width 0 height 0
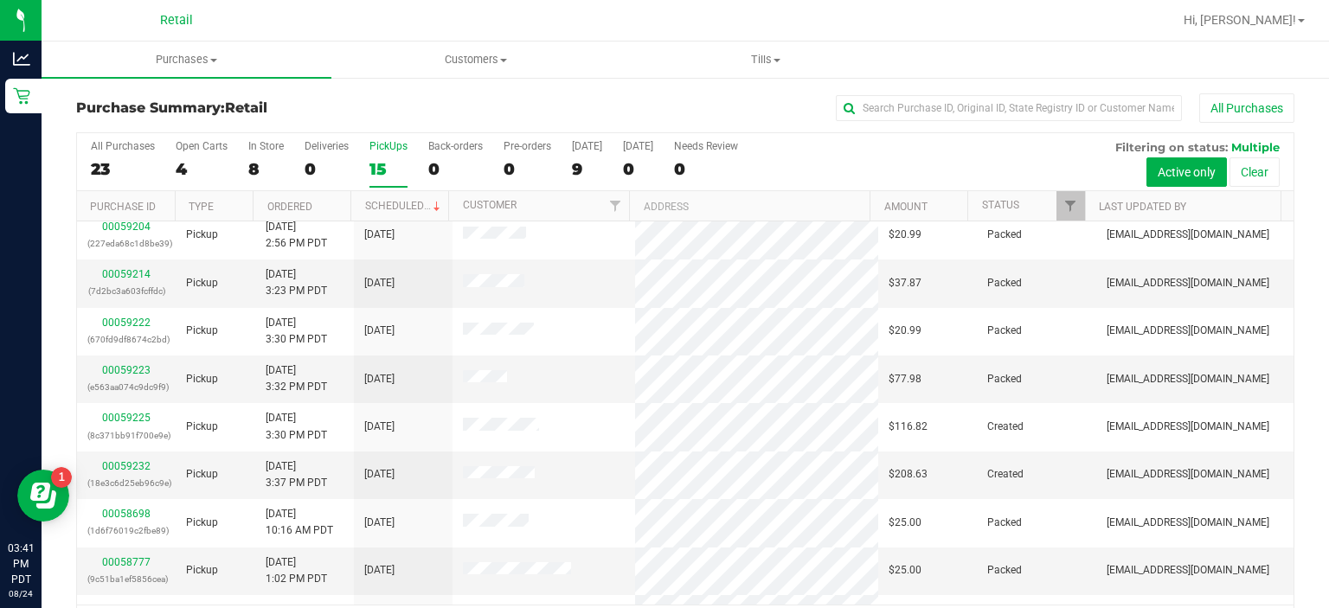
scroll to position [151, 0]
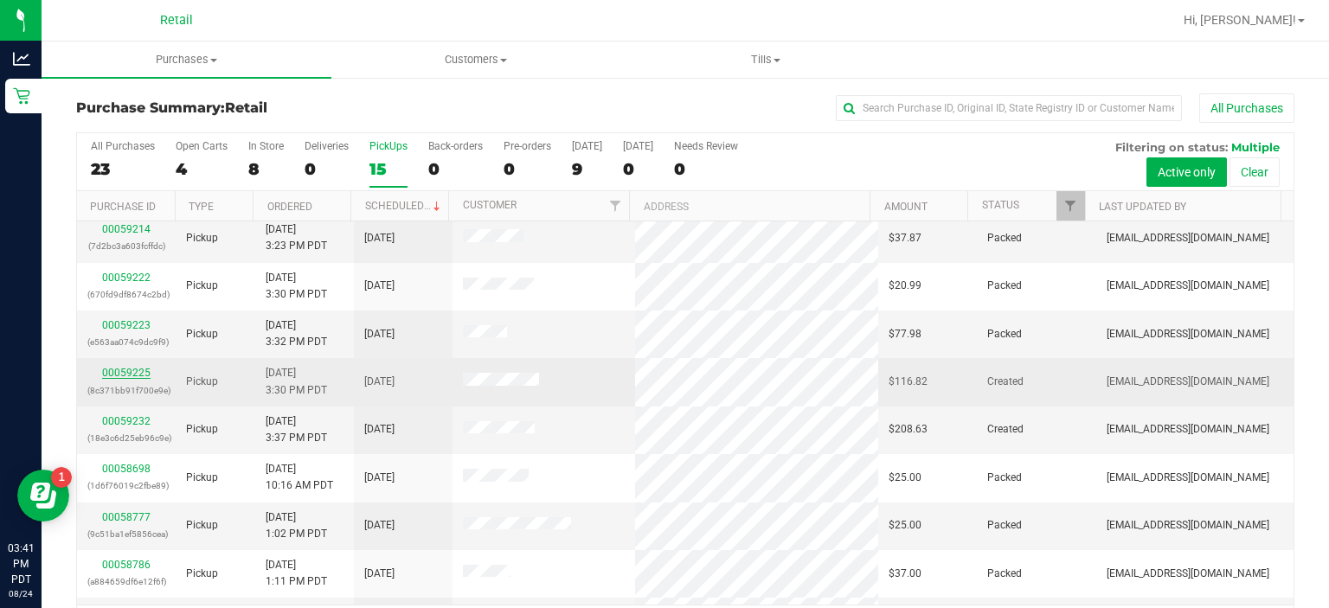
click at [133, 367] on link "00059225" at bounding box center [126, 373] width 48 height 12
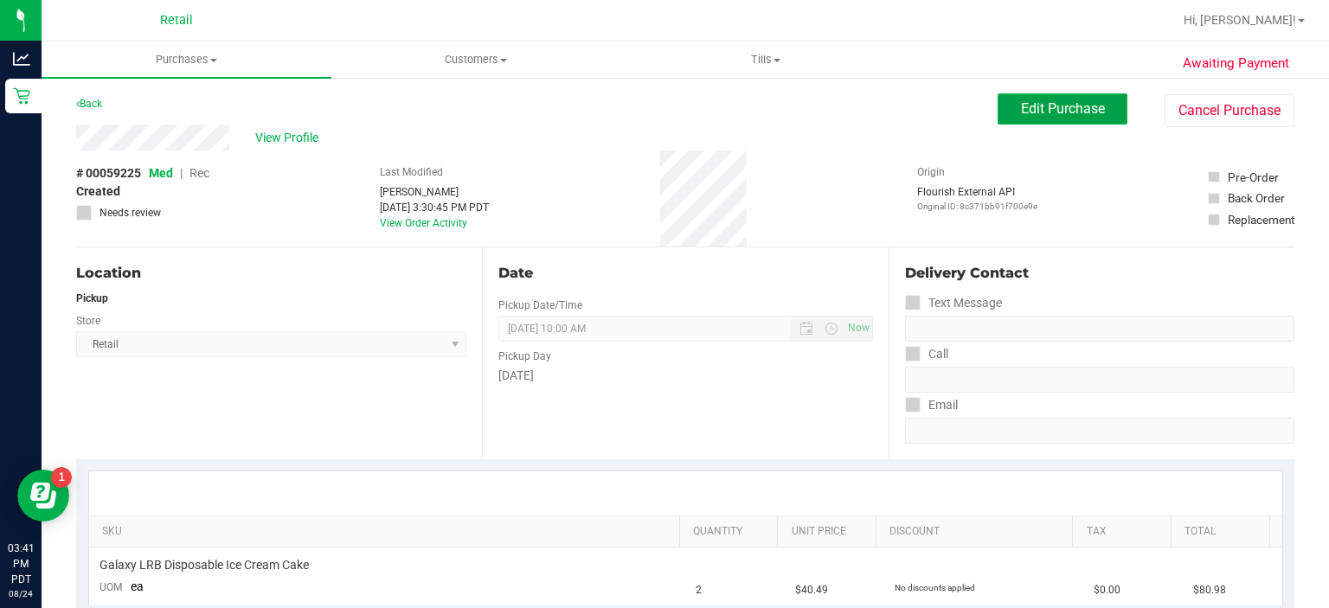
click at [1050, 104] on span "Edit Purchase" at bounding box center [1063, 108] width 84 height 16
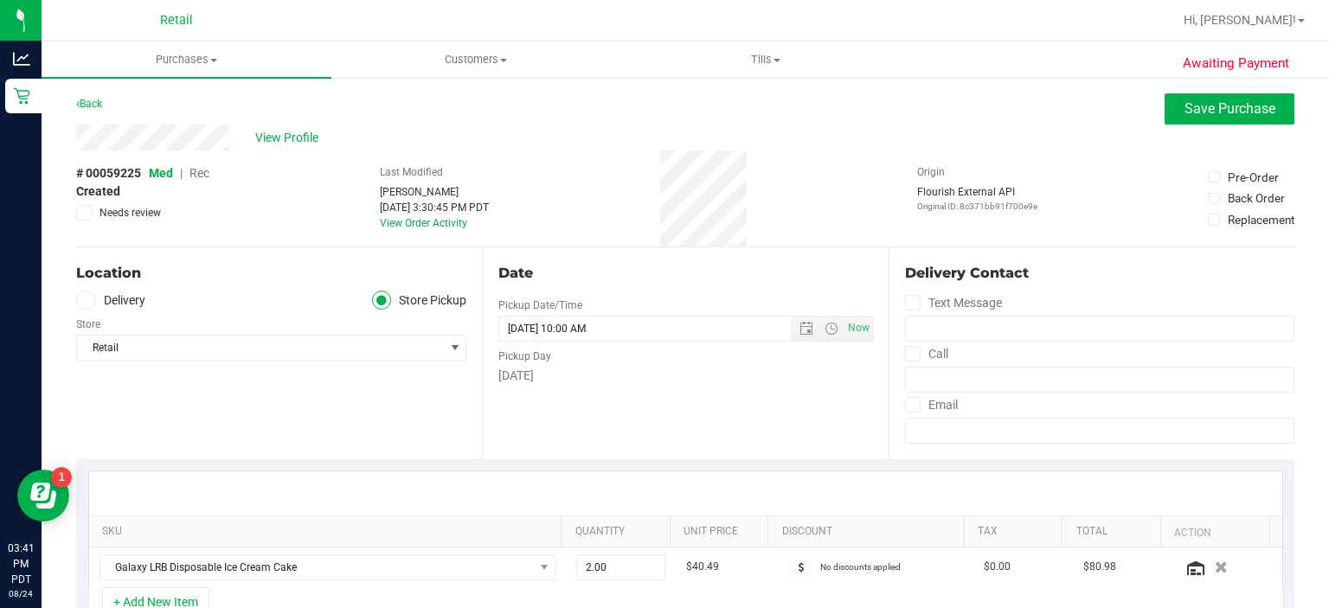
click at [198, 178] on span "Rec" at bounding box center [200, 173] width 20 height 14
click at [1197, 112] on span "Save Purchase" at bounding box center [1230, 108] width 91 height 16
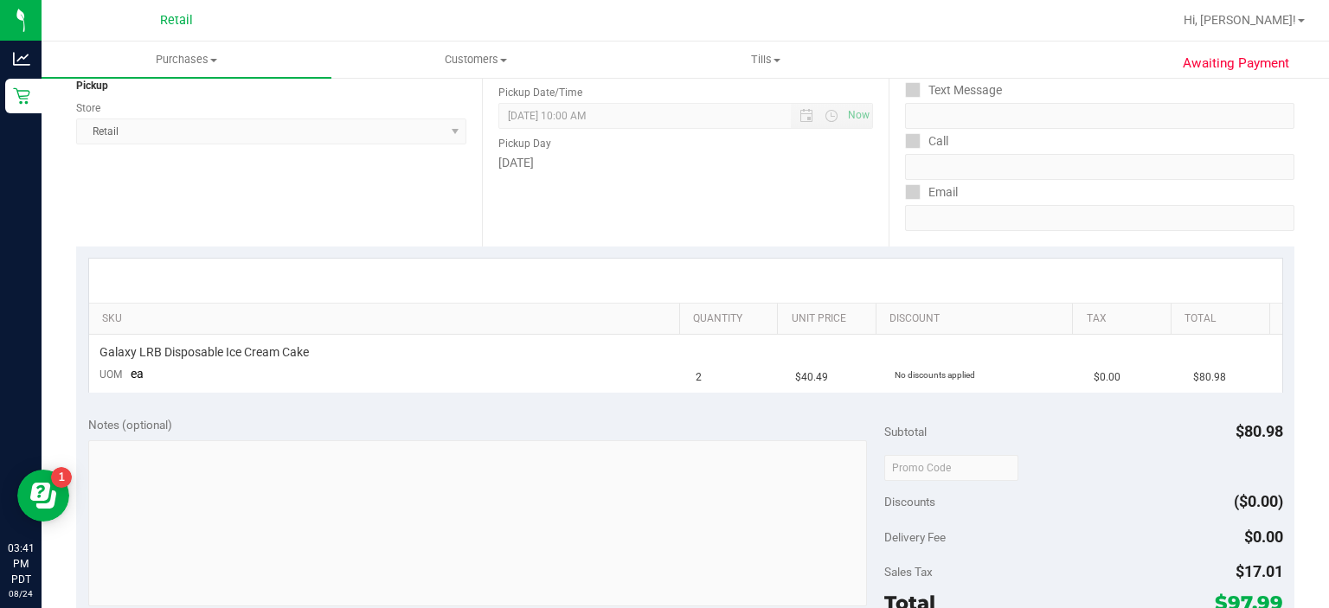
scroll to position [432, 0]
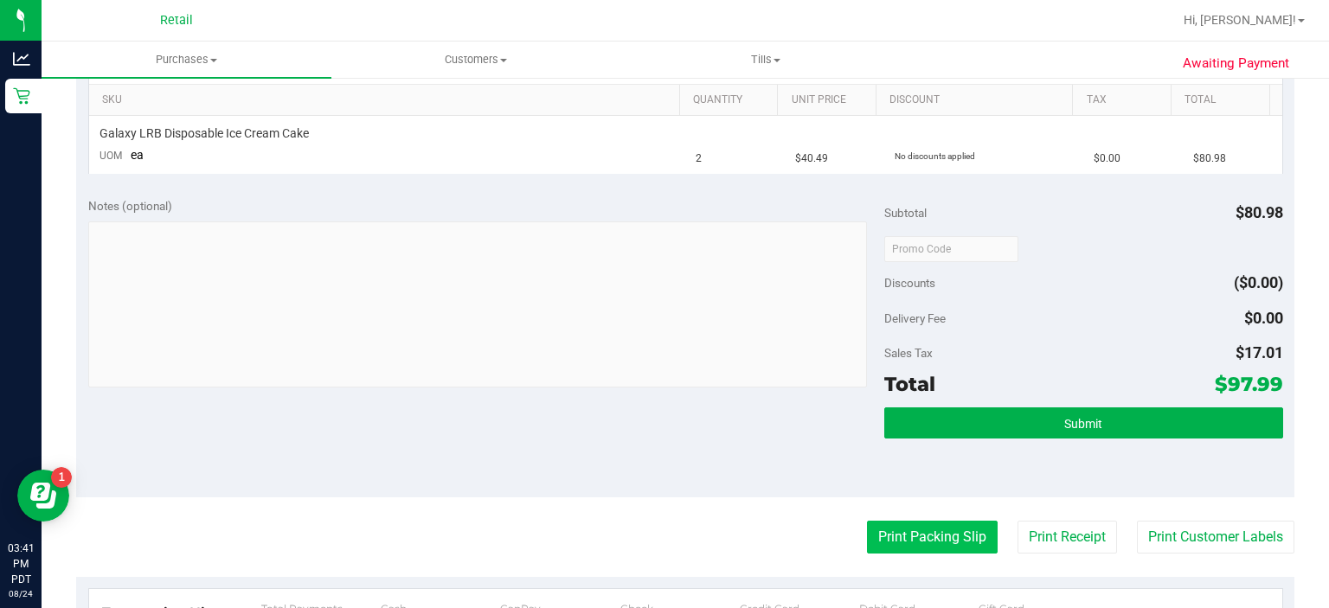
click at [886, 544] on button "Print Packing Slip" at bounding box center [932, 537] width 131 height 33
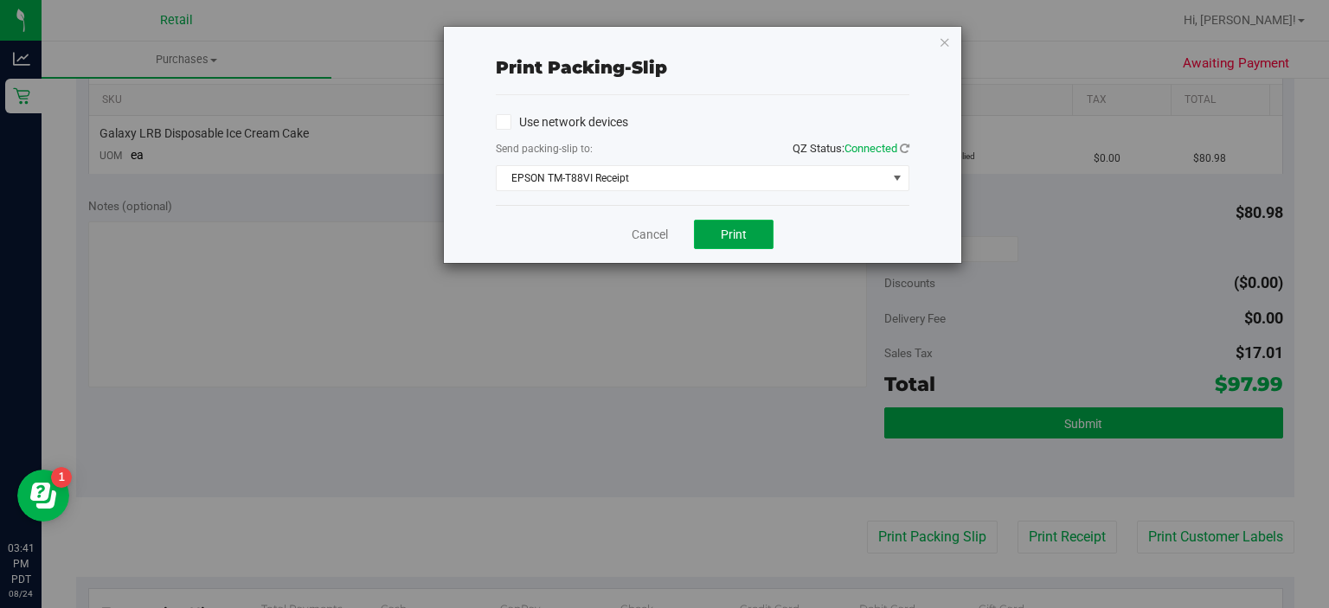
click at [736, 235] on span "Print" at bounding box center [734, 235] width 26 height 14
click at [644, 233] on link "Cancel" at bounding box center [650, 235] width 36 height 18
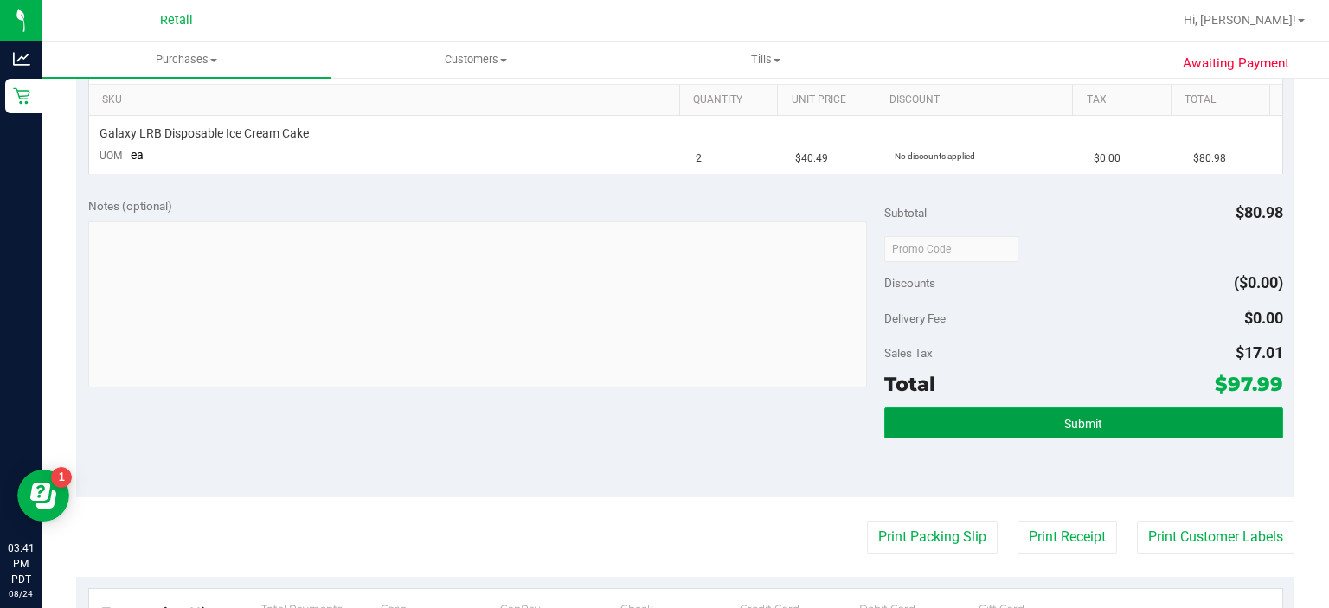
click at [1080, 422] on span "Submit" at bounding box center [1084, 424] width 38 height 14
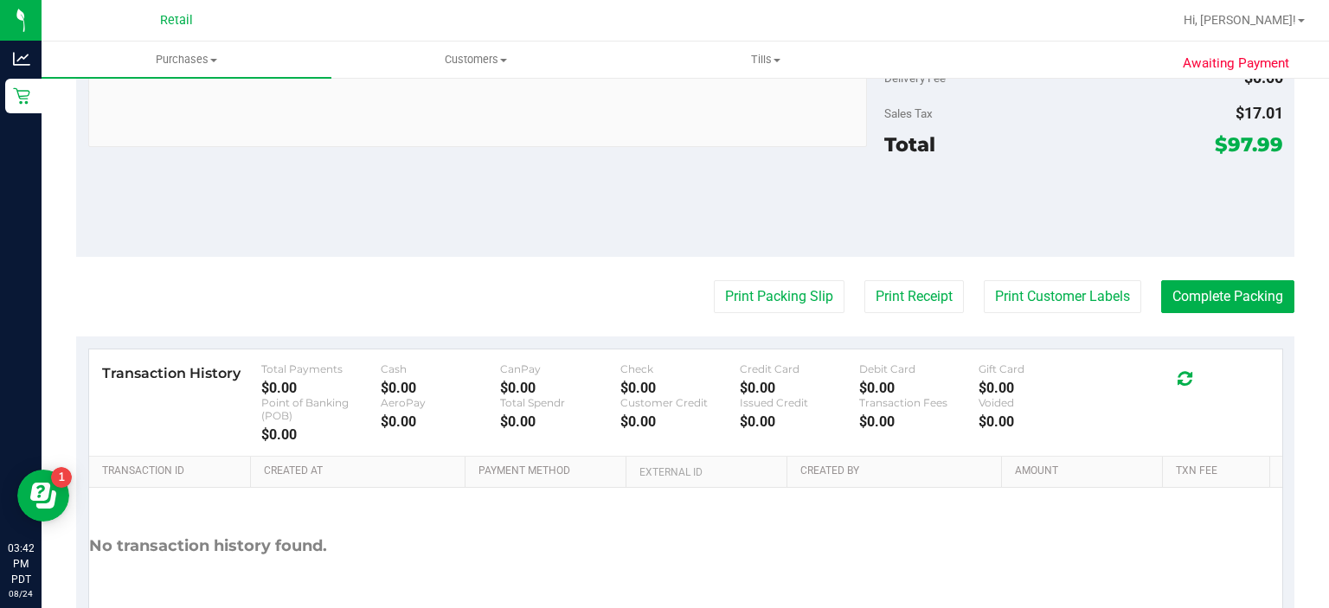
scroll to position [719, 0]
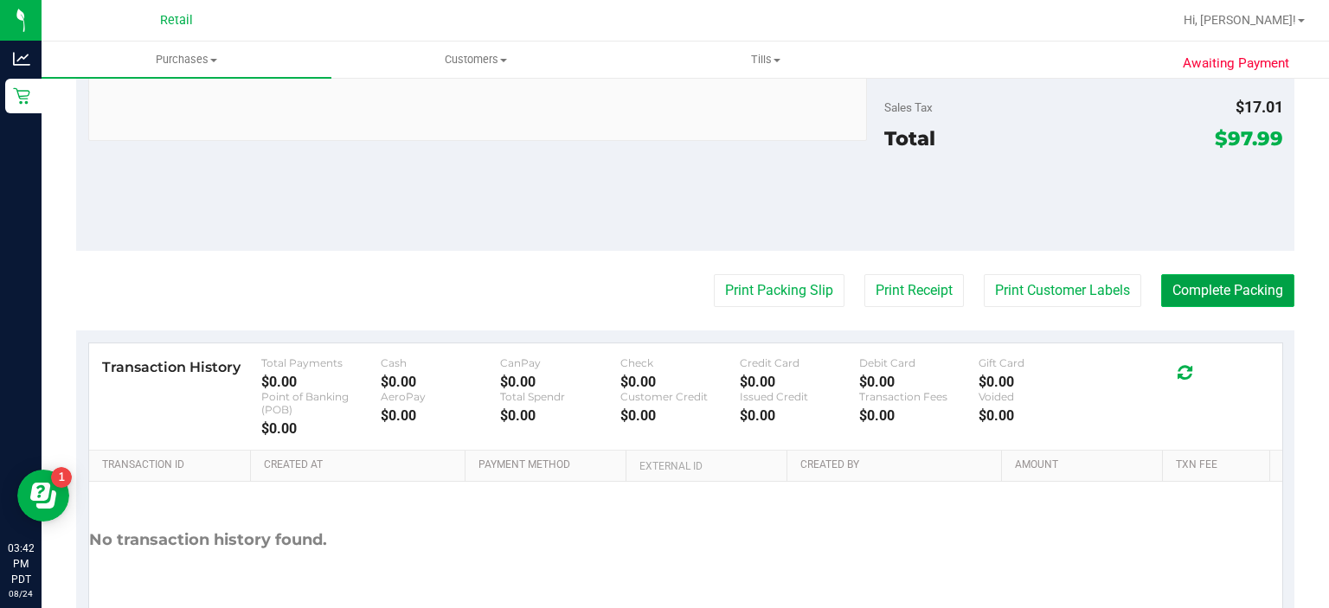
click at [1214, 290] on button "Complete Packing" at bounding box center [1228, 290] width 133 height 33
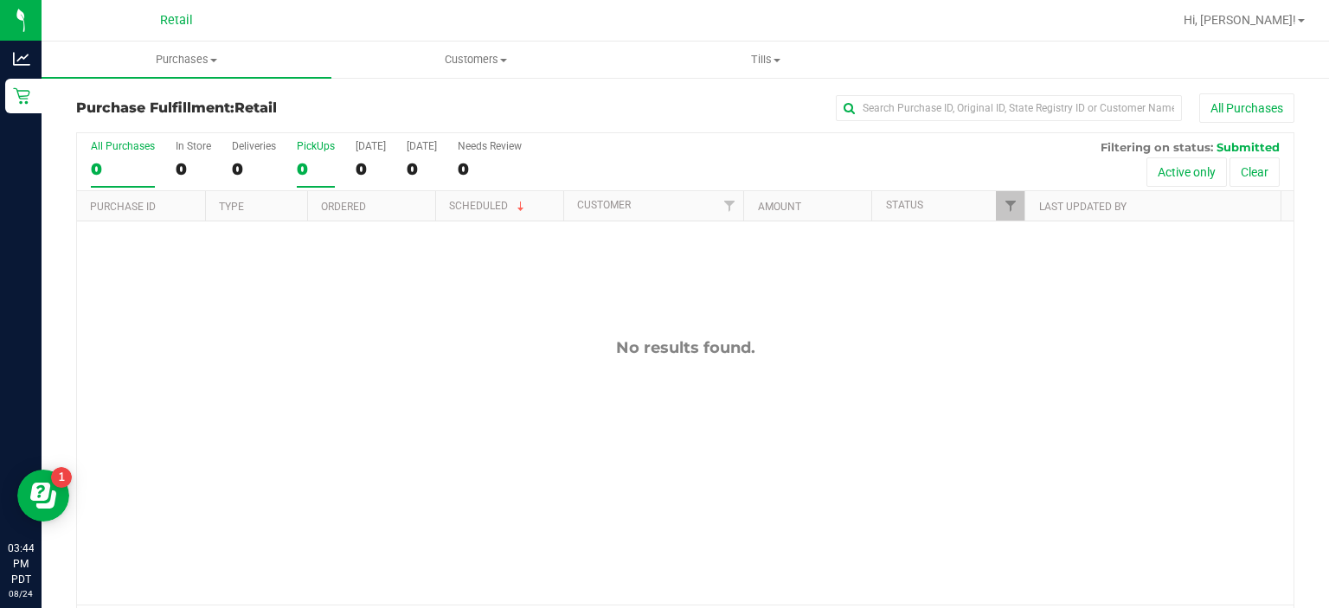
click at [302, 140] on div "PickUps" at bounding box center [316, 146] width 38 height 12
click at [0, 0] on input "PickUps 0" at bounding box center [0, 0] width 0 height 0
click at [315, 146] on div "PickUps" at bounding box center [316, 146] width 38 height 12
click at [0, 0] on input "PickUps 0" at bounding box center [0, 0] width 0 height 0
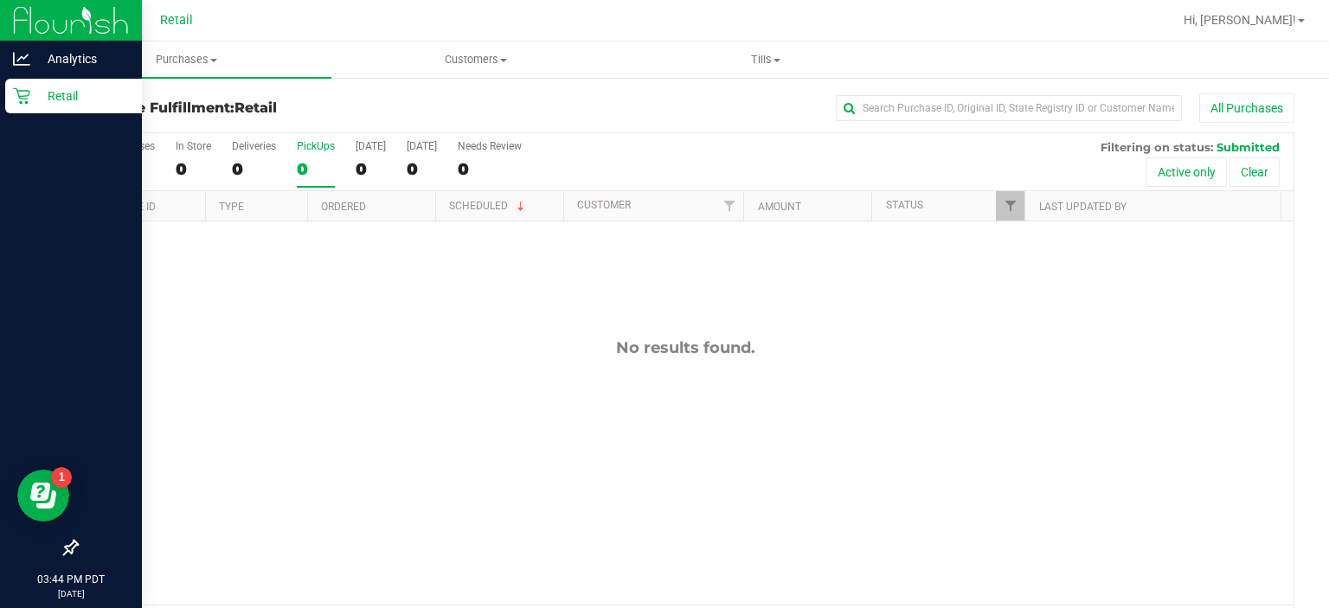
click at [29, 106] on div "Retail" at bounding box center [73, 96] width 137 height 35
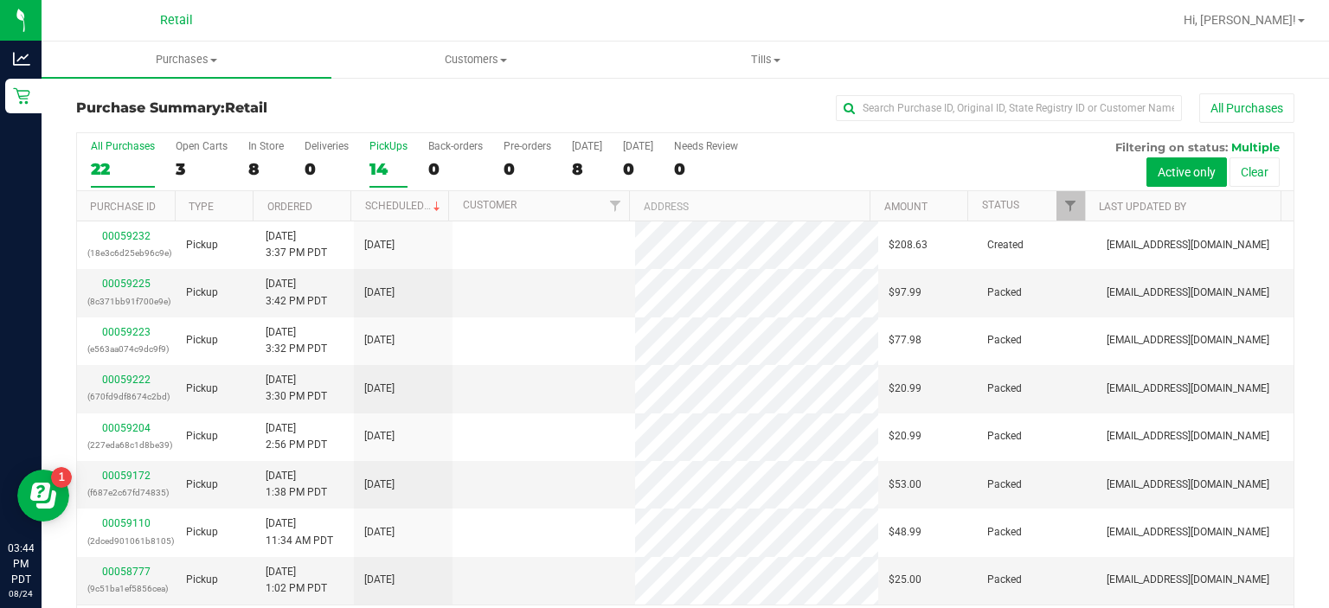
click at [402, 140] on div "PickUps" at bounding box center [389, 146] width 38 height 12
click at [0, 0] on input "PickUps 14" at bounding box center [0, 0] width 0 height 0
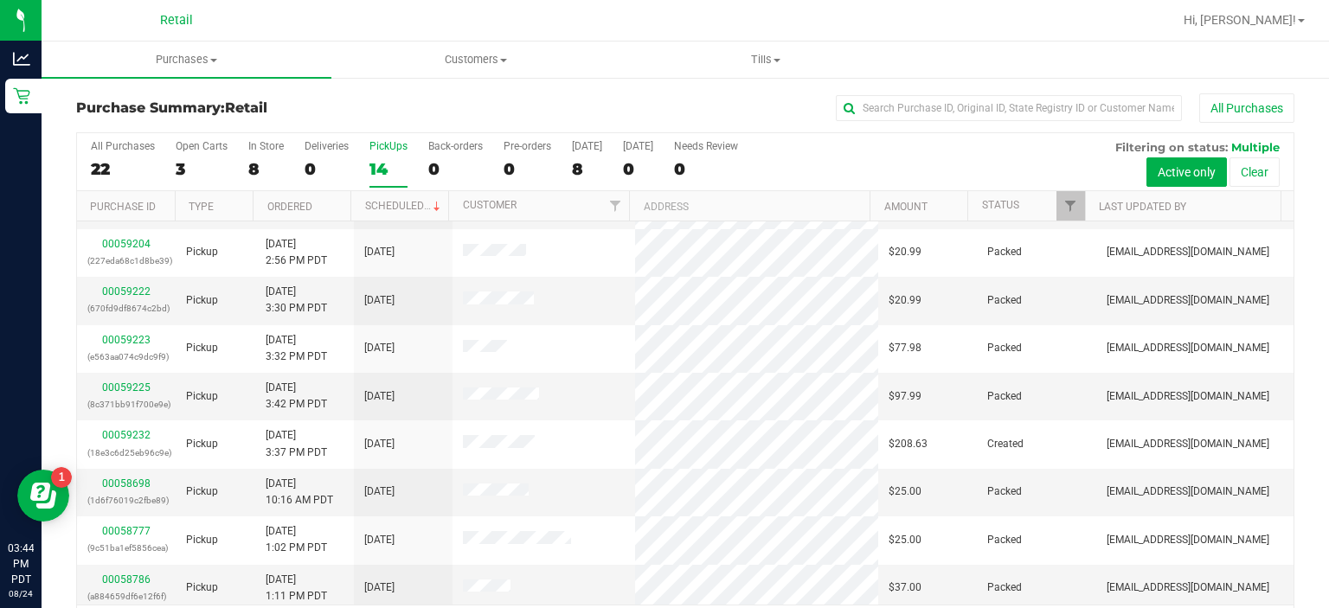
scroll to position [98, 0]
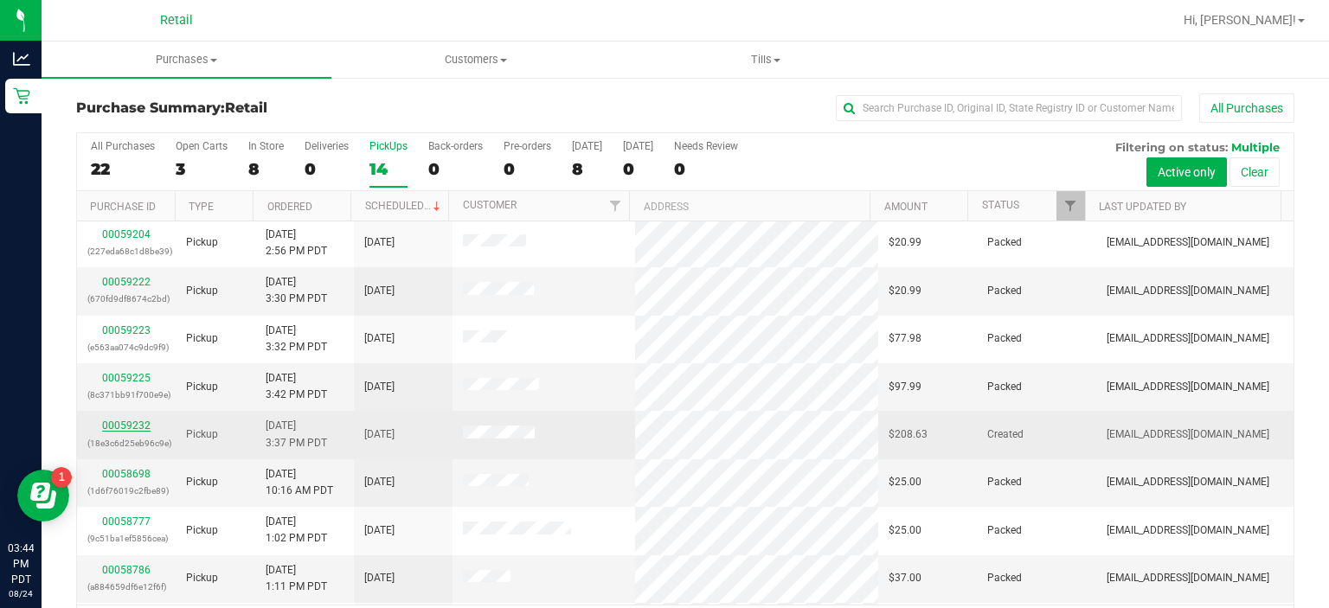
click at [131, 423] on link "00059232" at bounding box center [126, 426] width 48 height 12
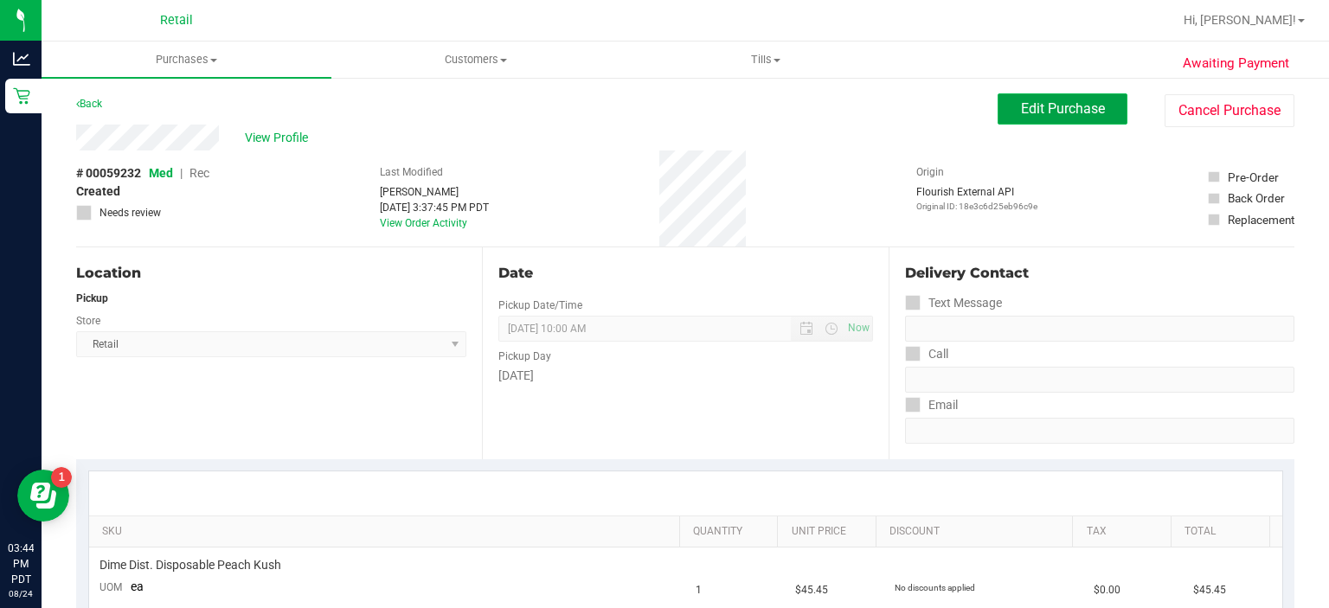
click at [1066, 114] on span "Edit Purchase" at bounding box center [1063, 108] width 84 height 16
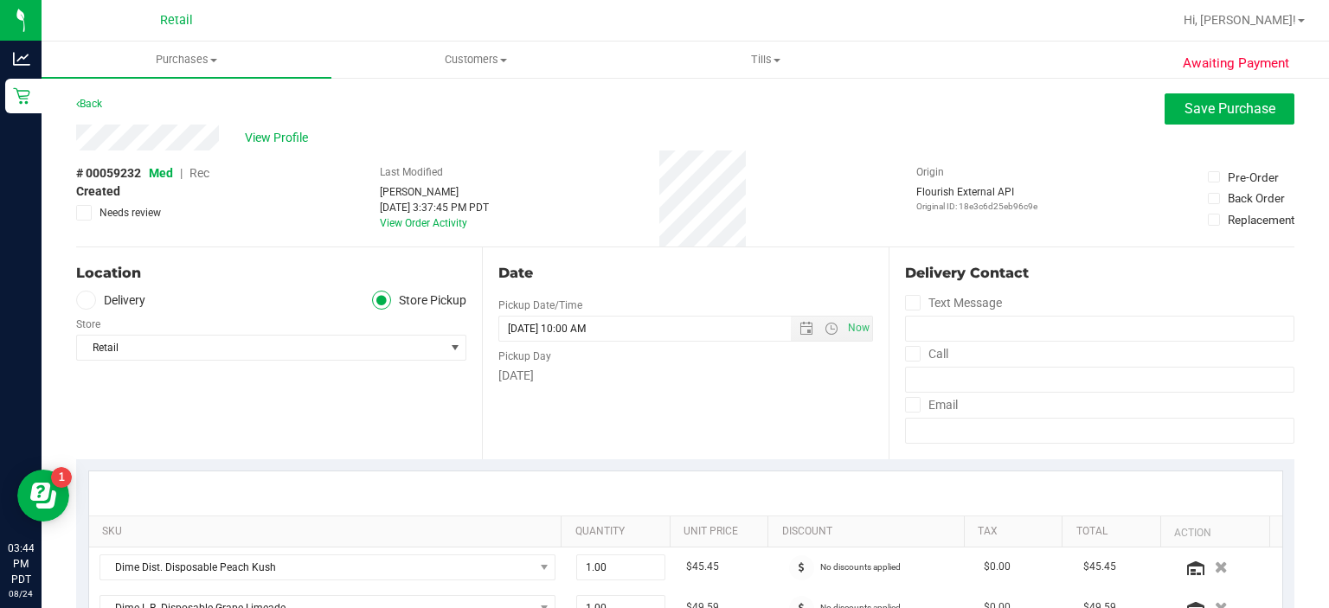
click at [206, 177] on span "Rec" at bounding box center [200, 173] width 20 height 14
click at [1213, 106] on span "Save Purchase" at bounding box center [1230, 108] width 91 height 16
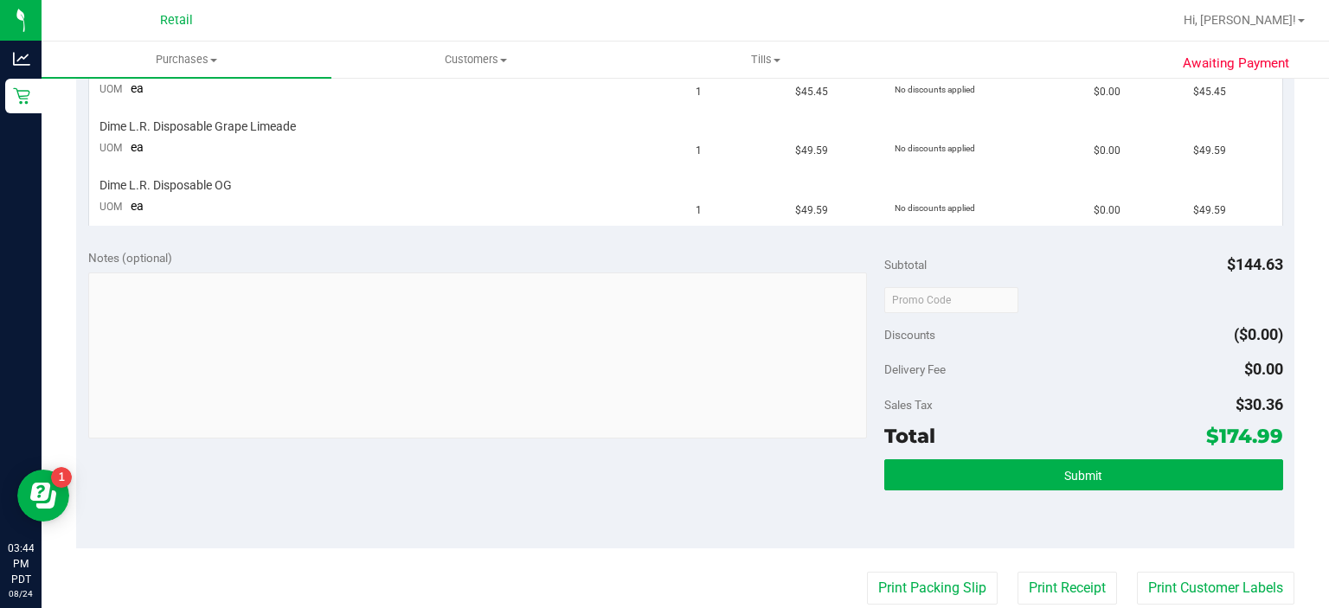
scroll to position [562, 0]
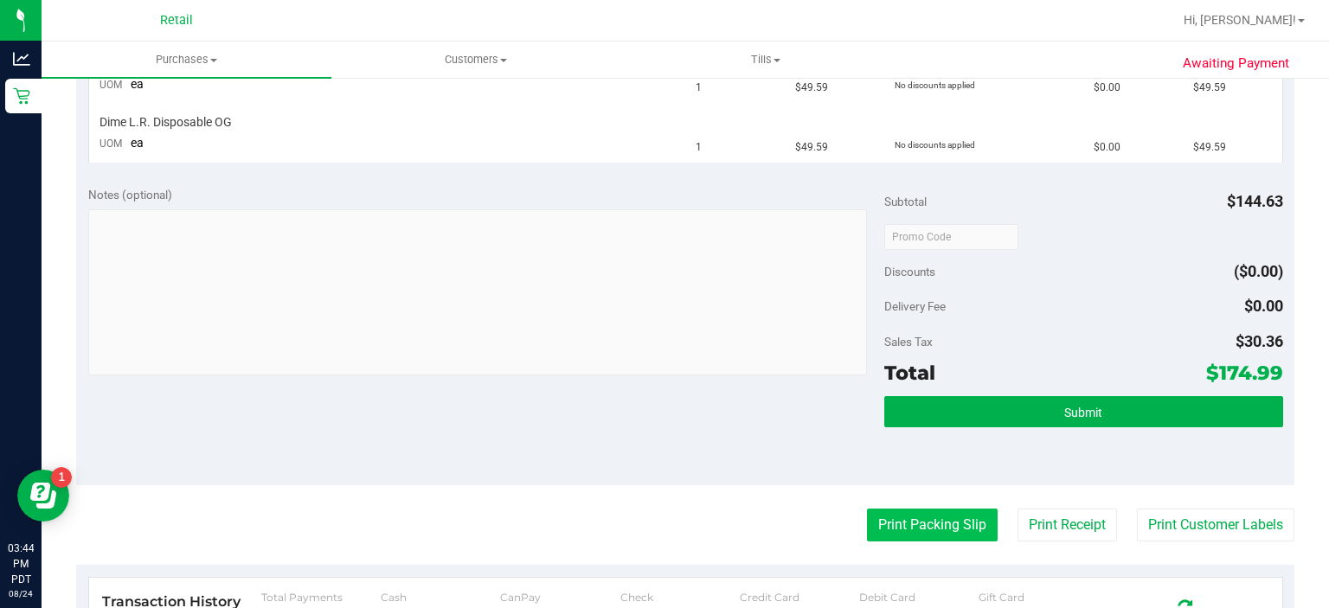
click at [907, 531] on button "Print Packing Slip" at bounding box center [932, 525] width 131 height 33
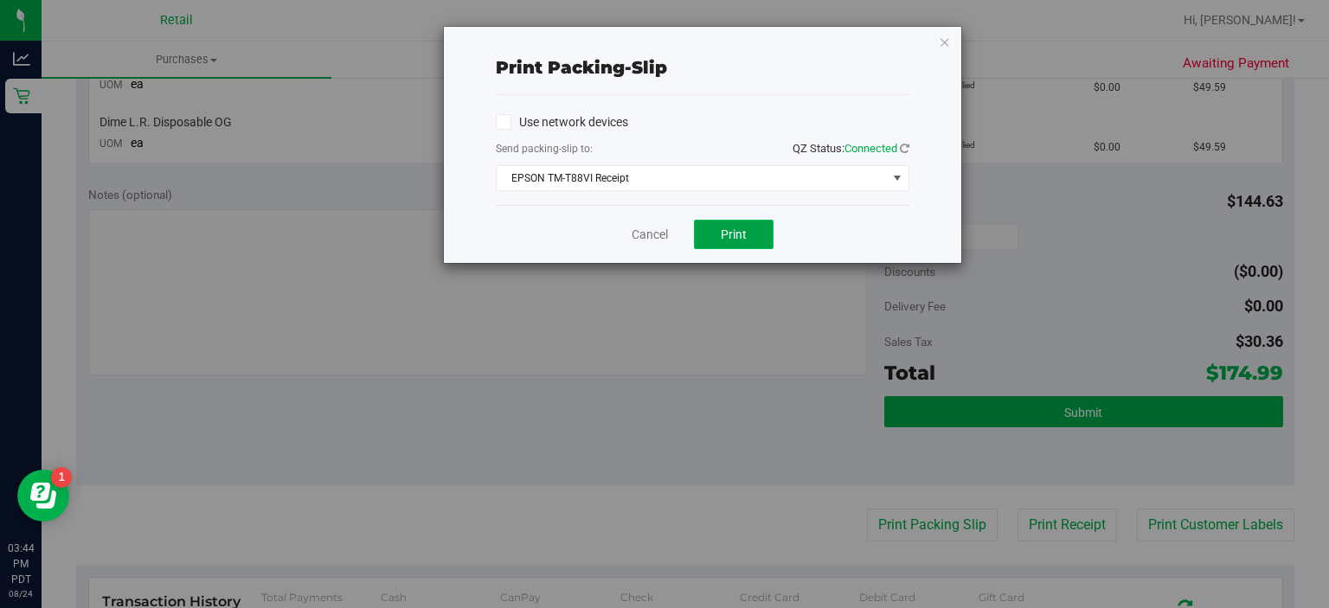
click at [752, 240] on button "Print" at bounding box center [734, 234] width 80 height 29
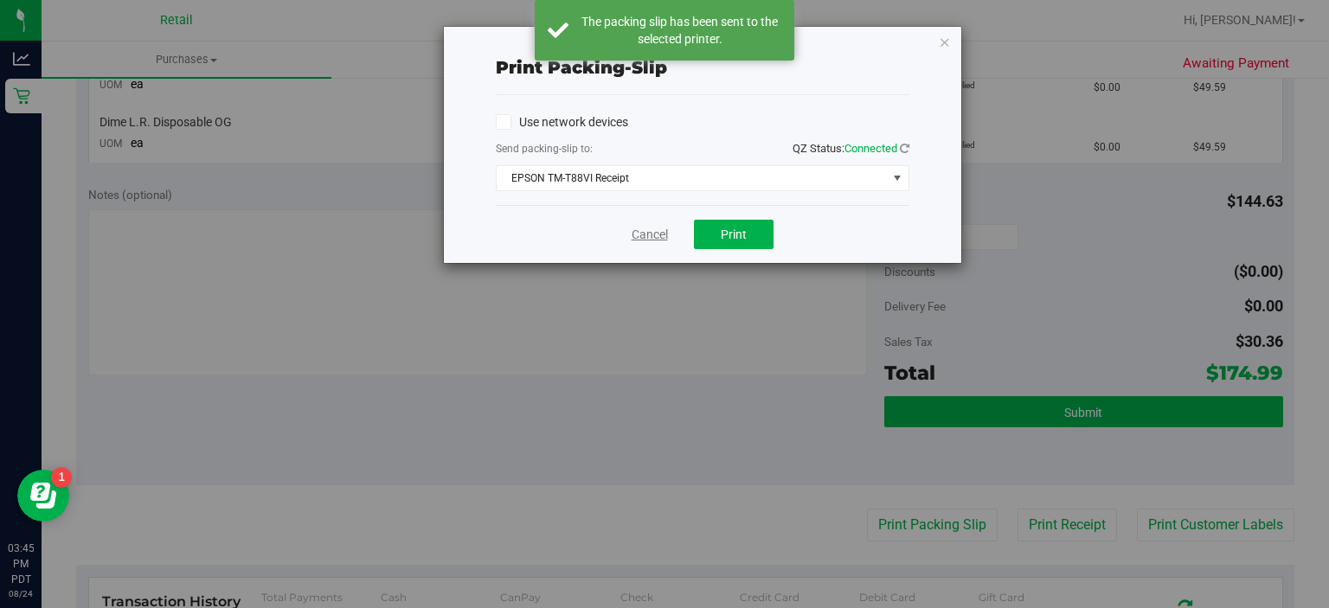
click at [646, 241] on link "Cancel" at bounding box center [650, 235] width 36 height 18
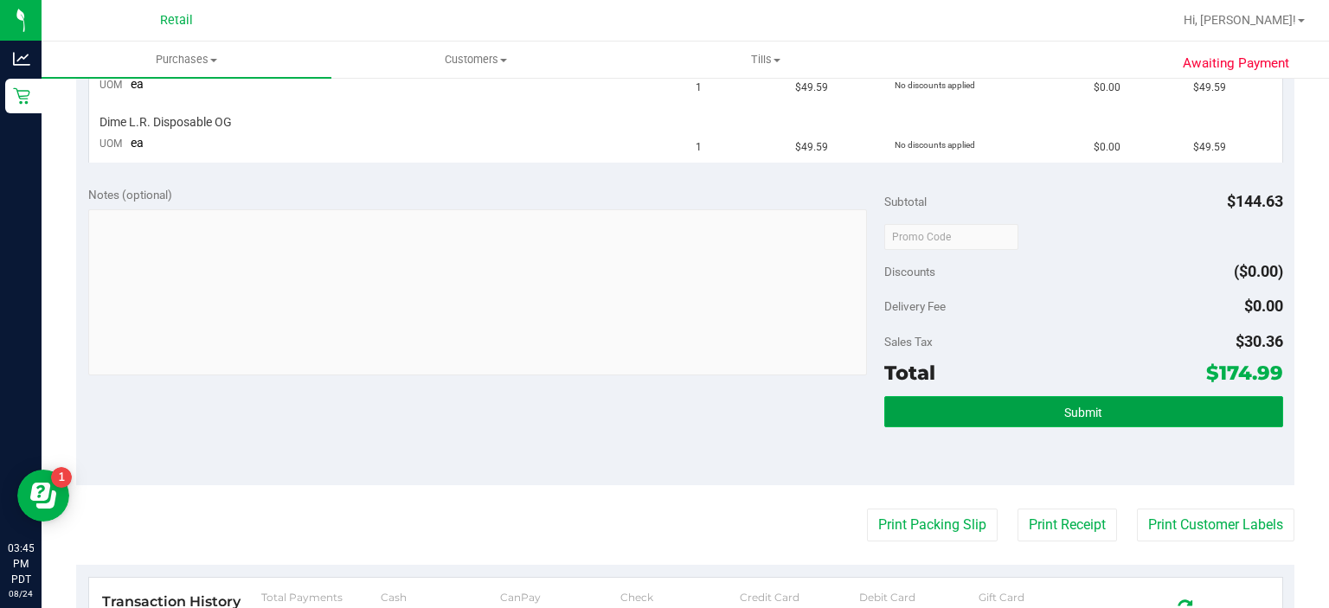
click at [1066, 410] on span "Submit" at bounding box center [1084, 413] width 38 height 14
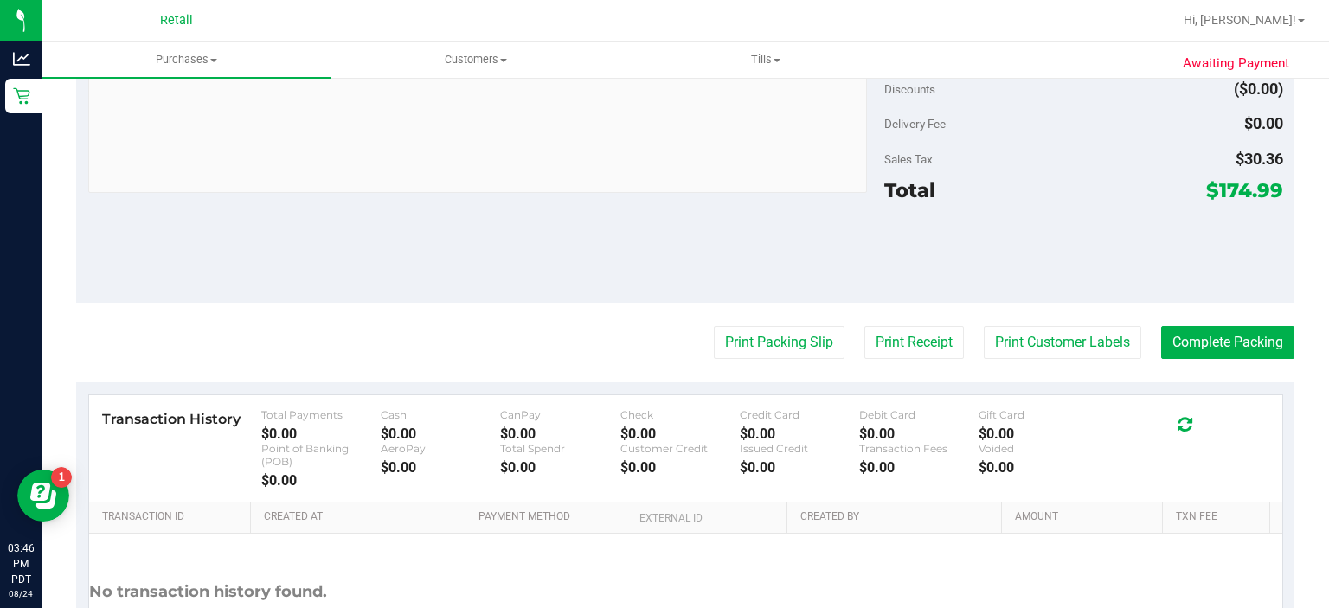
scroll to position [872, 0]
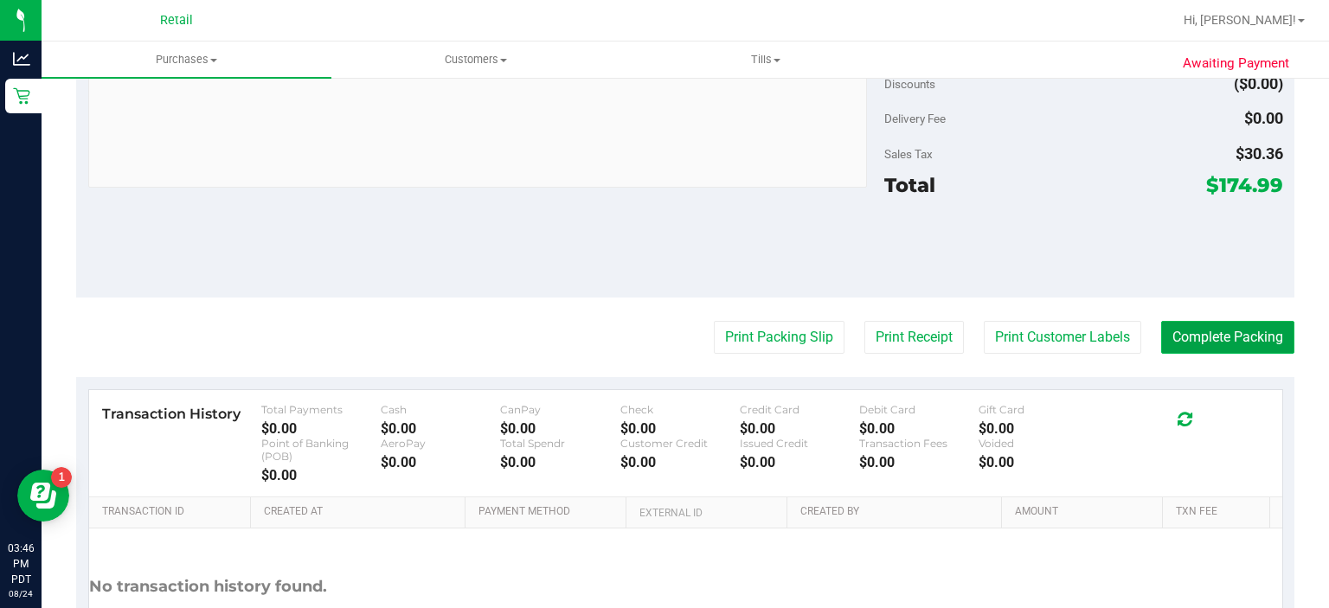
click at [1215, 333] on button "Complete Packing" at bounding box center [1228, 337] width 133 height 33
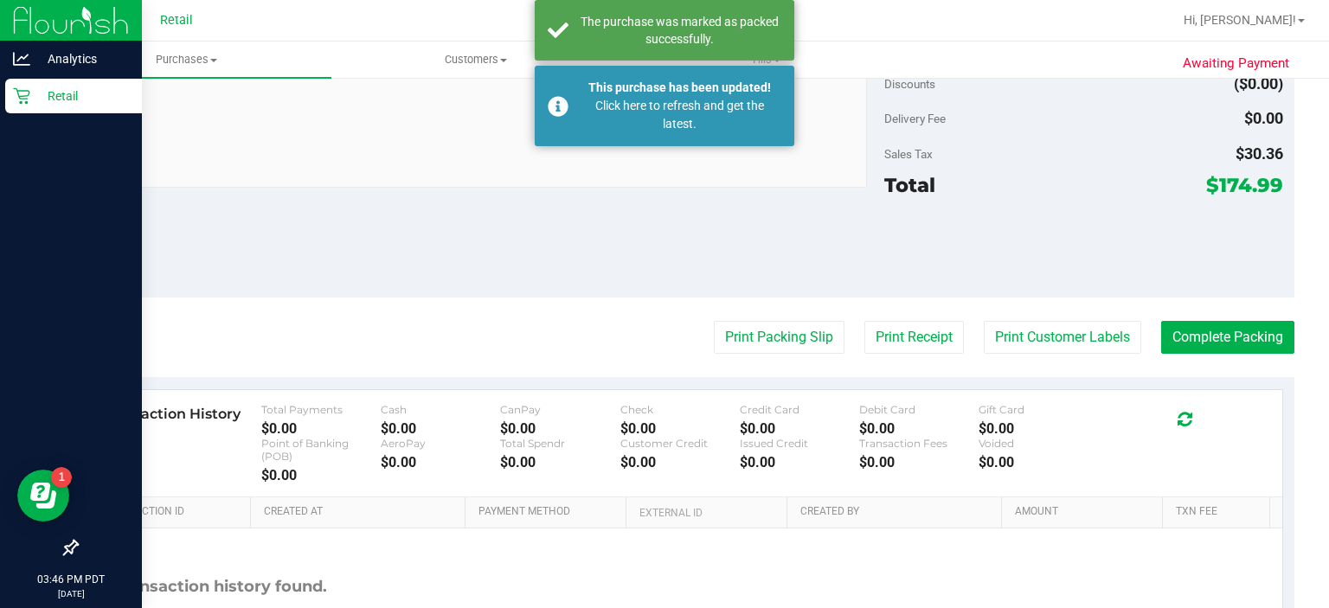
click at [35, 102] on p "Retail" at bounding box center [82, 96] width 104 height 21
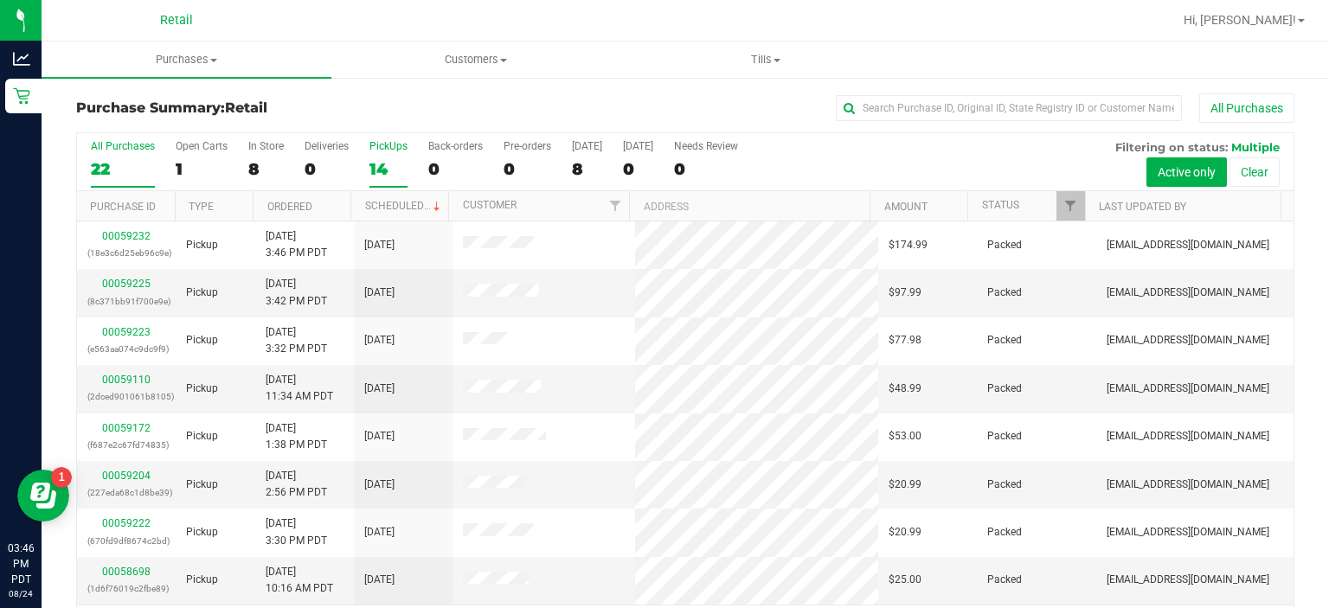
click at [390, 145] on div "PickUps" at bounding box center [389, 146] width 38 height 12
click at [0, 0] on input "PickUps 14" at bounding box center [0, 0] width 0 height 0
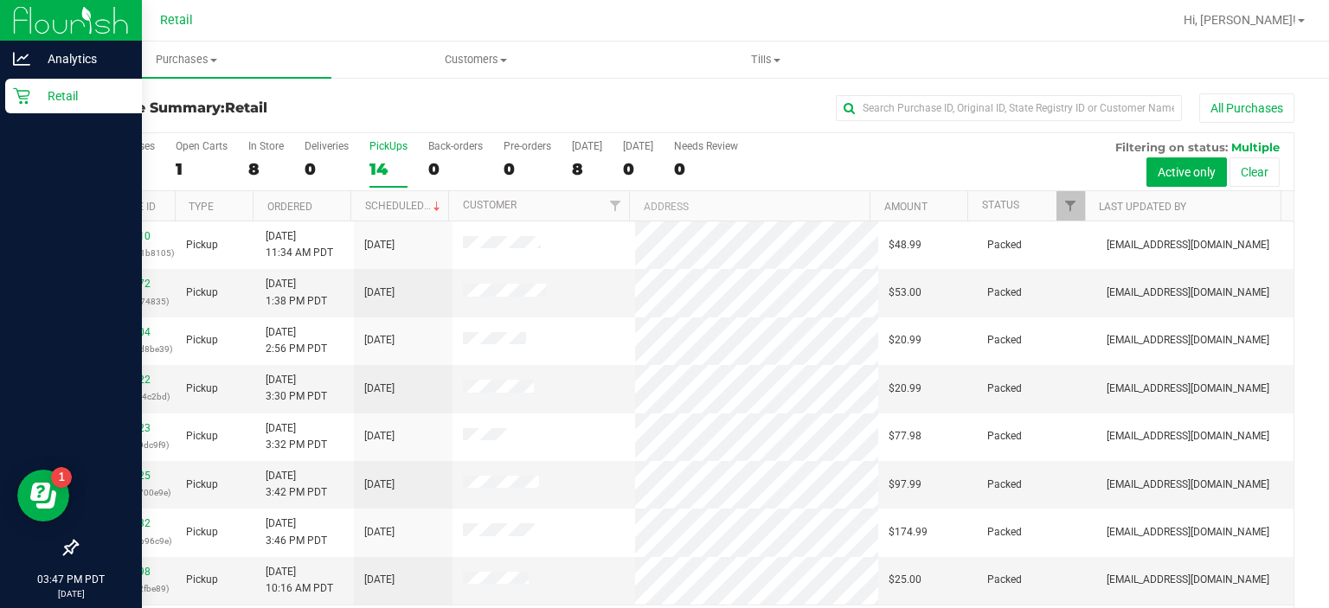
click at [14, 108] on div "Retail" at bounding box center [73, 96] width 137 height 35
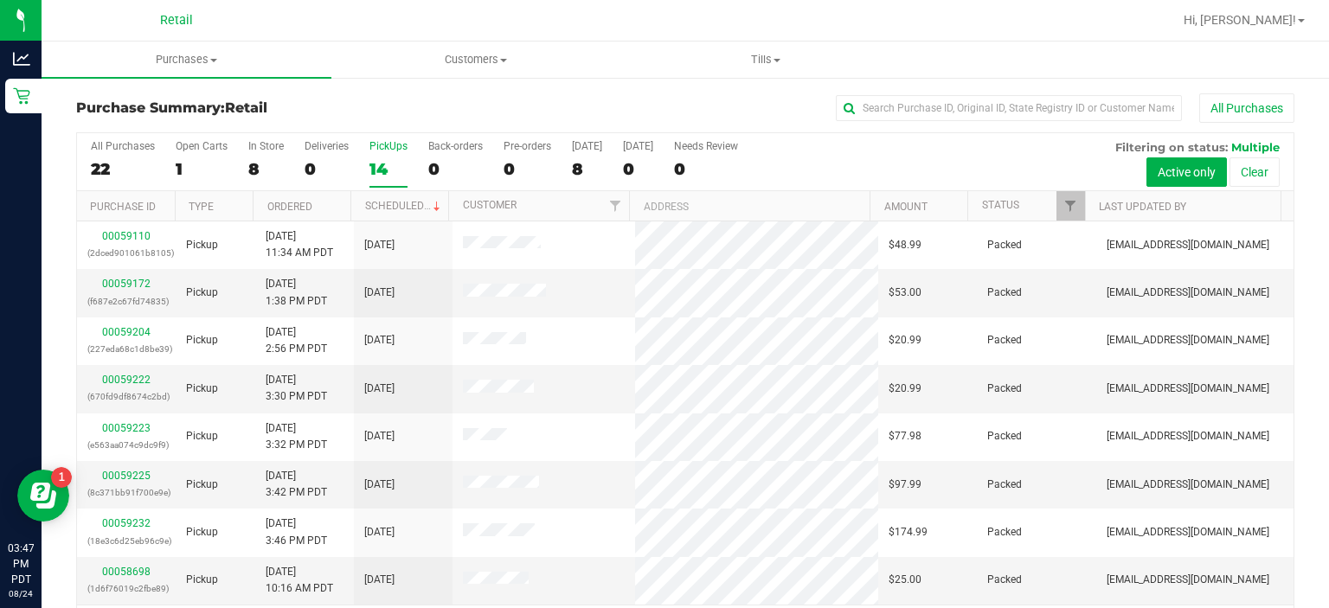
click at [380, 146] on div "PickUps" at bounding box center [389, 146] width 38 height 12
click at [0, 0] on input "PickUps 14" at bounding box center [0, 0] width 0 height 0
click at [1265, 21] on span "Hi, [PERSON_NAME]!" at bounding box center [1240, 20] width 113 height 14
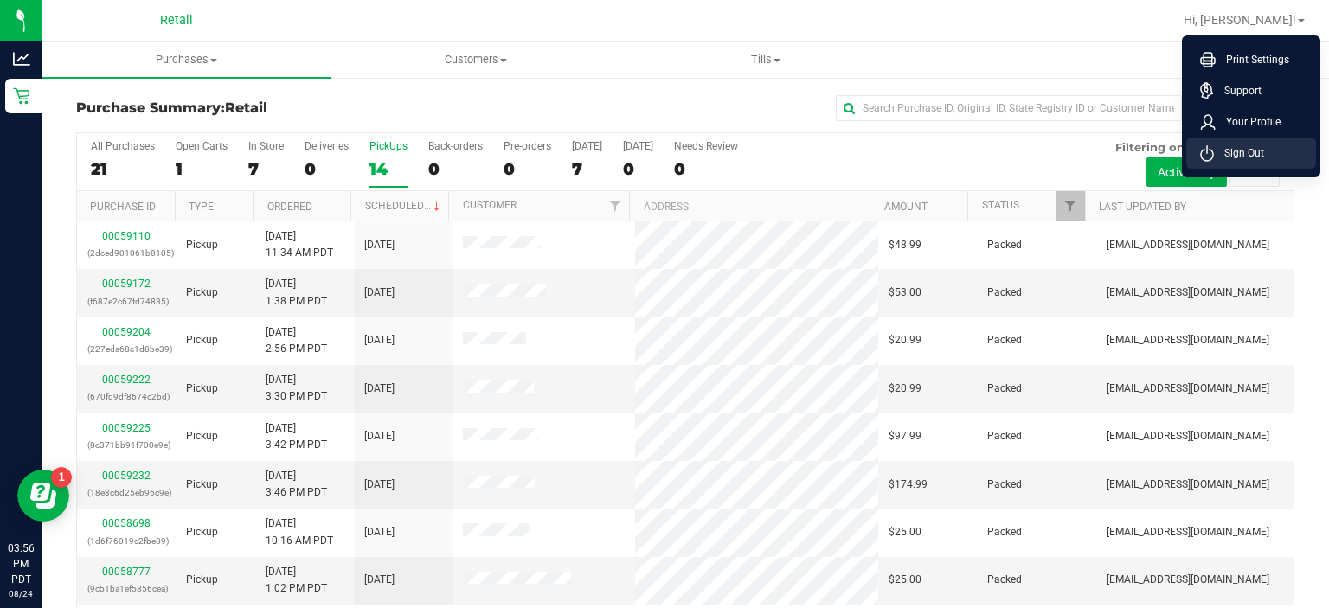
click at [1246, 152] on span "Sign Out" at bounding box center [1239, 153] width 50 height 17
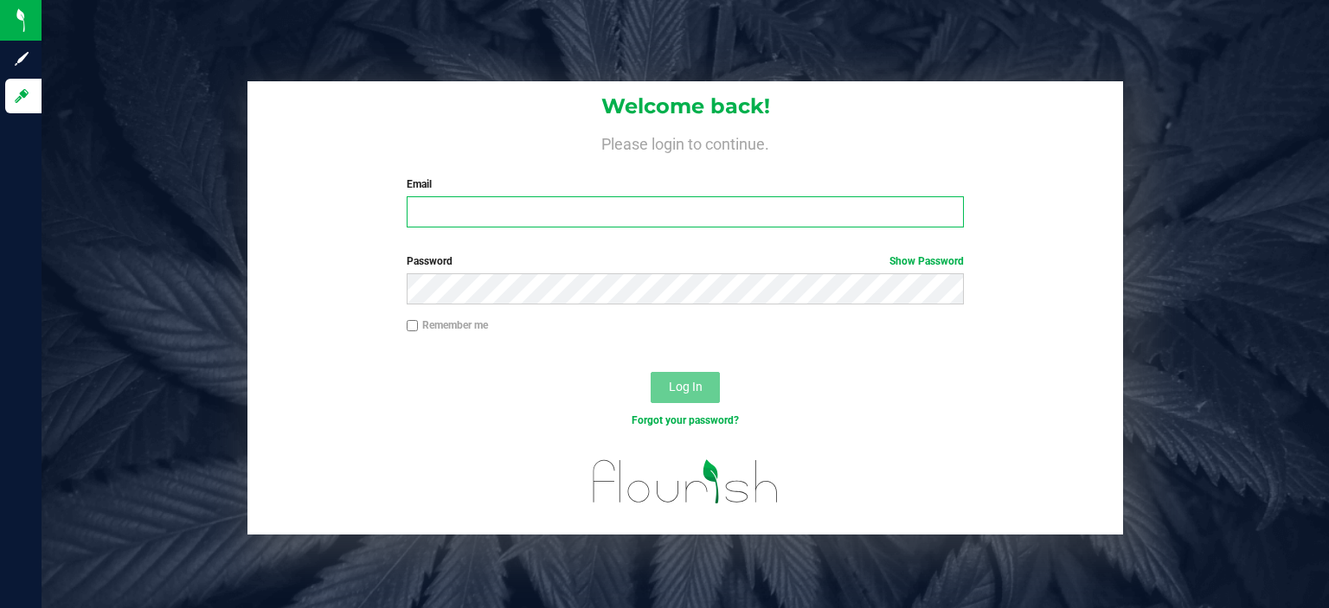
click at [671, 217] on input "Email" at bounding box center [686, 211] width 558 height 31
type input "[EMAIL_ADDRESS][DOMAIN_NAME]"
click at [651, 372] on button "Log In" at bounding box center [685, 387] width 69 height 31
